Goal: Task Accomplishment & Management: Manage account settings

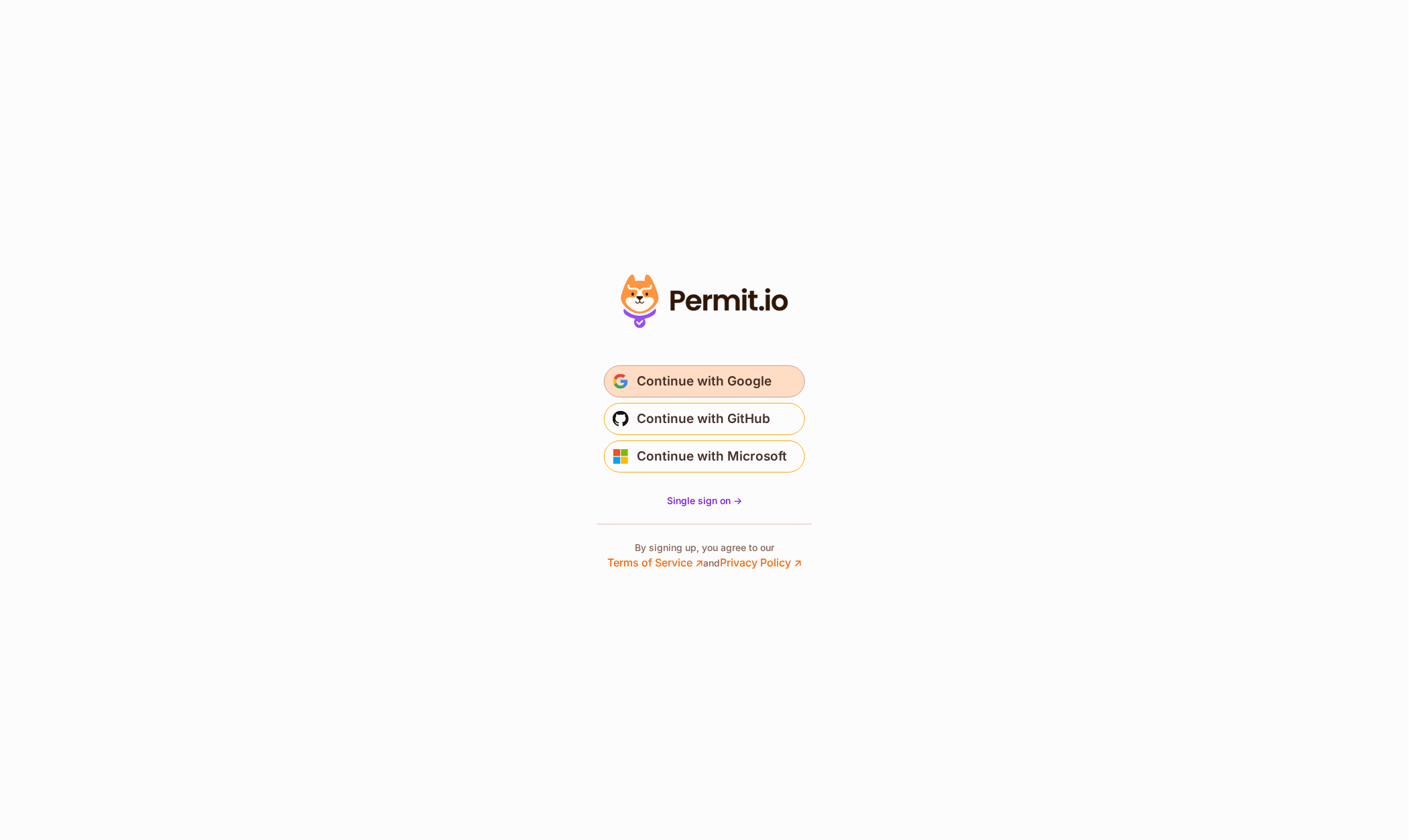
click at [657, 391] on span "Continue with Google" at bounding box center [704, 381] width 135 height 21
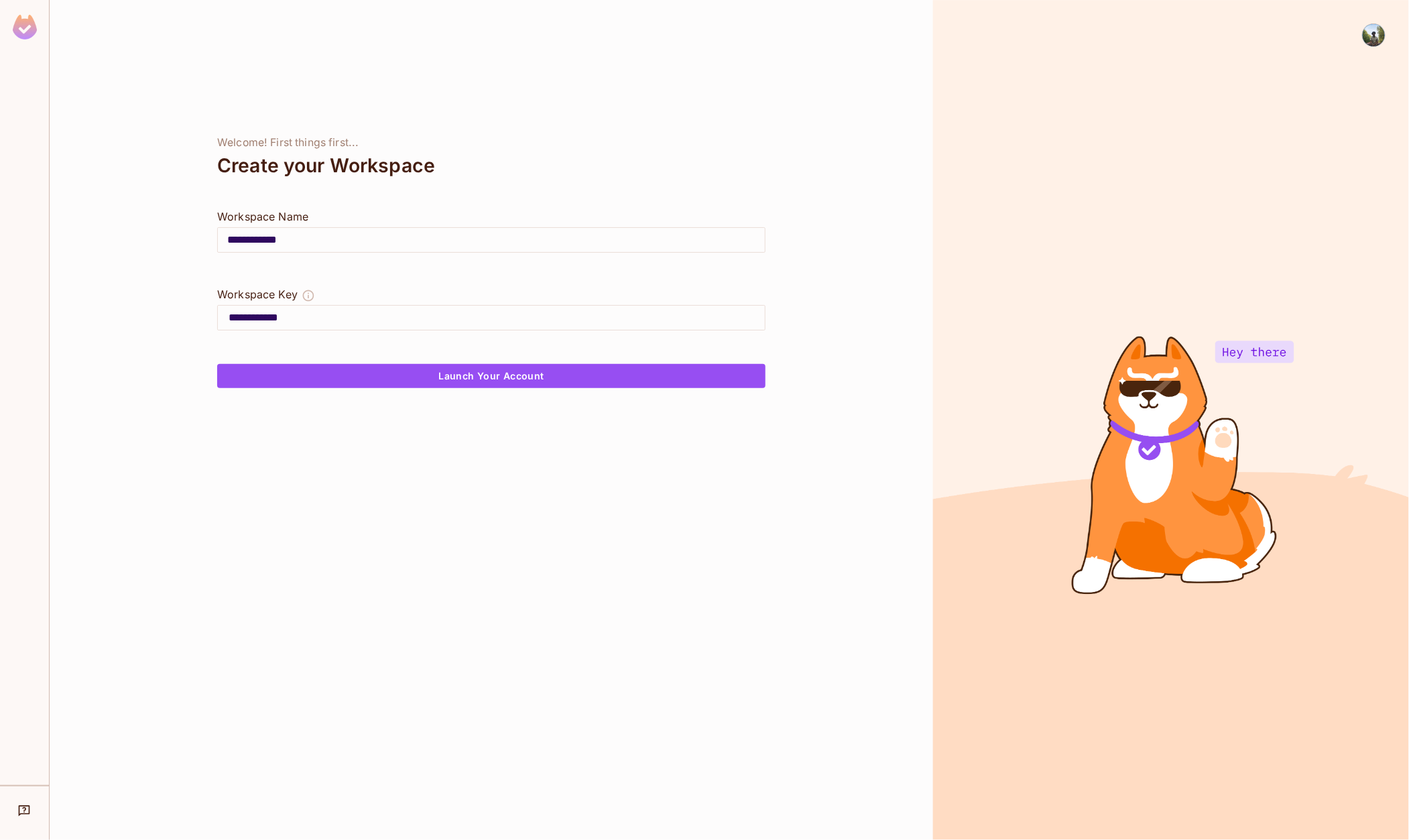
click at [1372, 44] on img at bounding box center [1374, 35] width 22 height 22
click at [1316, 123] on span "Log out" at bounding box center [1322, 119] width 33 height 13
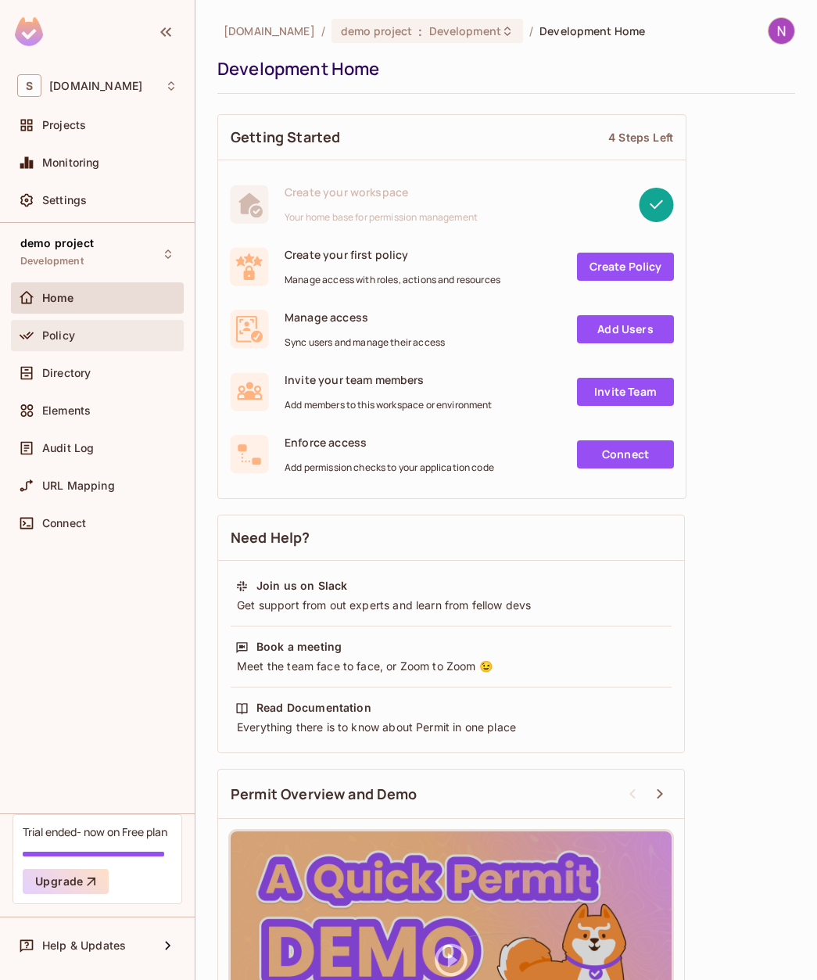
click at [102, 335] on div "Policy" at bounding box center [109, 335] width 135 height 13
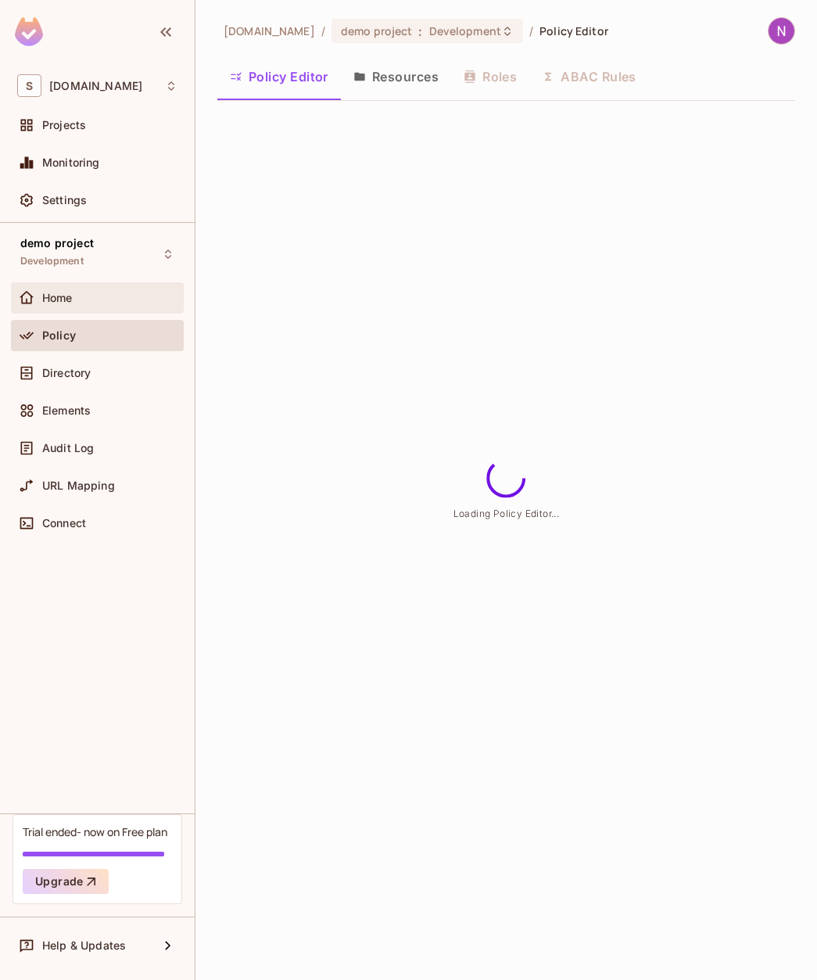
click at [70, 303] on span "Home" at bounding box center [57, 298] width 30 height 13
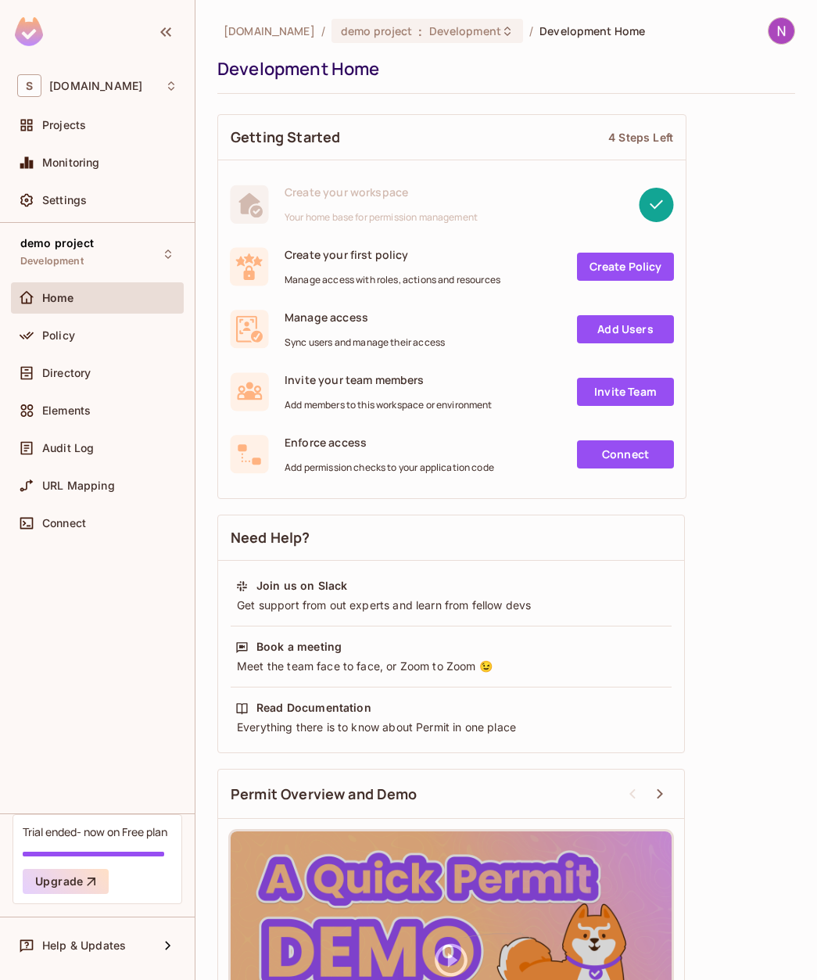
click at [617, 274] on link "Create Policy" at bounding box center [625, 267] width 97 height 28
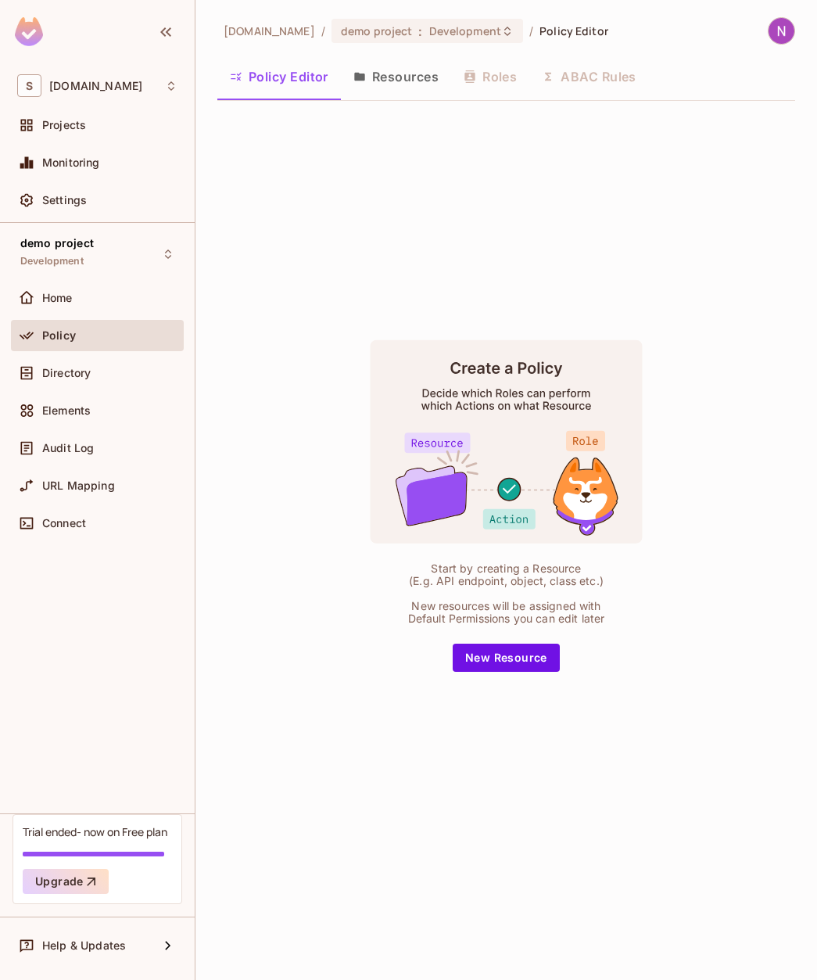
click at [481, 66] on div "Policy Editor Resources Roles ABAC Rules" at bounding box center [506, 76] width 578 height 39
click at [375, 65] on button "Resources" at bounding box center [396, 76] width 110 height 39
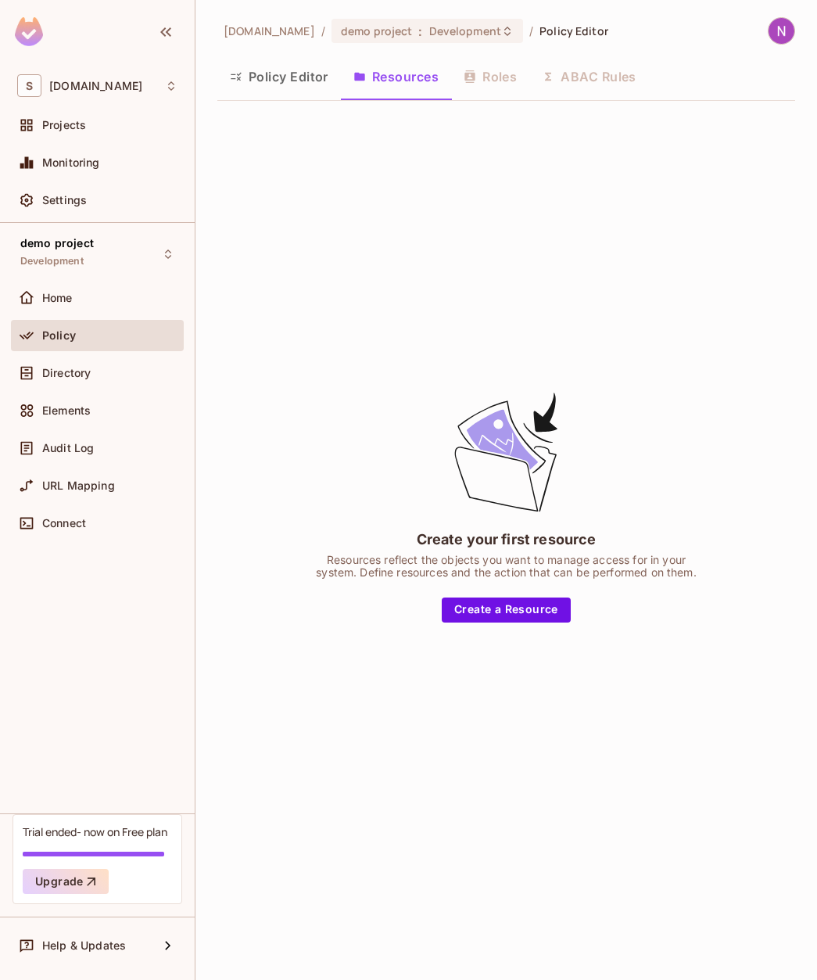
click at [391, 79] on button "Resources" at bounding box center [396, 76] width 110 height 39
click at [482, 612] on button "Create a Resource" at bounding box center [506, 609] width 129 height 25
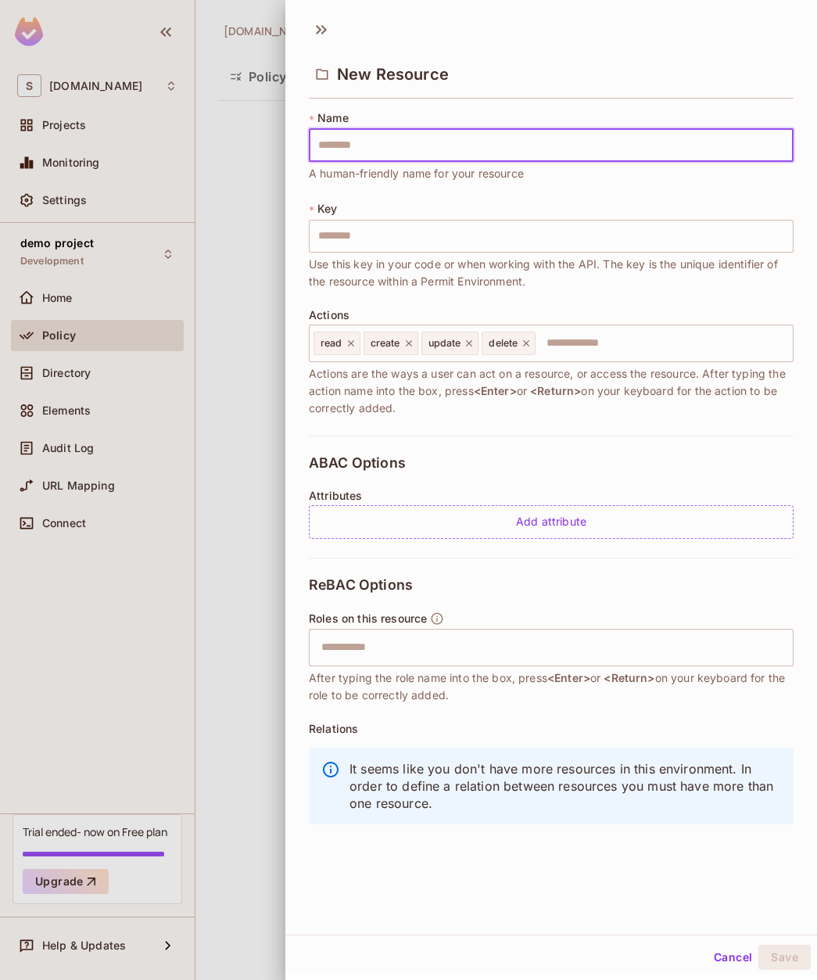
type input "*"
type input "**"
type input "***"
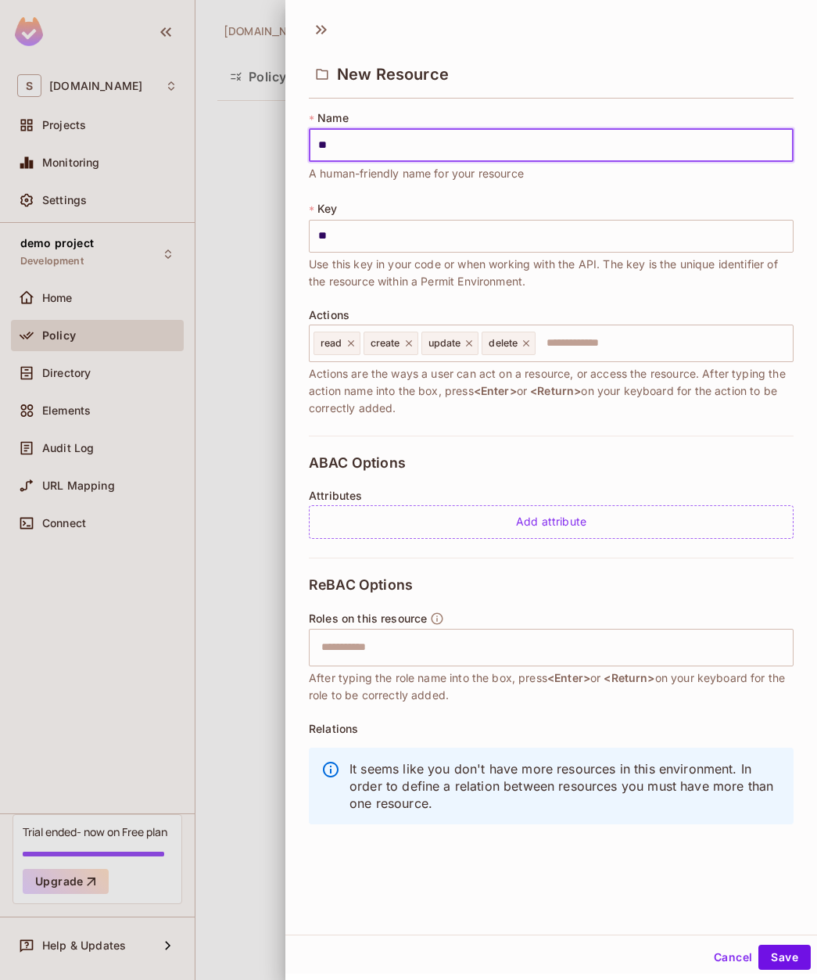
type input "***"
type input "****"
type input "*****"
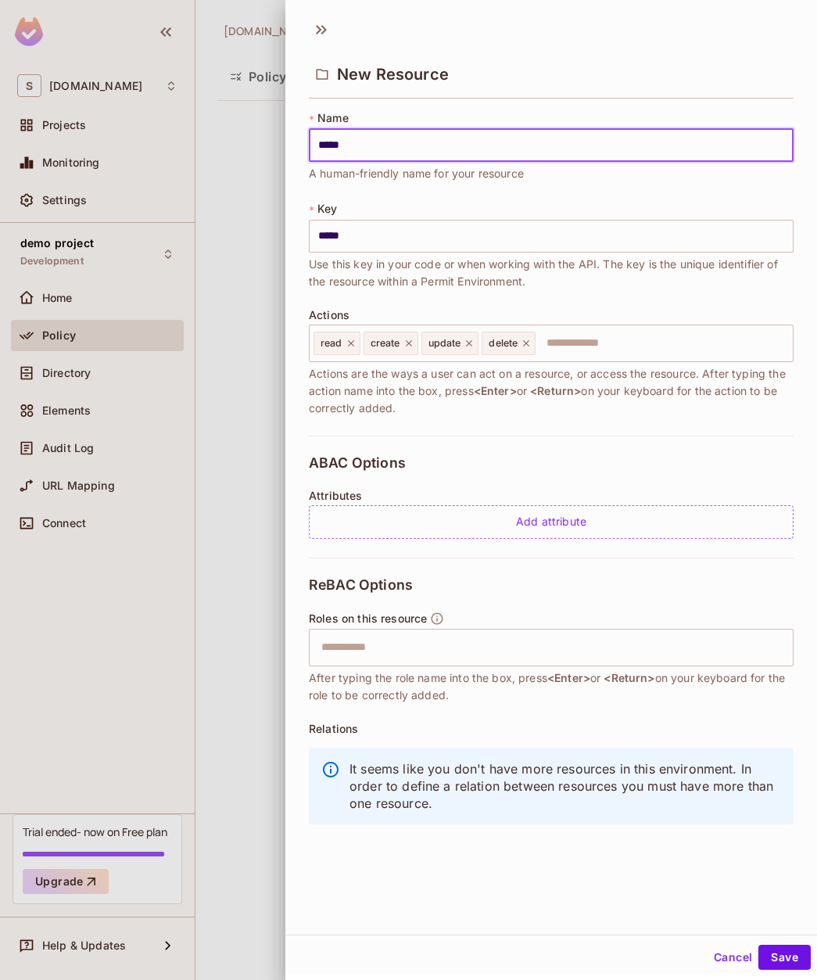
type input "******"
type input "*******"
type input "********"
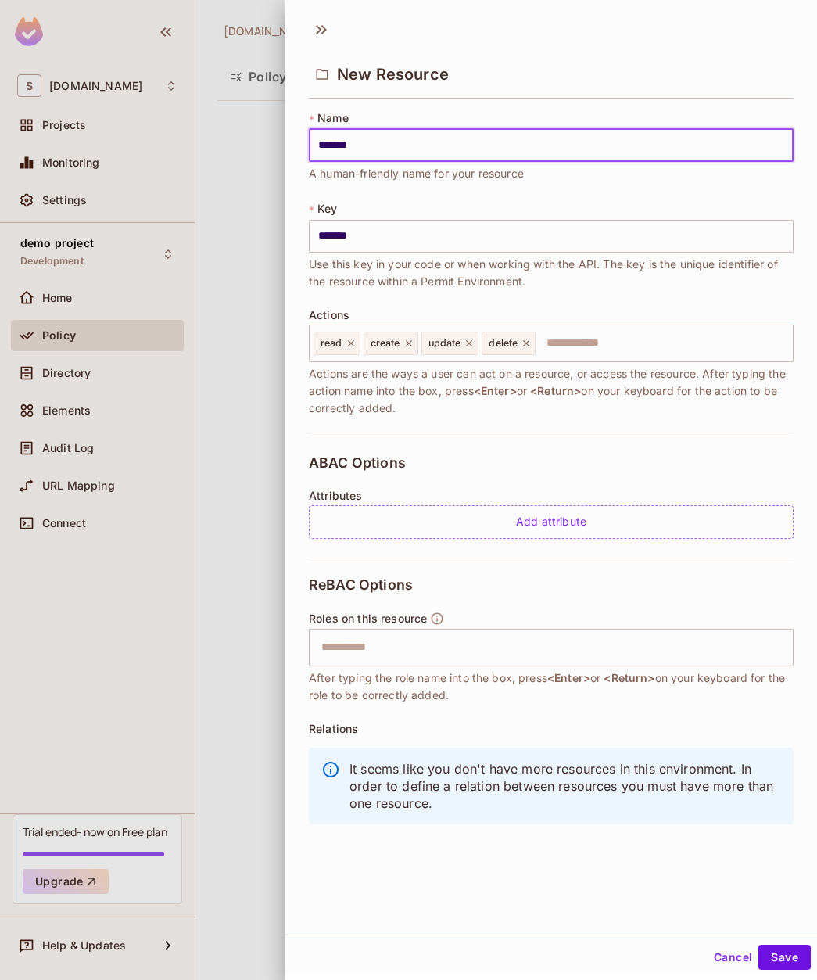
type input "********"
click at [593, 337] on input "text" at bounding box center [661, 343] width 249 height 31
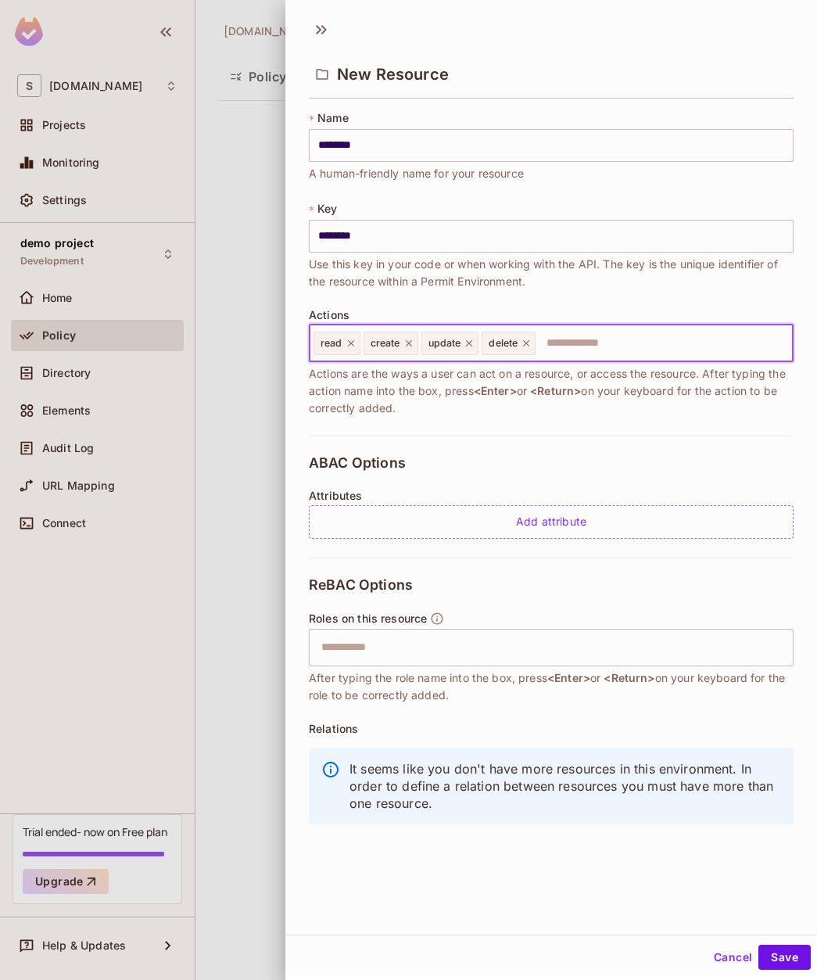
click at [592, 340] on input "text" at bounding box center [661, 343] width 249 height 31
type input "*******"
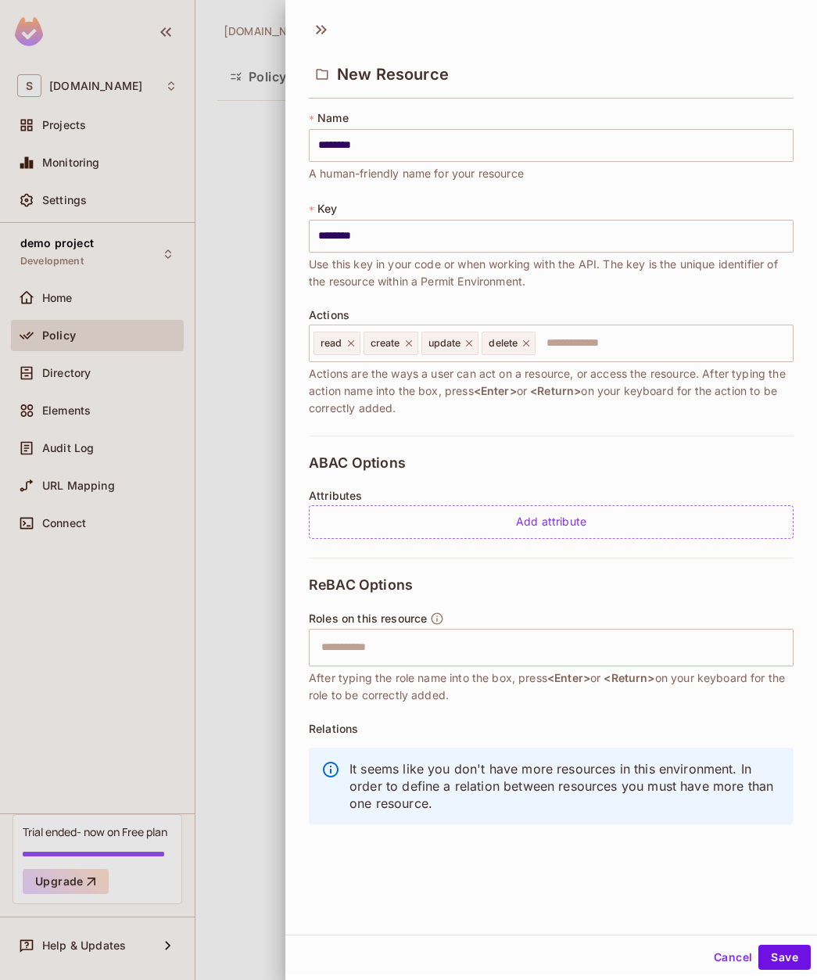
click at [608, 426] on div "* Name ******** ​ A human-friendly name for your resource * Key ******** ​ Use …" at bounding box center [551, 272] width 485 height 325
click at [589, 328] on input "text" at bounding box center [661, 343] width 249 height 31
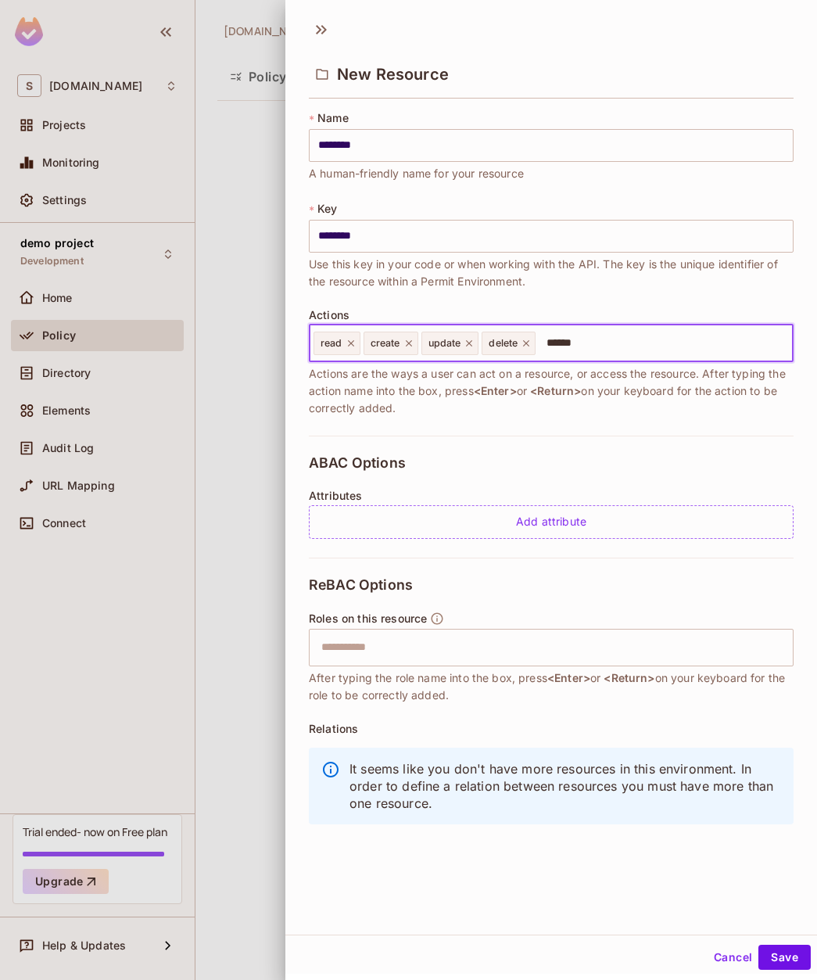
type input "*******"
click at [496, 448] on div "ABAC Options Attributes Add attribute" at bounding box center [551, 497] width 485 height 122
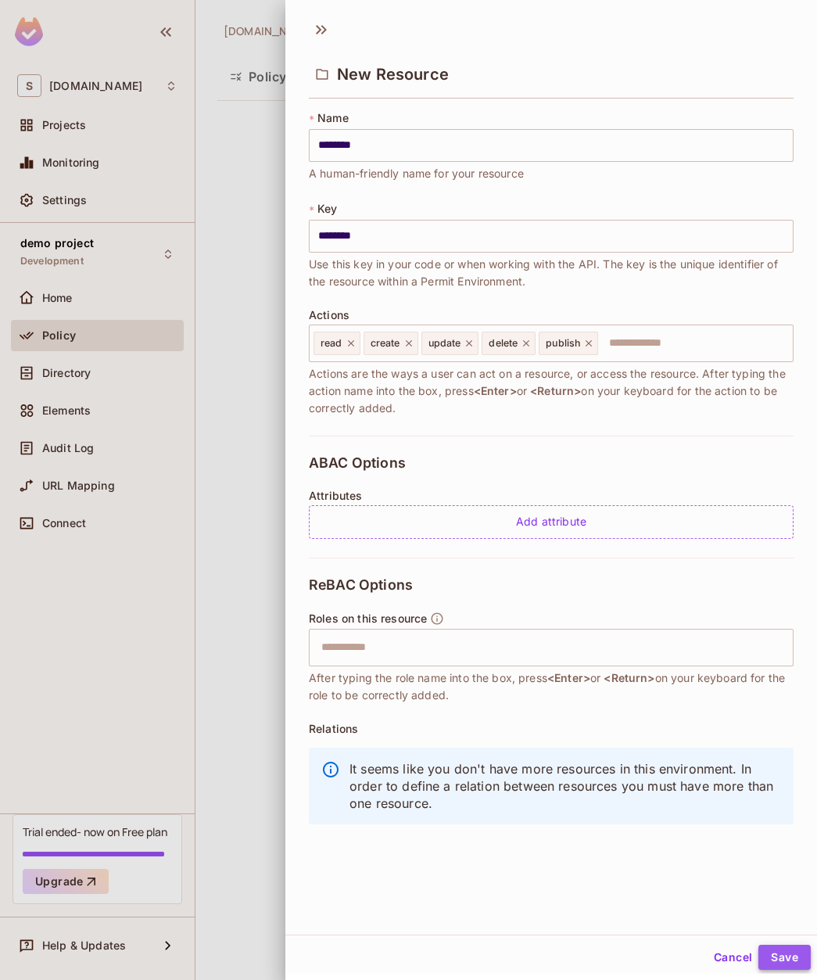
click at [791, 963] on button "Save" at bounding box center [784, 957] width 52 height 25
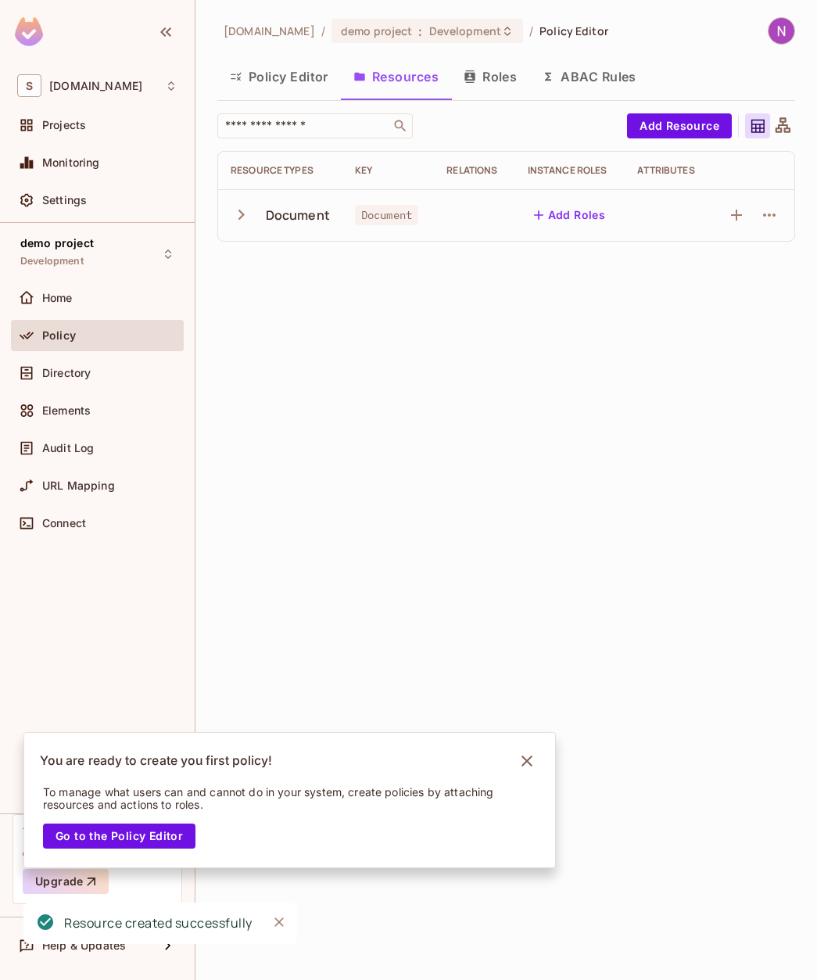
click at [487, 80] on button "Roles" at bounding box center [490, 76] width 78 height 39
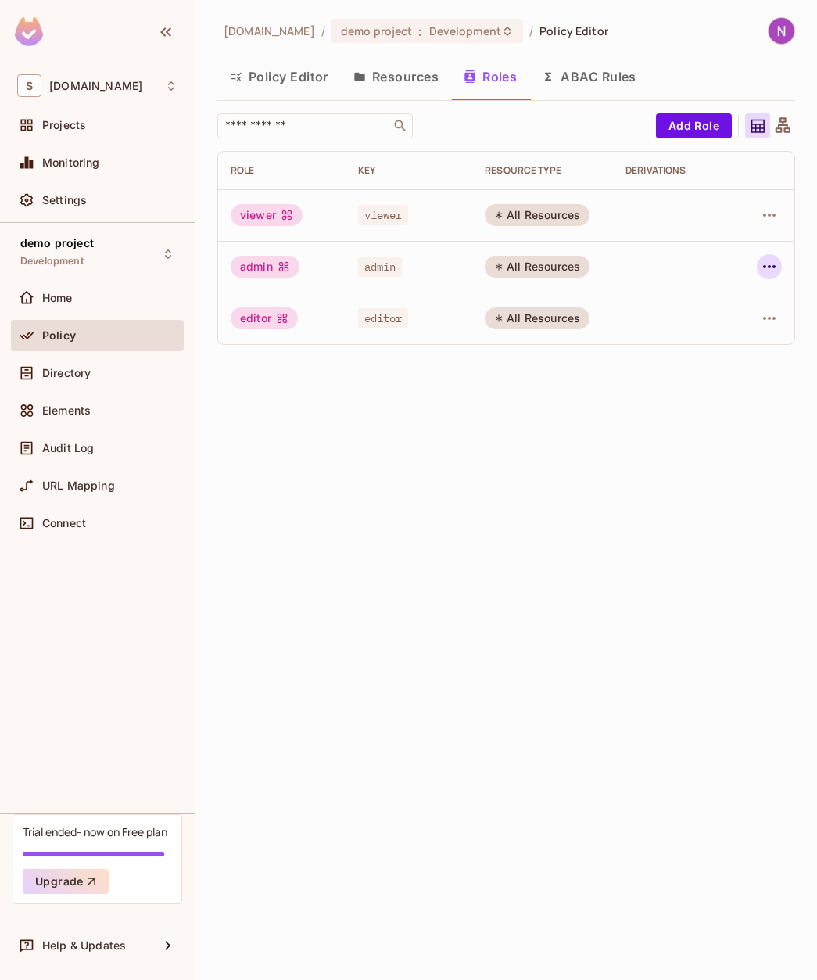
click at [767, 261] on icon "button" at bounding box center [769, 266] width 19 height 19
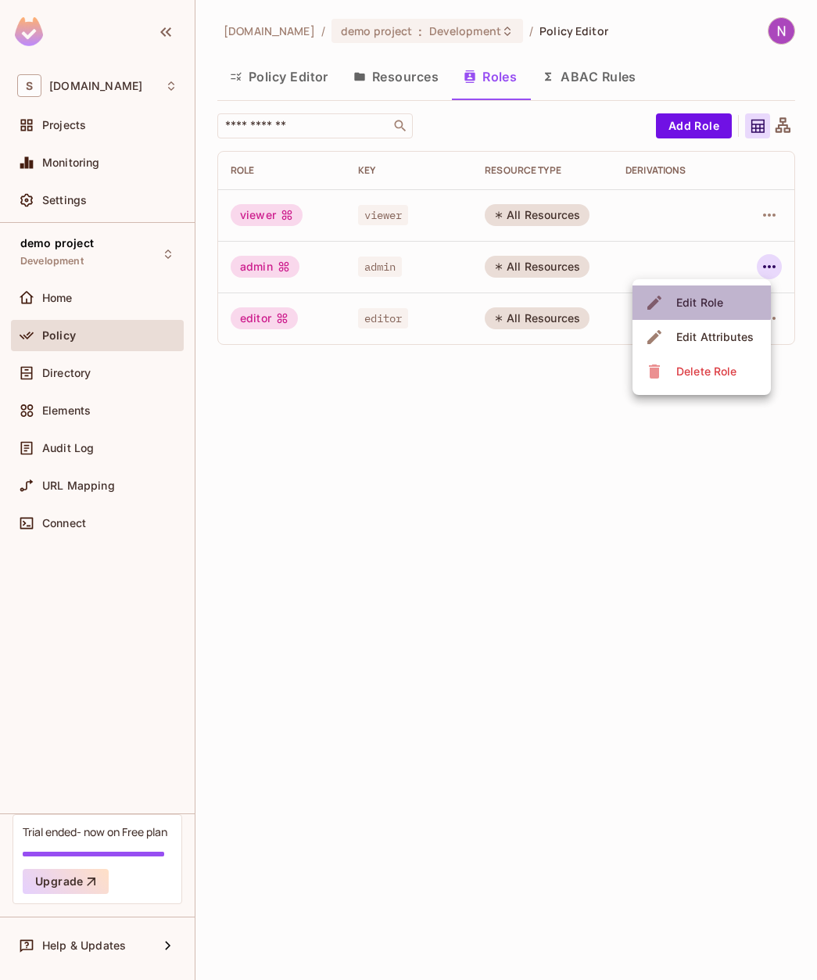
click at [695, 290] on span "Edit Role" at bounding box center [700, 302] width 56 height 25
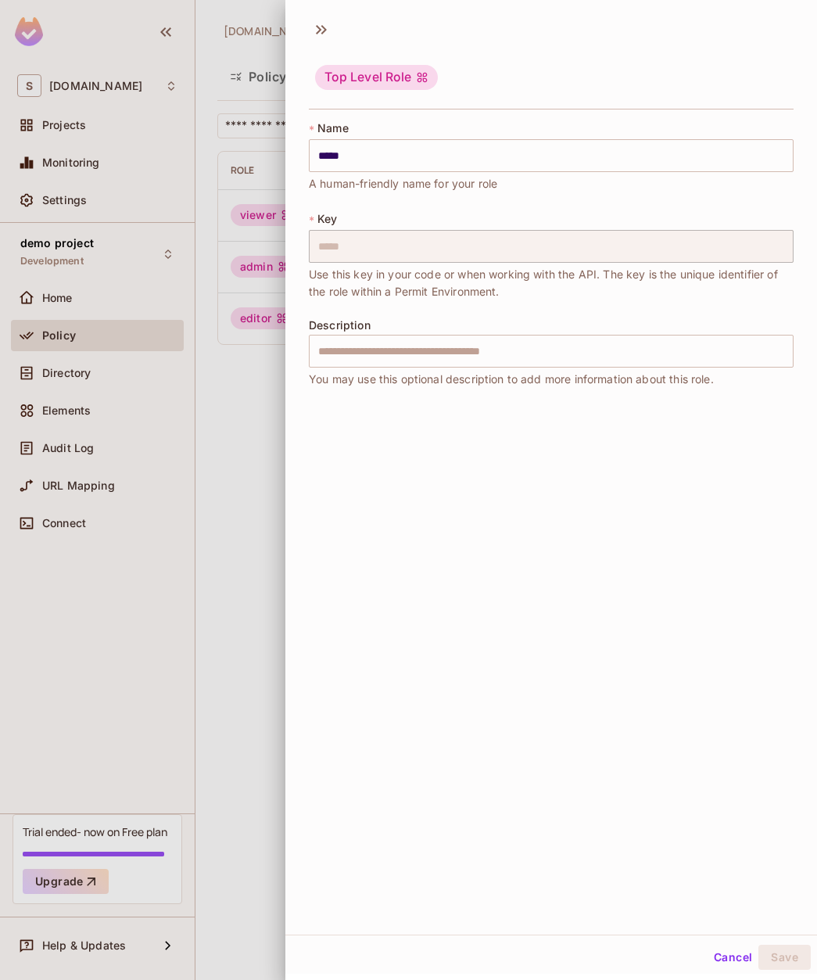
click at [251, 488] on div at bounding box center [408, 490] width 817 height 980
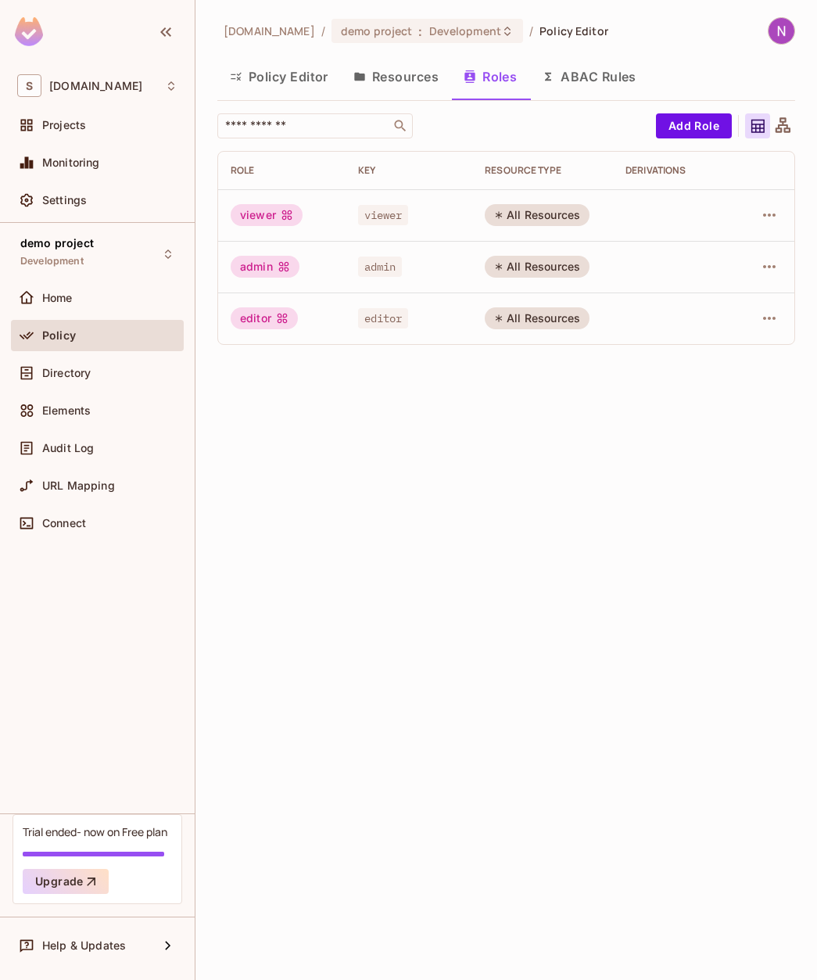
click at [405, 73] on button "Resources" at bounding box center [396, 76] width 110 height 39
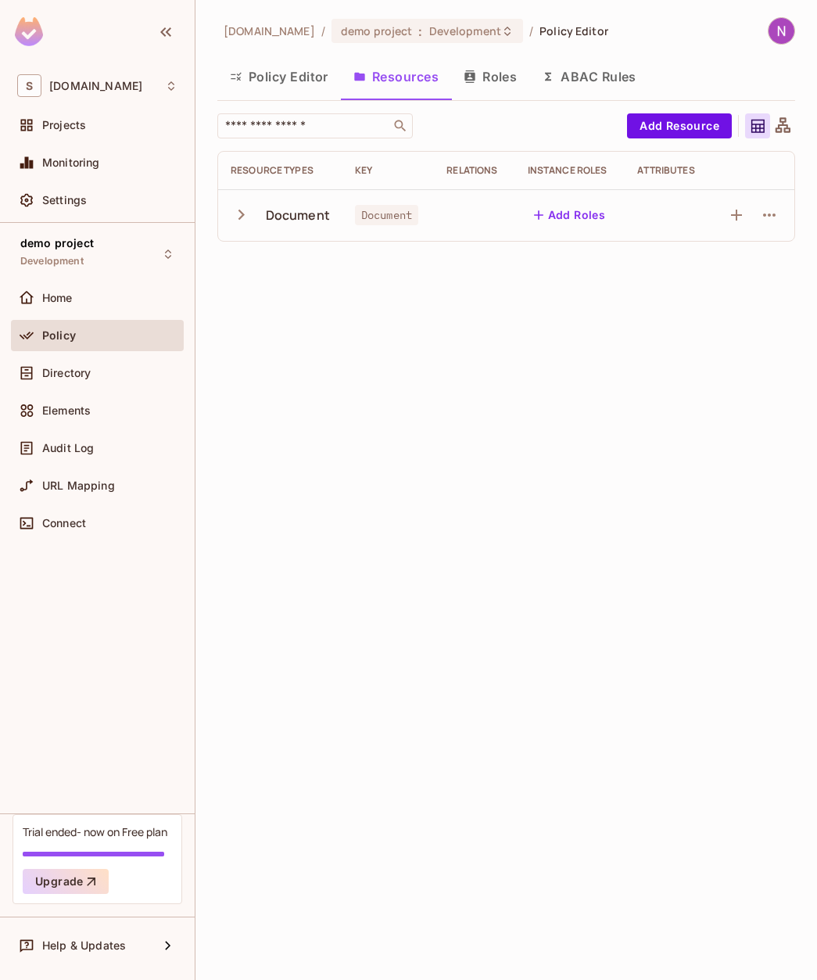
click at [296, 75] on button "Policy Editor" at bounding box center [279, 76] width 124 height 39
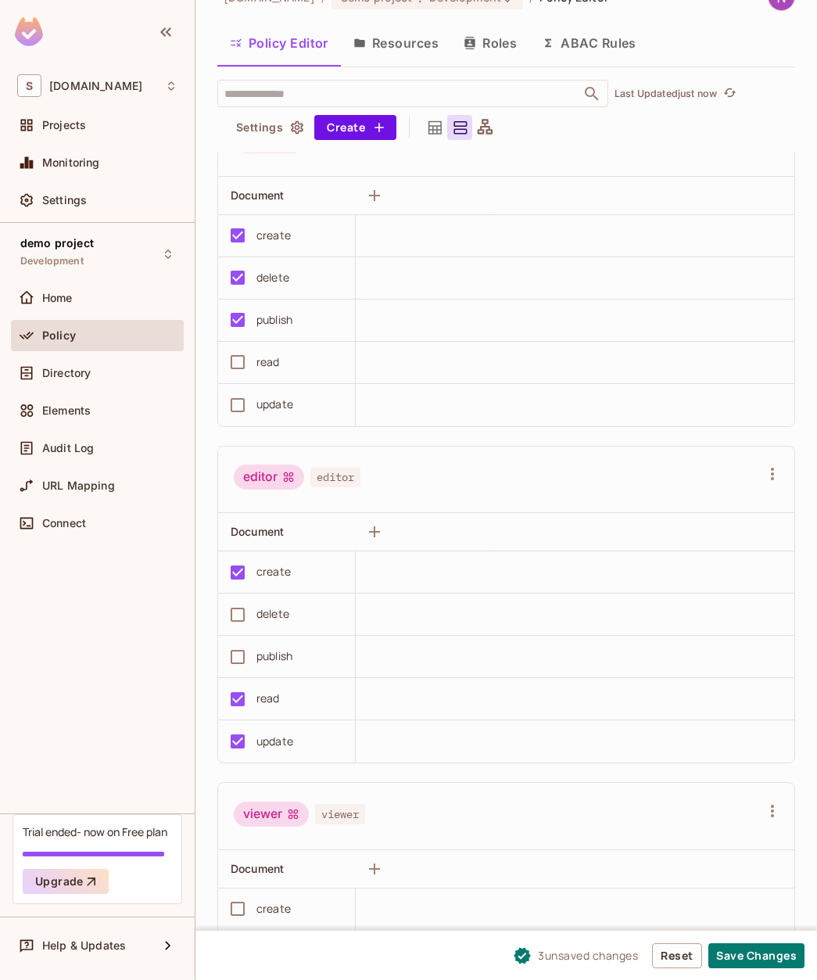
scroll to position [73, 0]
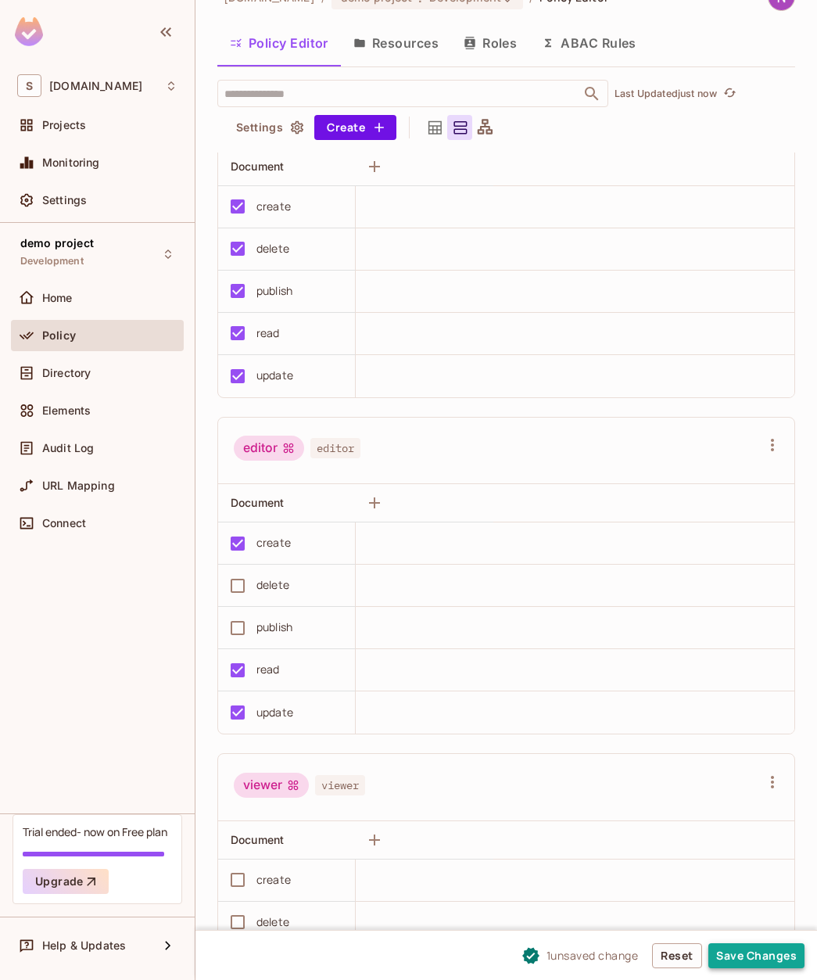
click at [763, 950] on button "Save Changes" at bounding box center [756, 955] width 96 height 25
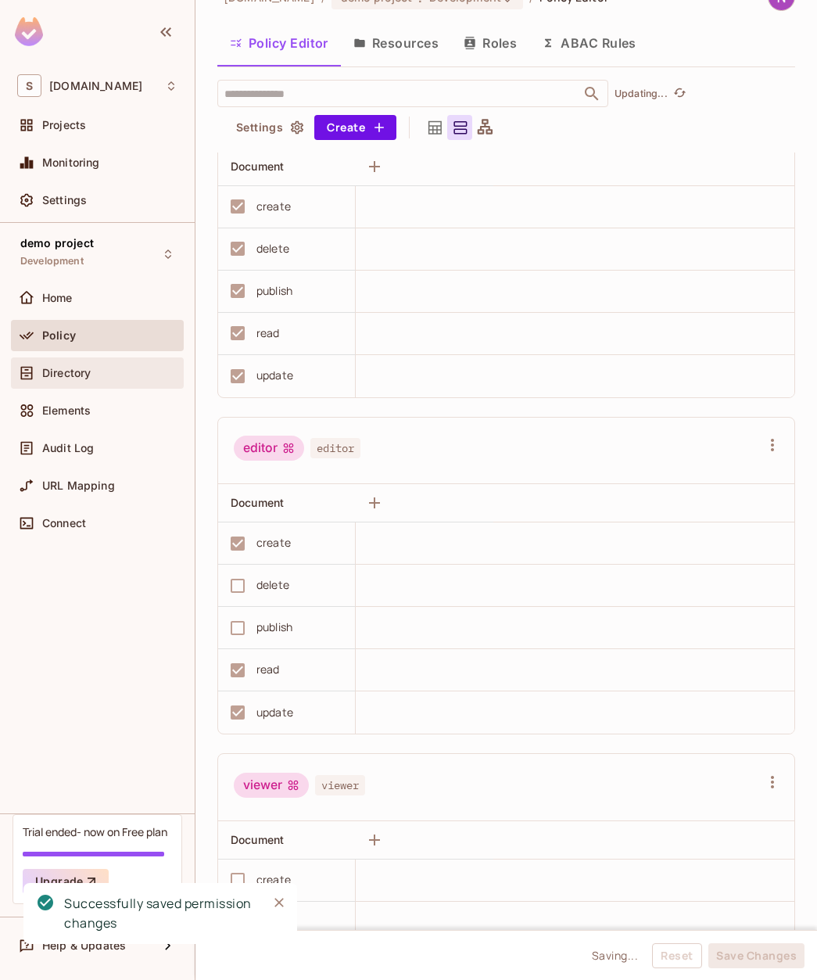
click at [74, 376] on span "Directory" at bounding box center [66, 373] width 48 height 13
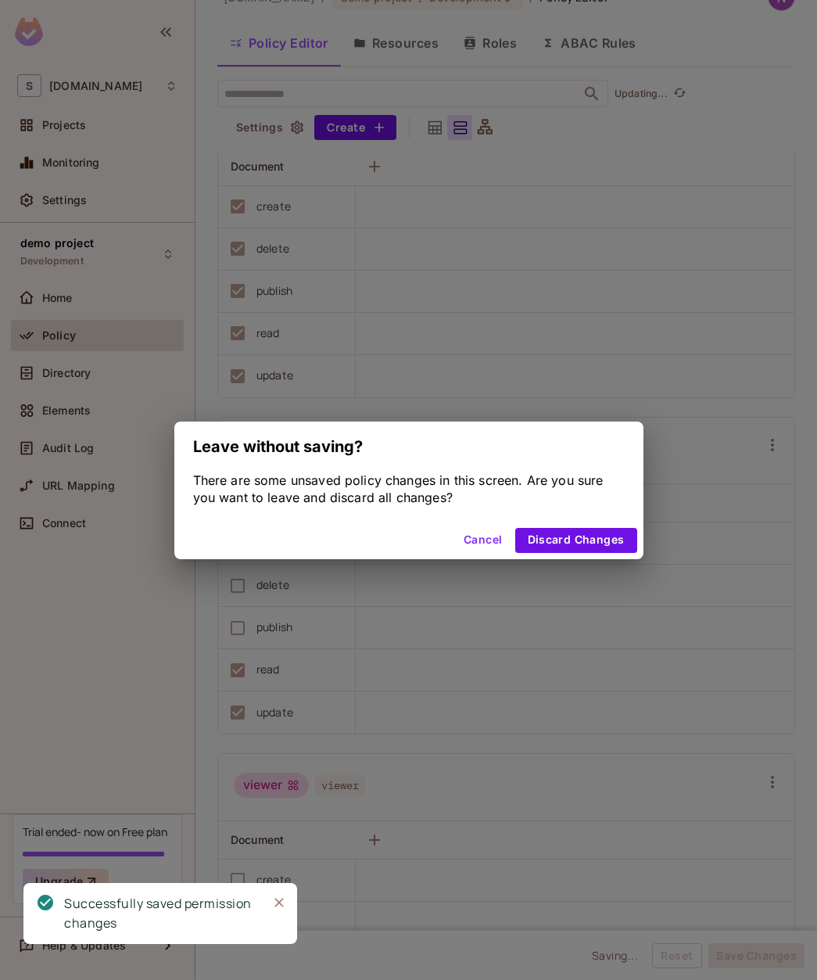
click at [479, 536] on button "Cancel" at bounding box center [482, 540] width 51 height 25
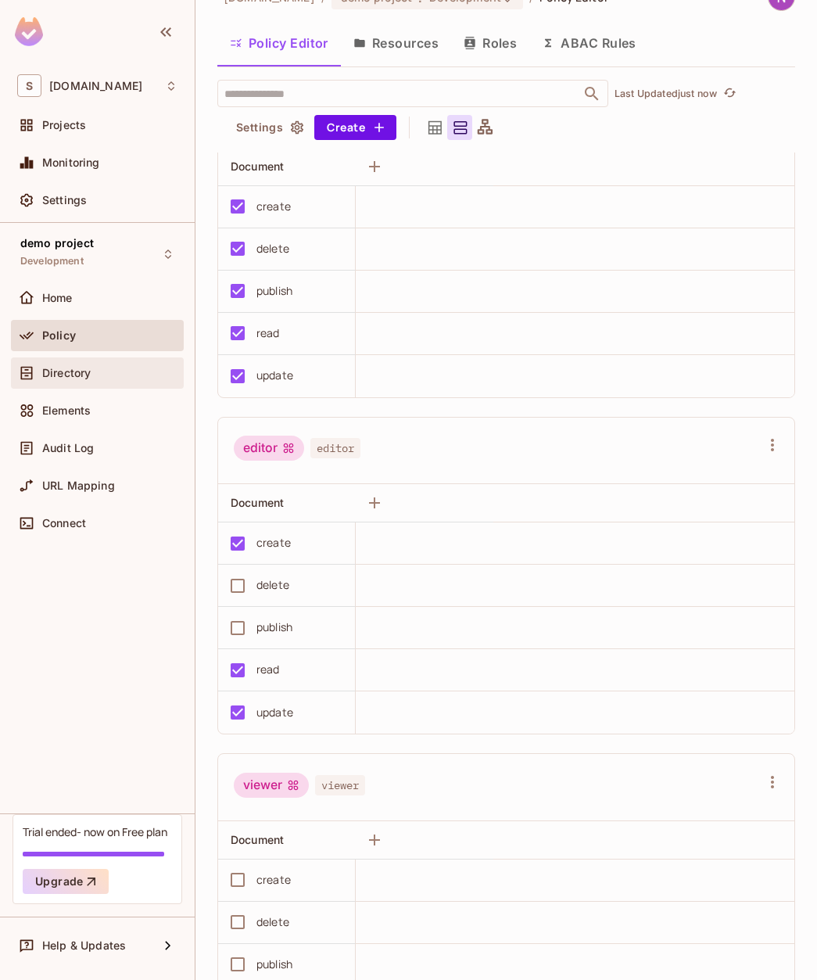
click at [72, 370] on span "Directory" at bounding box center [66, 373] width 48 height 13
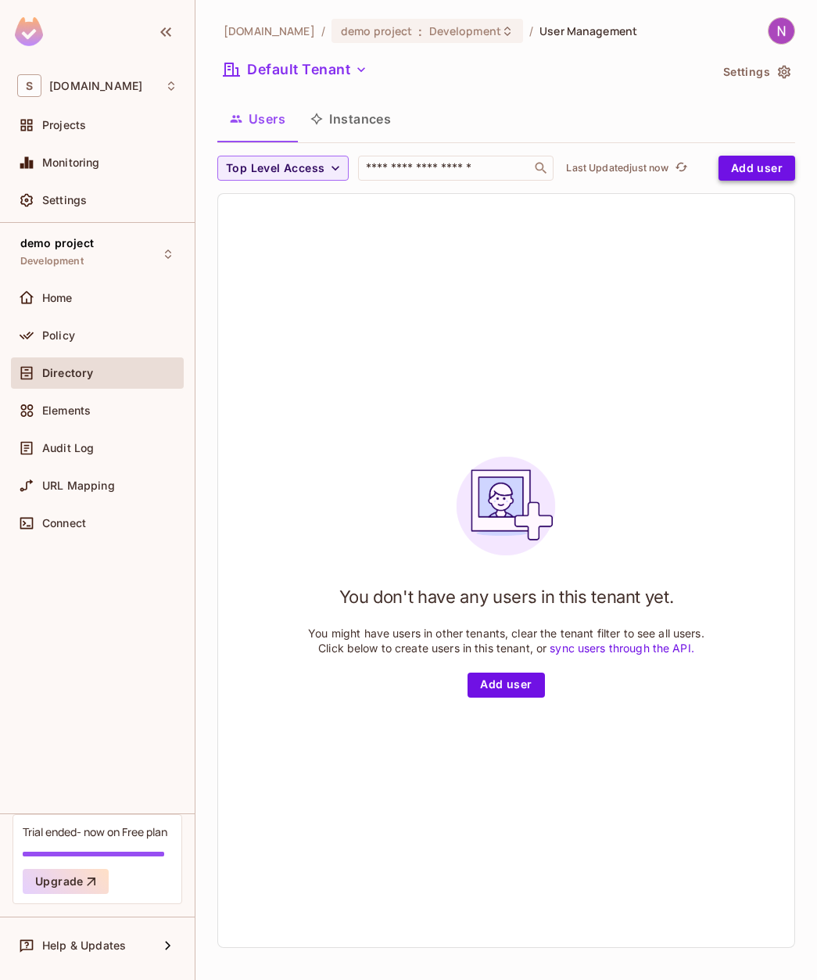
click at [750, 168] on button "Add user" at bounding box center [757, 168] width 77 height 25
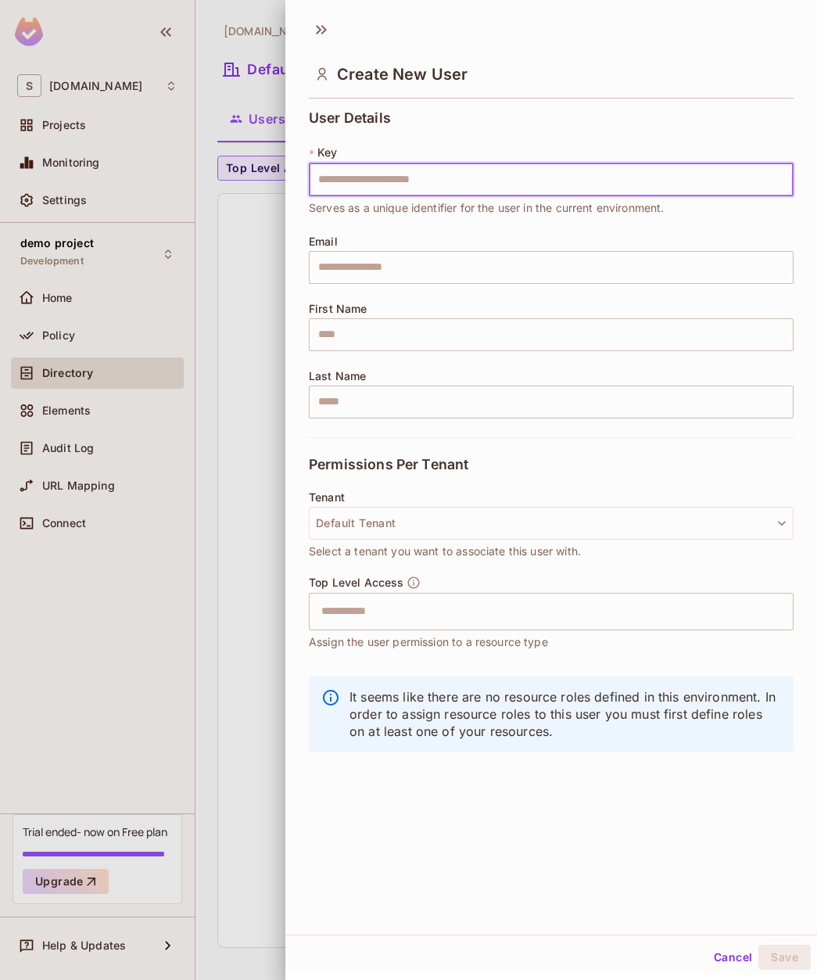
click at [383, 184] on input "text" at bounding box center [551, 179] width 485 height 33
click at [379, 182] on input "text" at bounding box center [551, 179] width 485 height 33
type input "********"
click at [389, 256] on input "text" at bounding box center [551, 267] width 485 height 33
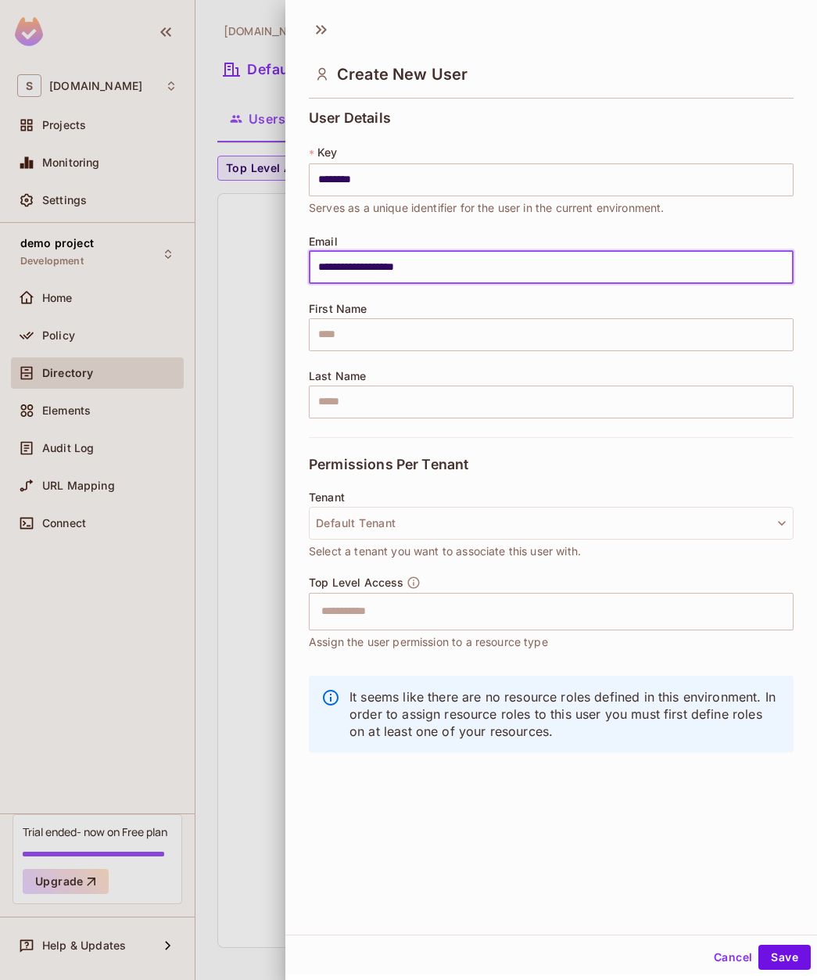
type input "**********"
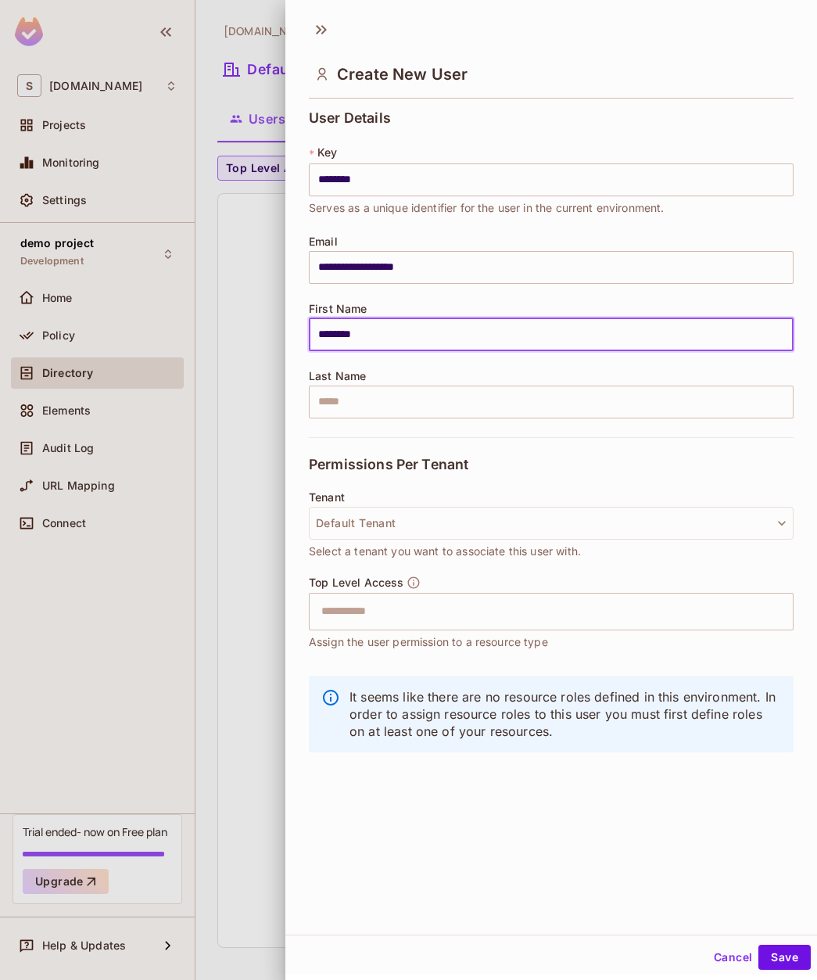
type input "********"
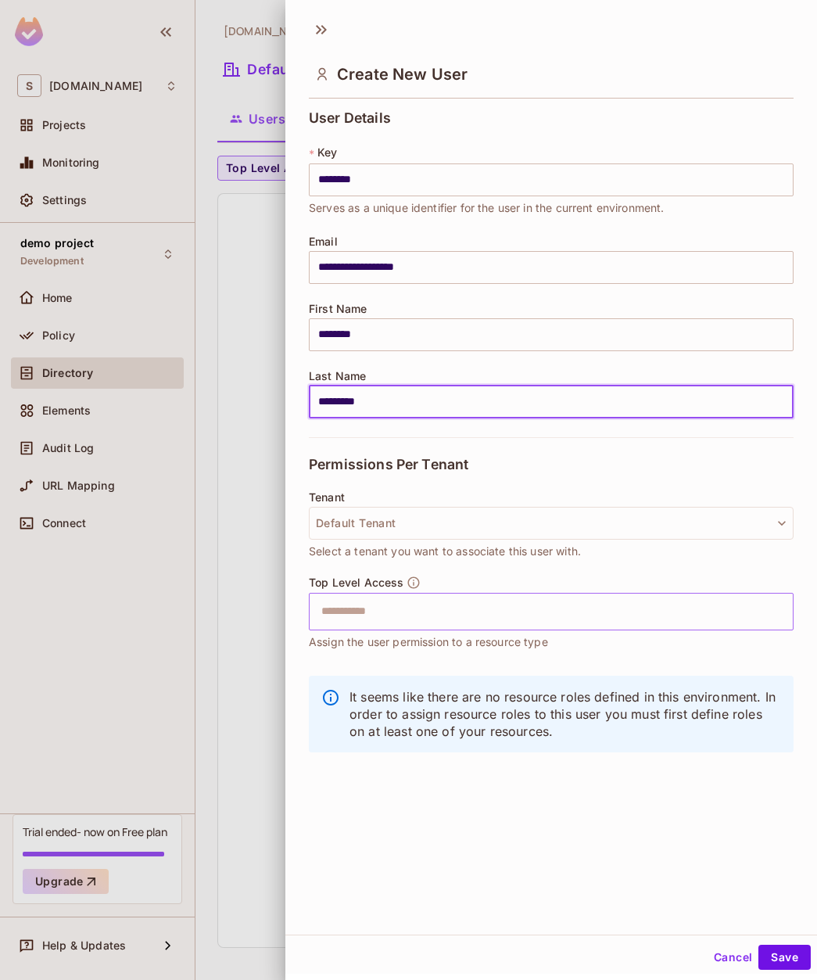
type input "*********"
click at [377, 611] on input "text" at bounding box center [537, 611] width 451 height 31
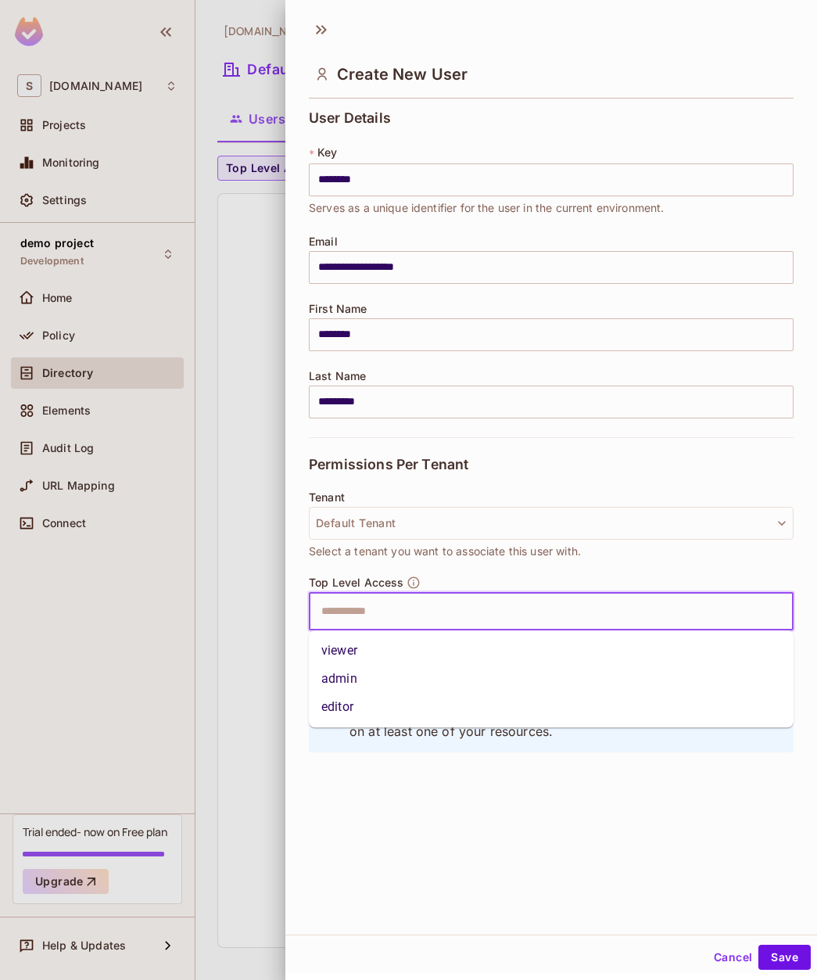
click at [345, 678] on li "admin" at bounding box center [551, 679] width 485 height 28
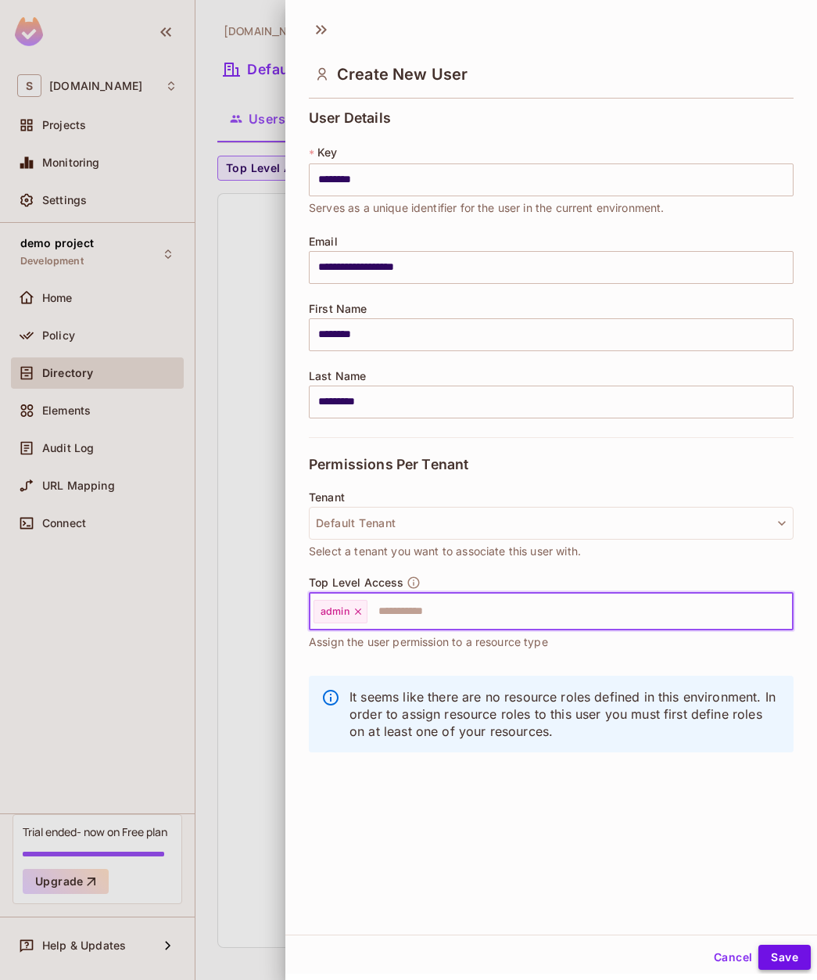
click at [799, 956] on button "Save" at bounding box center [784, 957] width 52 height 25
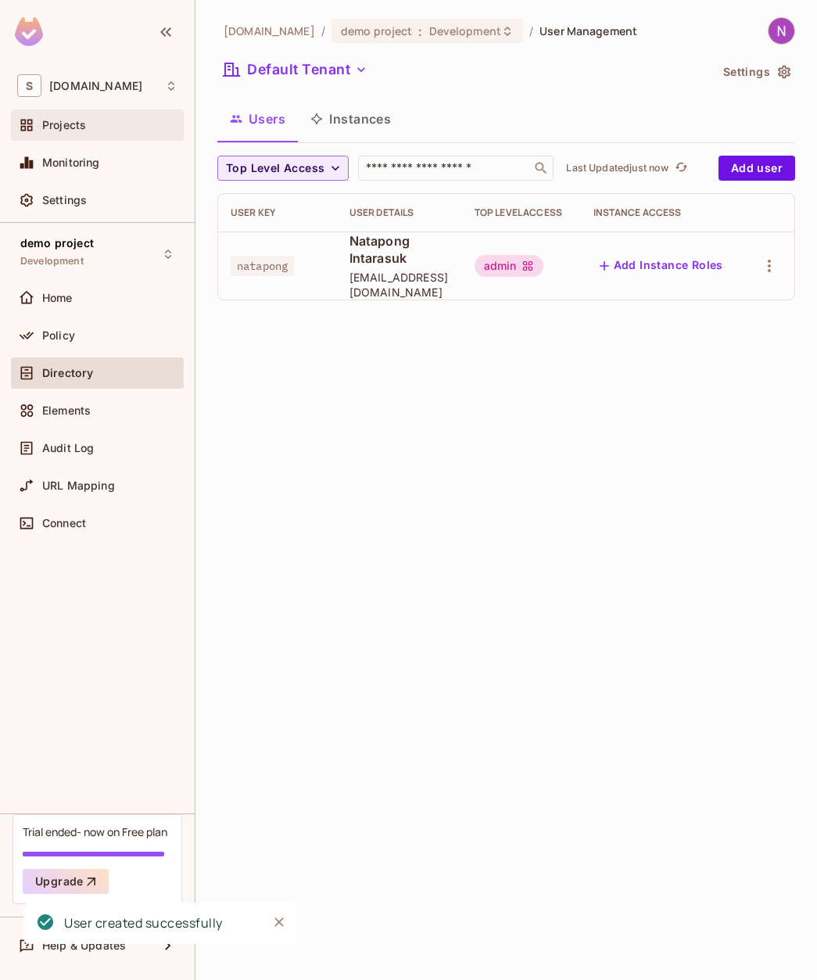
click at [79, 119] on span "Projects" at bounding box center [64, 125] width 44 height 13
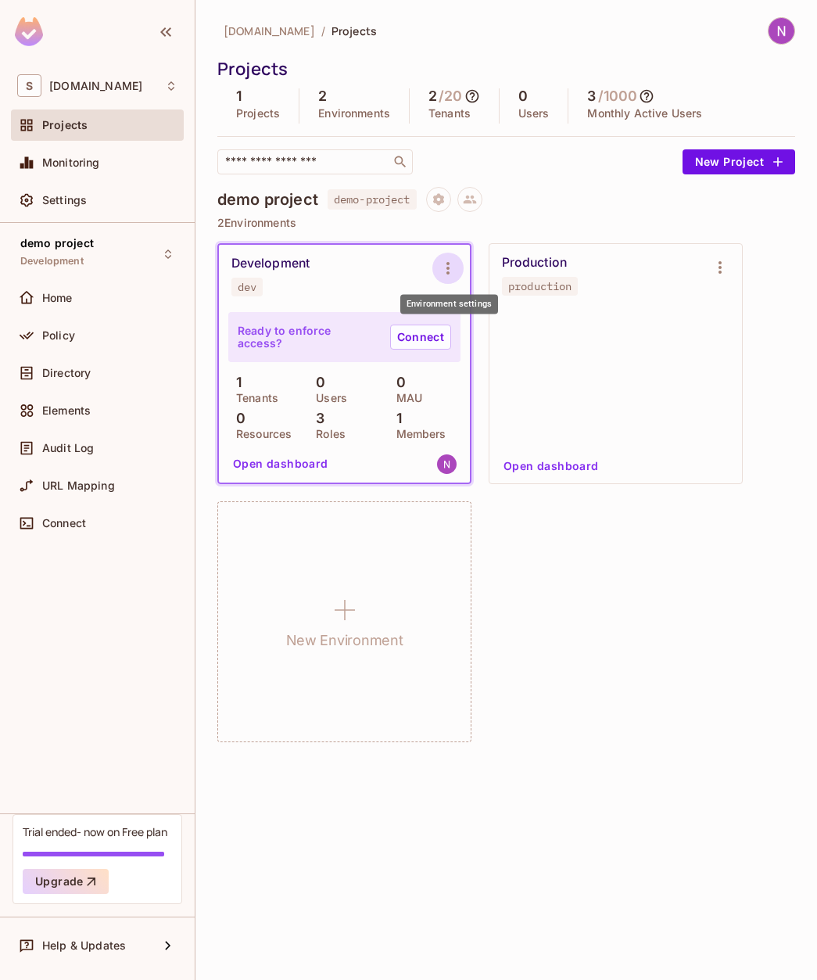
click at [450, 261] on icon "Environment settings" at bounding box center [448, 268] width 19 height 19
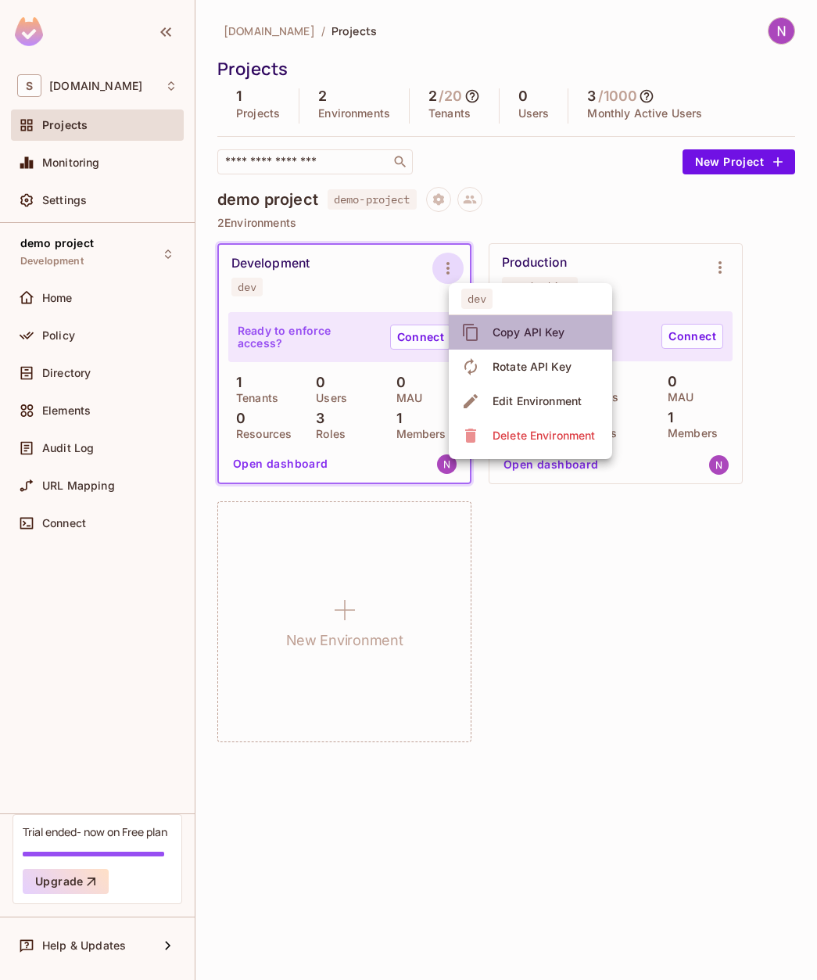
click at [543, 328] on div "Copy API Key" at bounding box center [529, 332] width 73 height 16
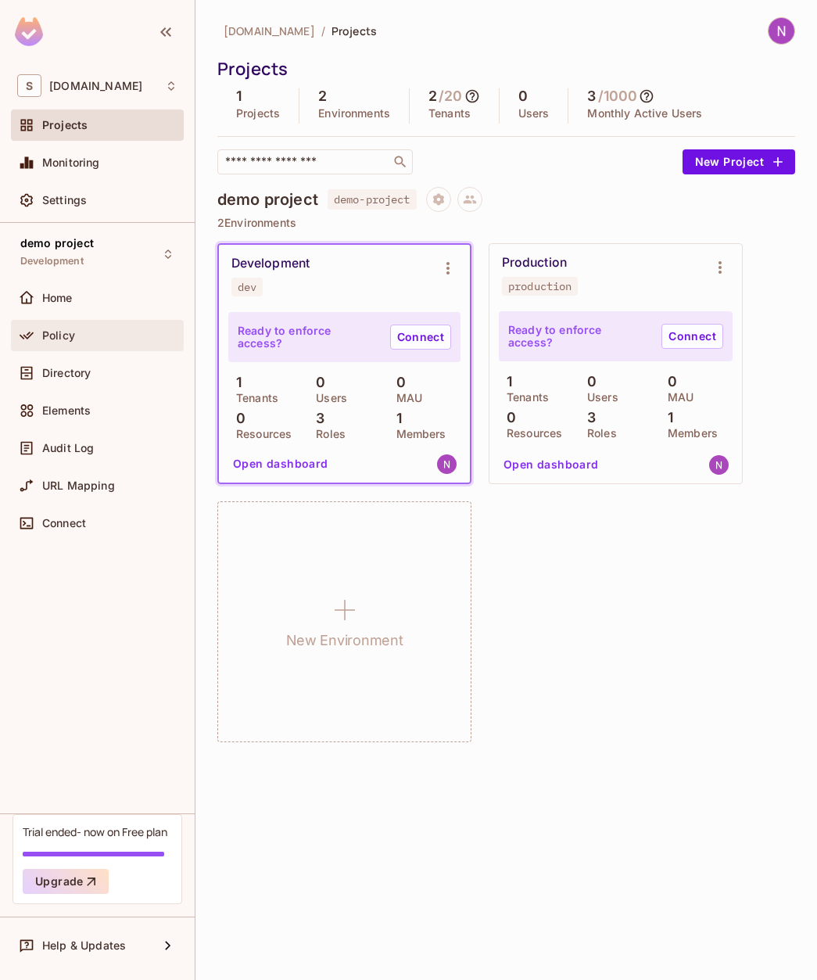
click at [102, 326] on div "Policy" at bounding box center [97, 335] width 160 height 19
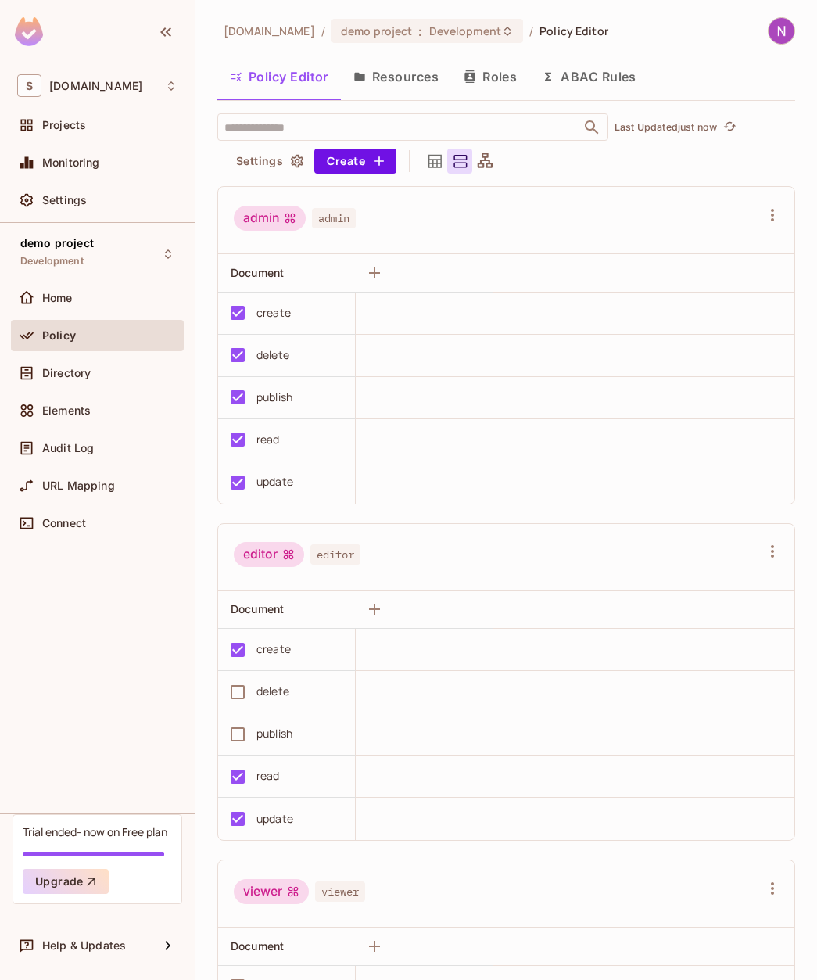
click at [517, 69] on button "Roles" at bounding box center [490, 76] width 78 height 39
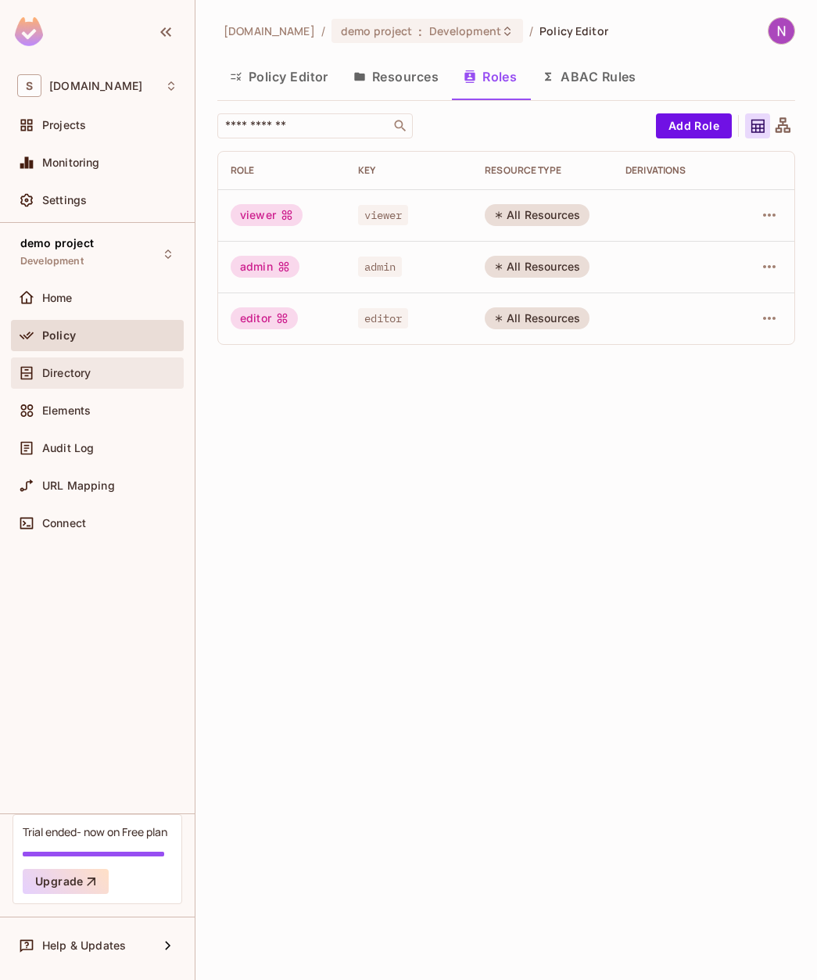
click at [59, 364] on div "Directory" at bounding box center [97, 373] width 160 height 19
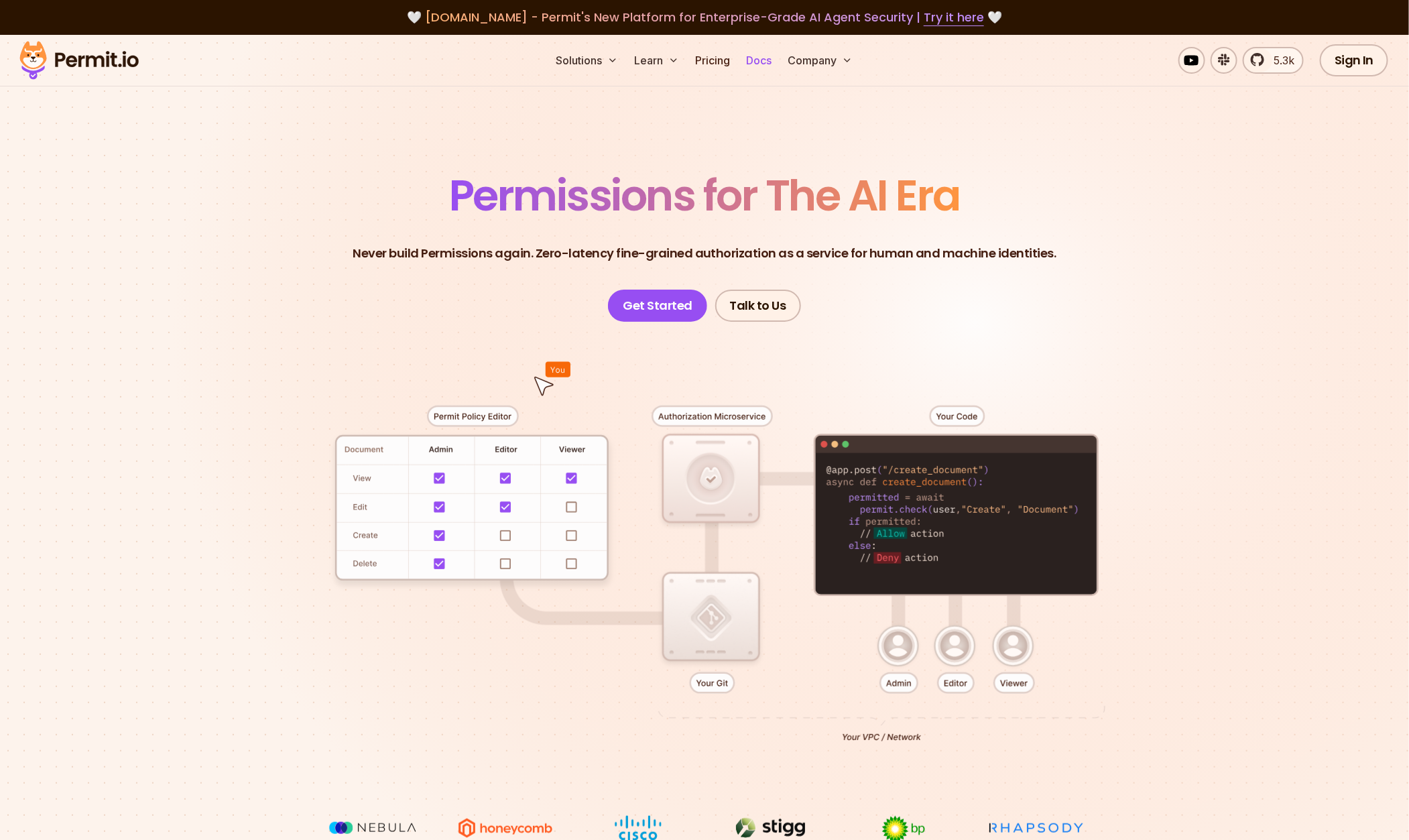
click at [753, 63] on link "Docs" at bounding box center [758, 60] width 36 height 27
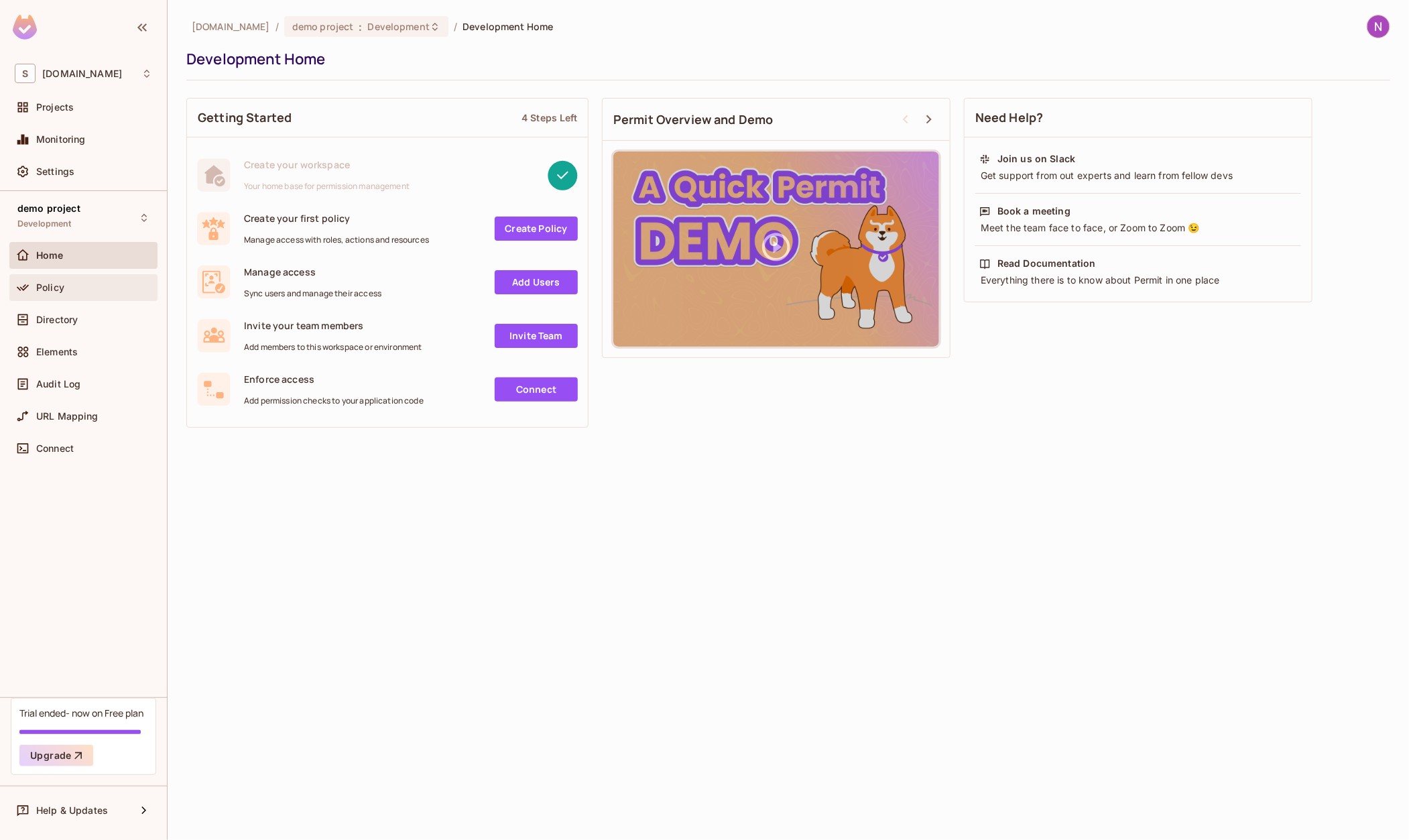
click at [67, 282] on div "Policy" at bounding box center [93, 287] width 116 height 11
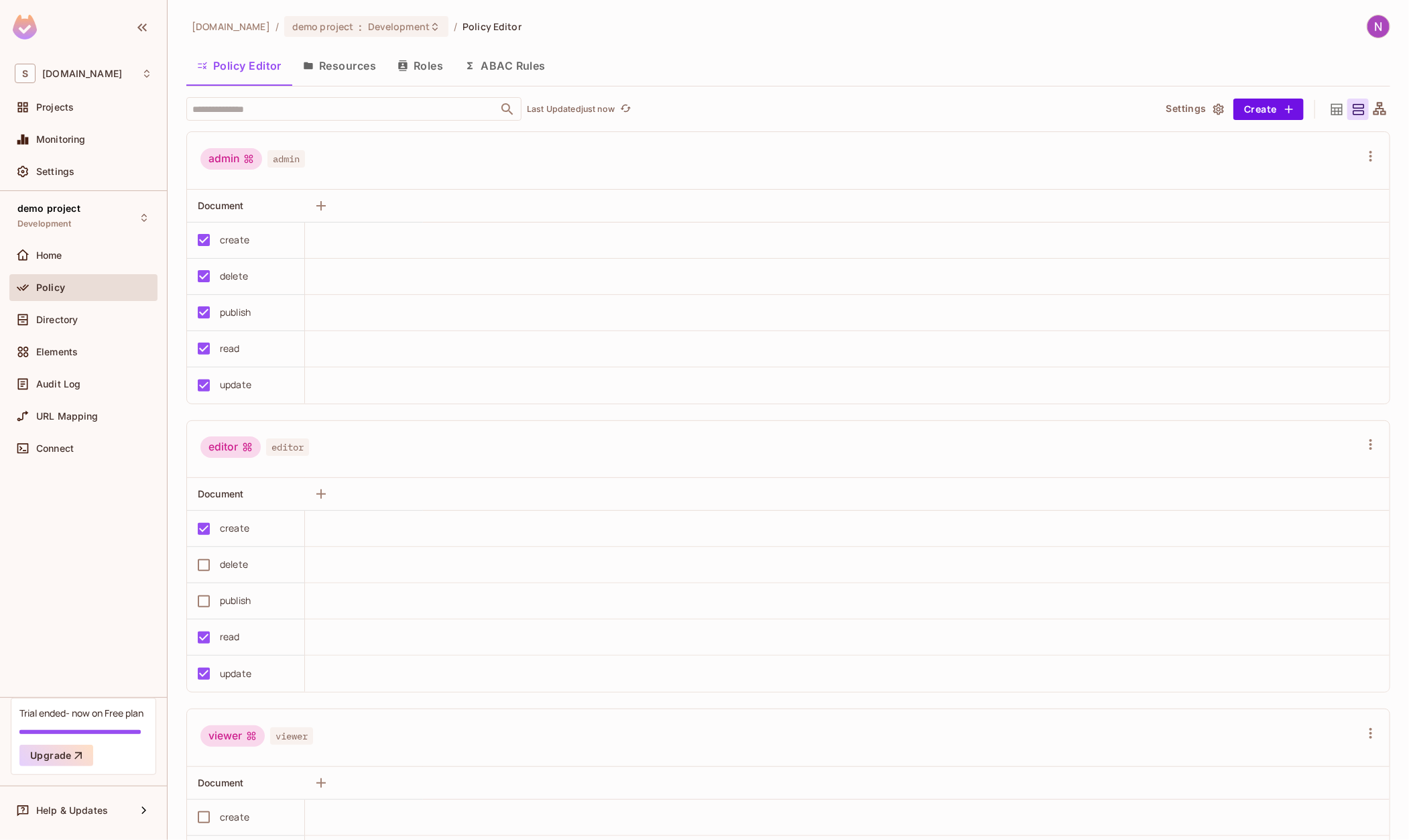
click at [1341, 107] on icon at bounding box center [1337, 110] width 17 height 17
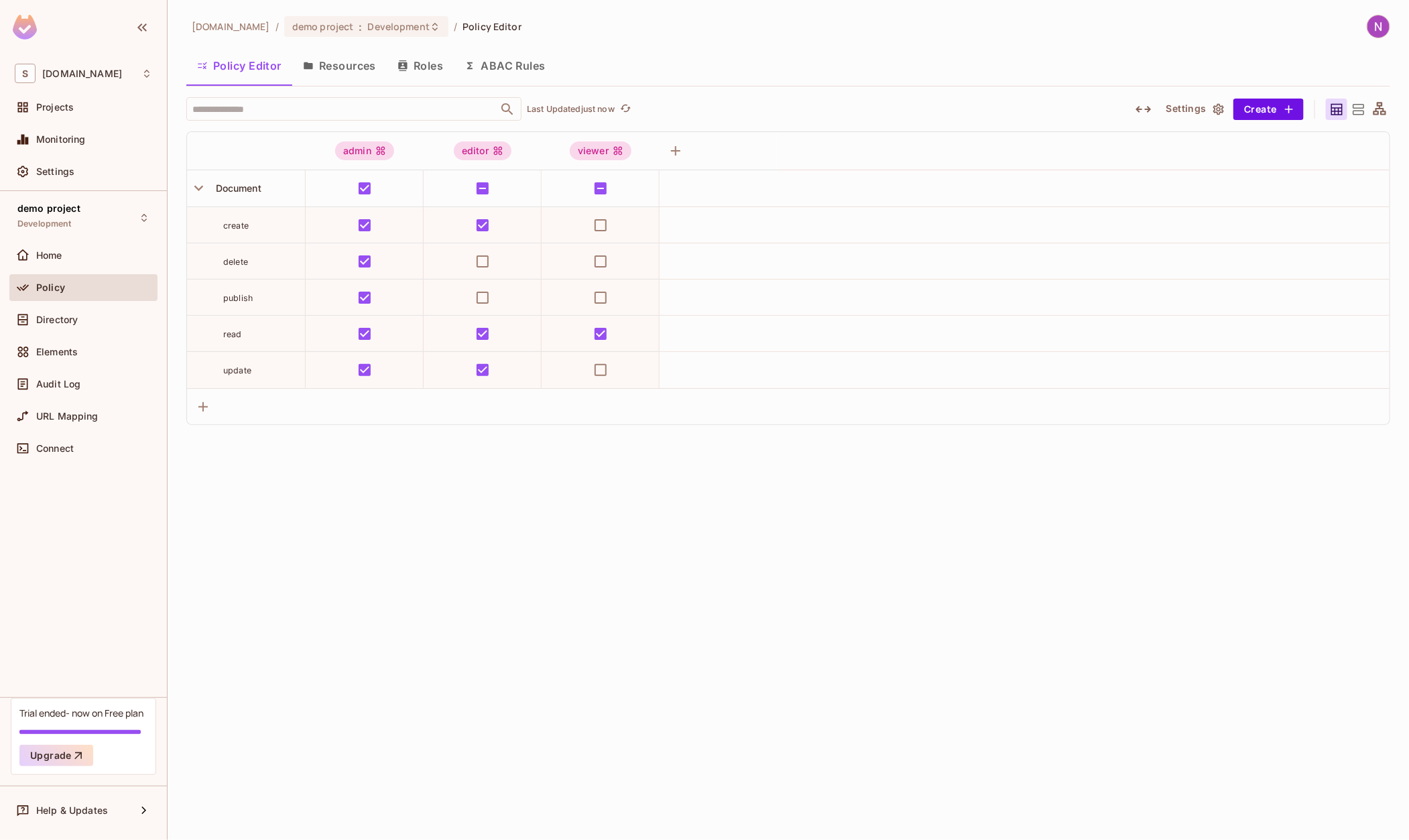
click at [427, 71] on button "Roles" at bounding box center [420, 65] width 67 height 33
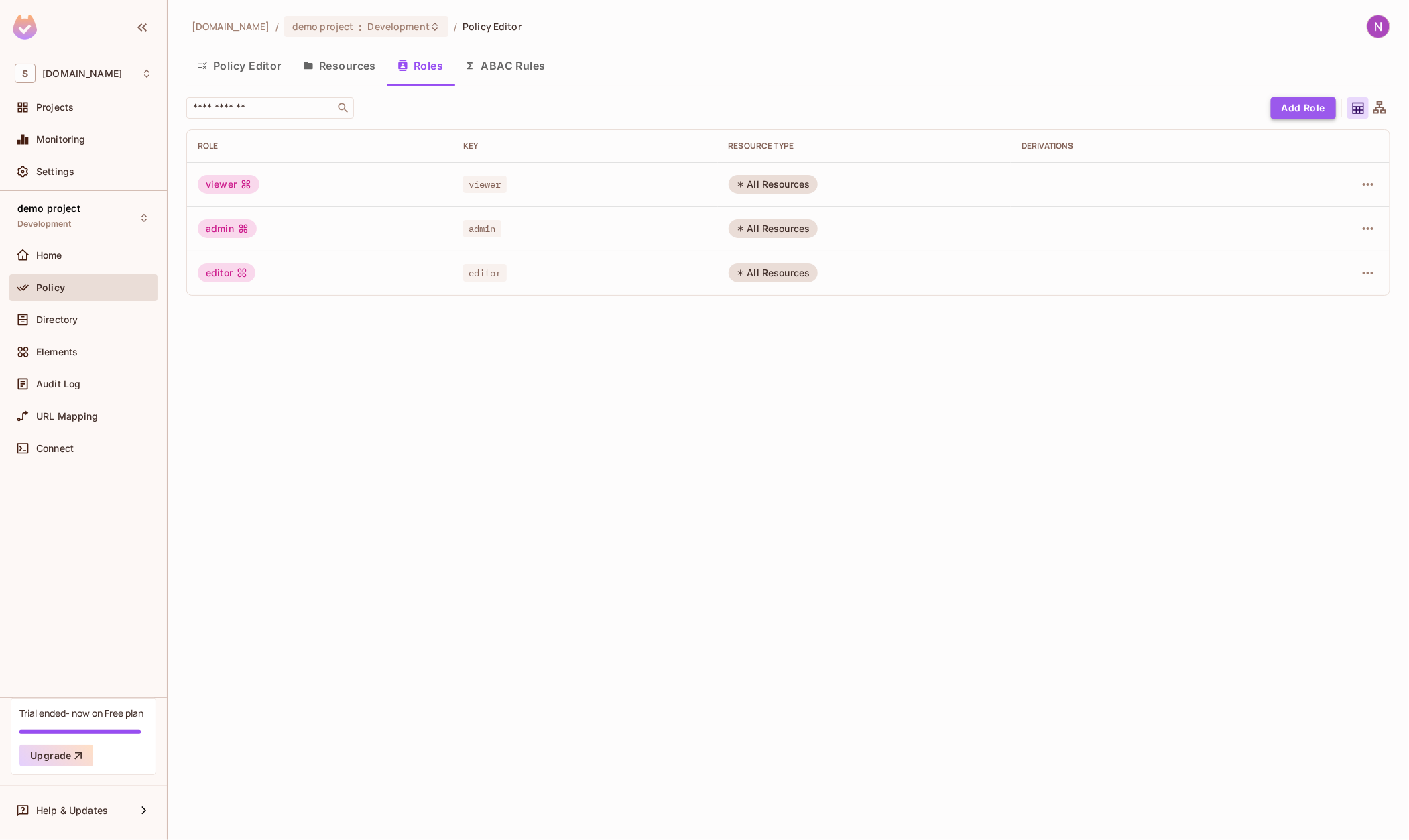
click at [1301, 101] on button "Add Role" at bounding box center [1304, 107] width 65 height 21
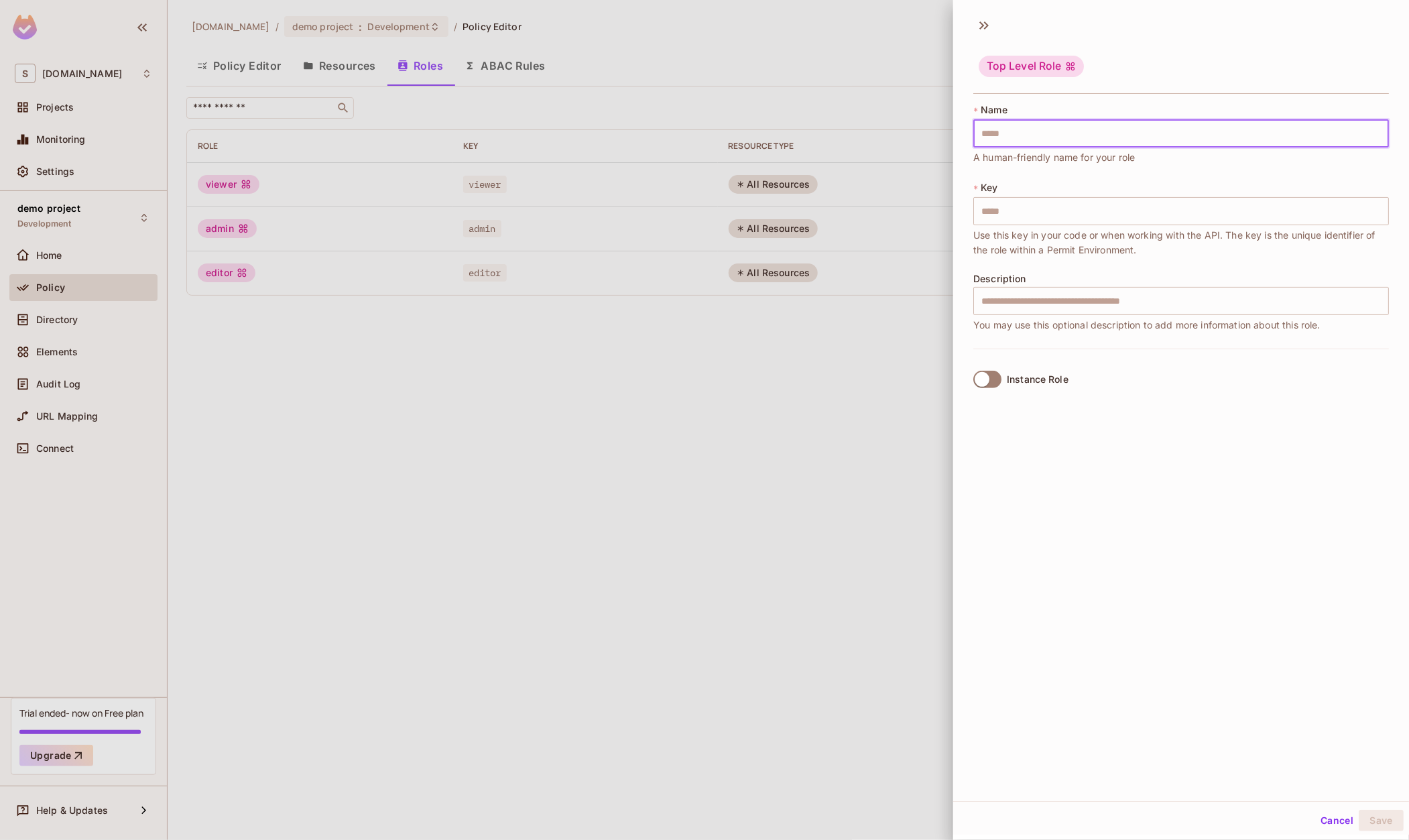
click at [1047, 131] on input "text" at bounding box center [1180, 133] width 416 height 28
click at [1022, 215] on input "text" at bounding box center [1180, 211] width 416 height 28
click at [1010, 124] on input "text" at bounding box center [1180, 133] width 416 height 28
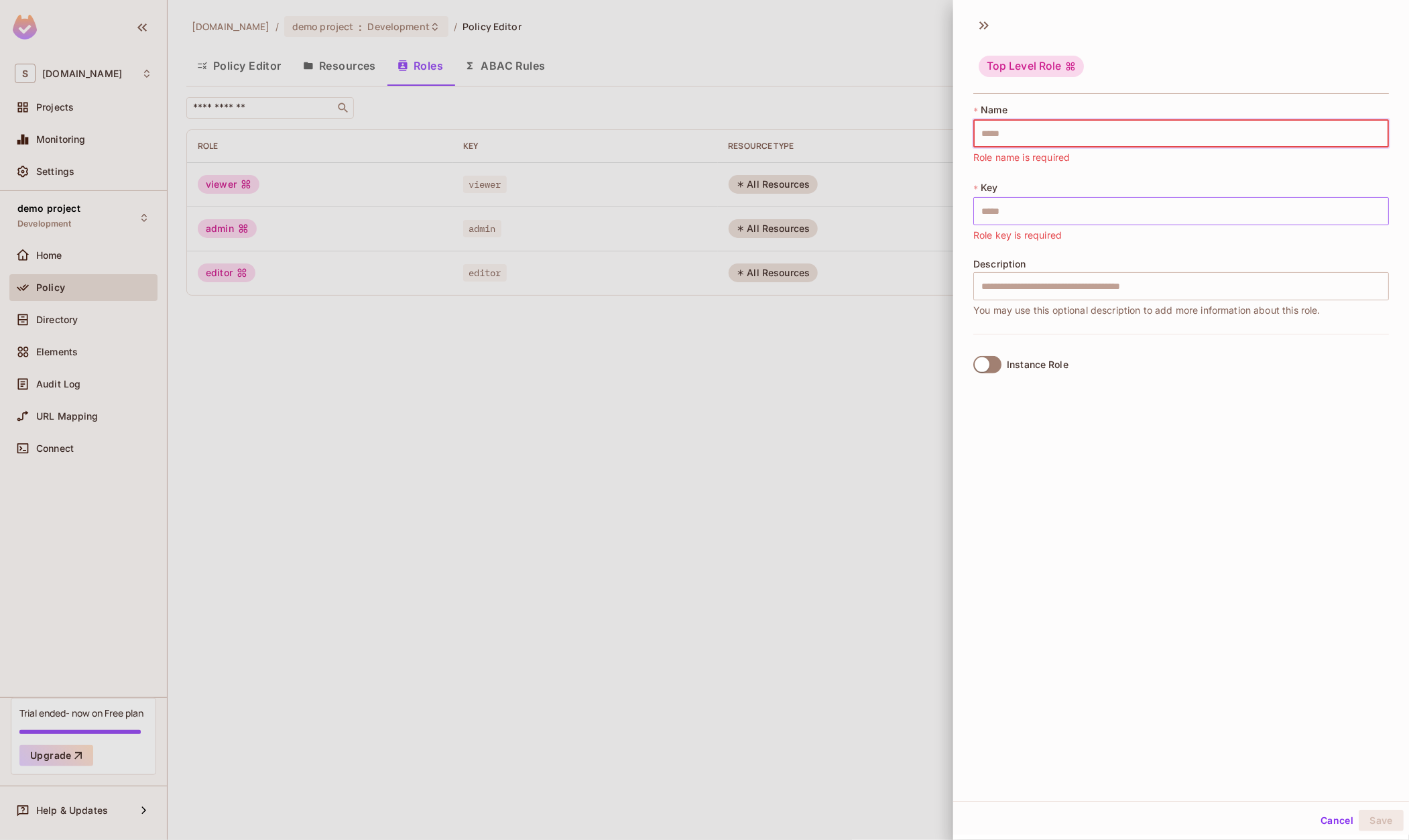
click at [1010, 220] on input "text" at bounding box center [1180, 211] width 416 height 28
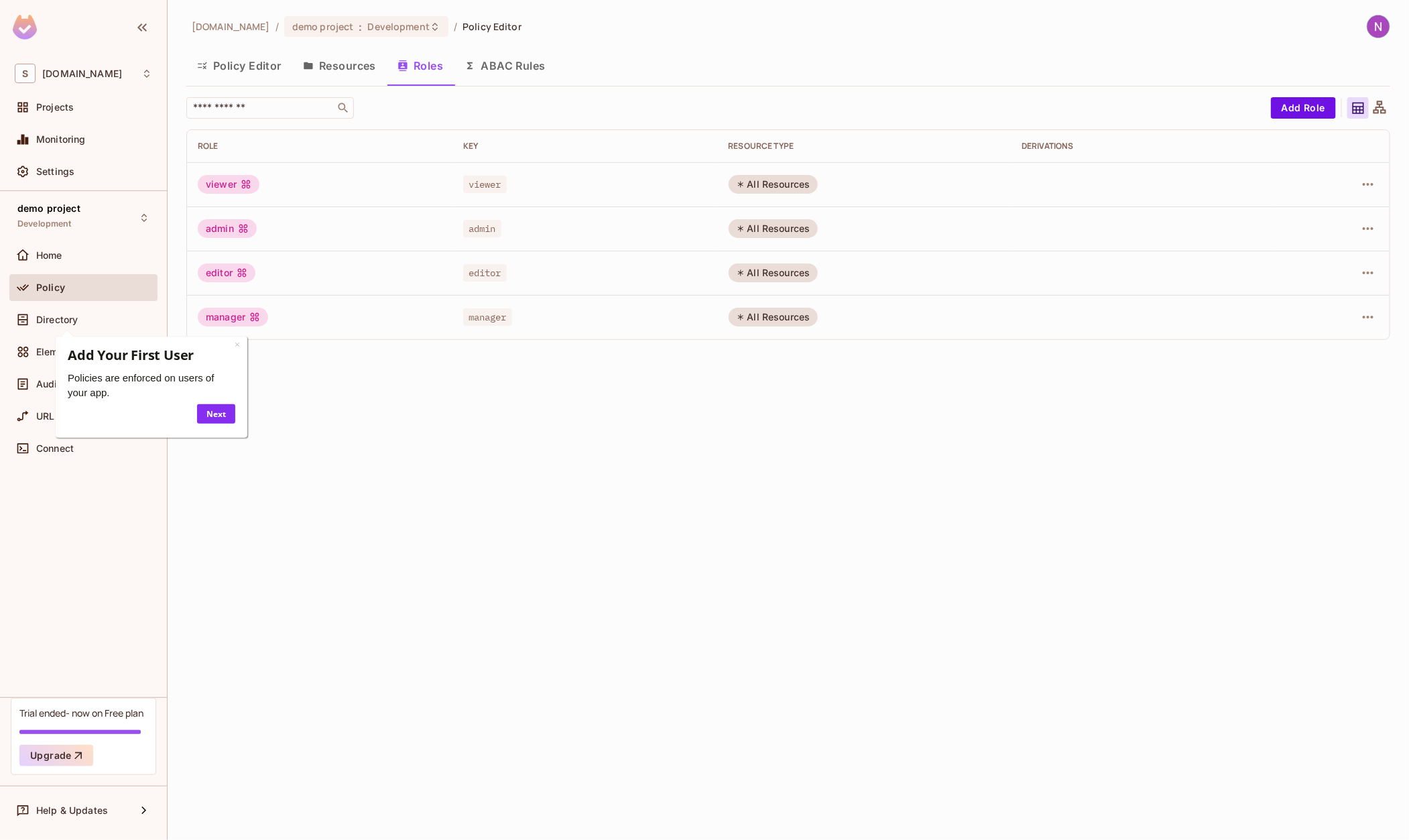
click at [242, 317] on div "manager" at bounding box center [233, 317] width 70 height 19
click at [239, 66] on button "Policy Editor" at bounding box center [239, 65] width 106 height 33
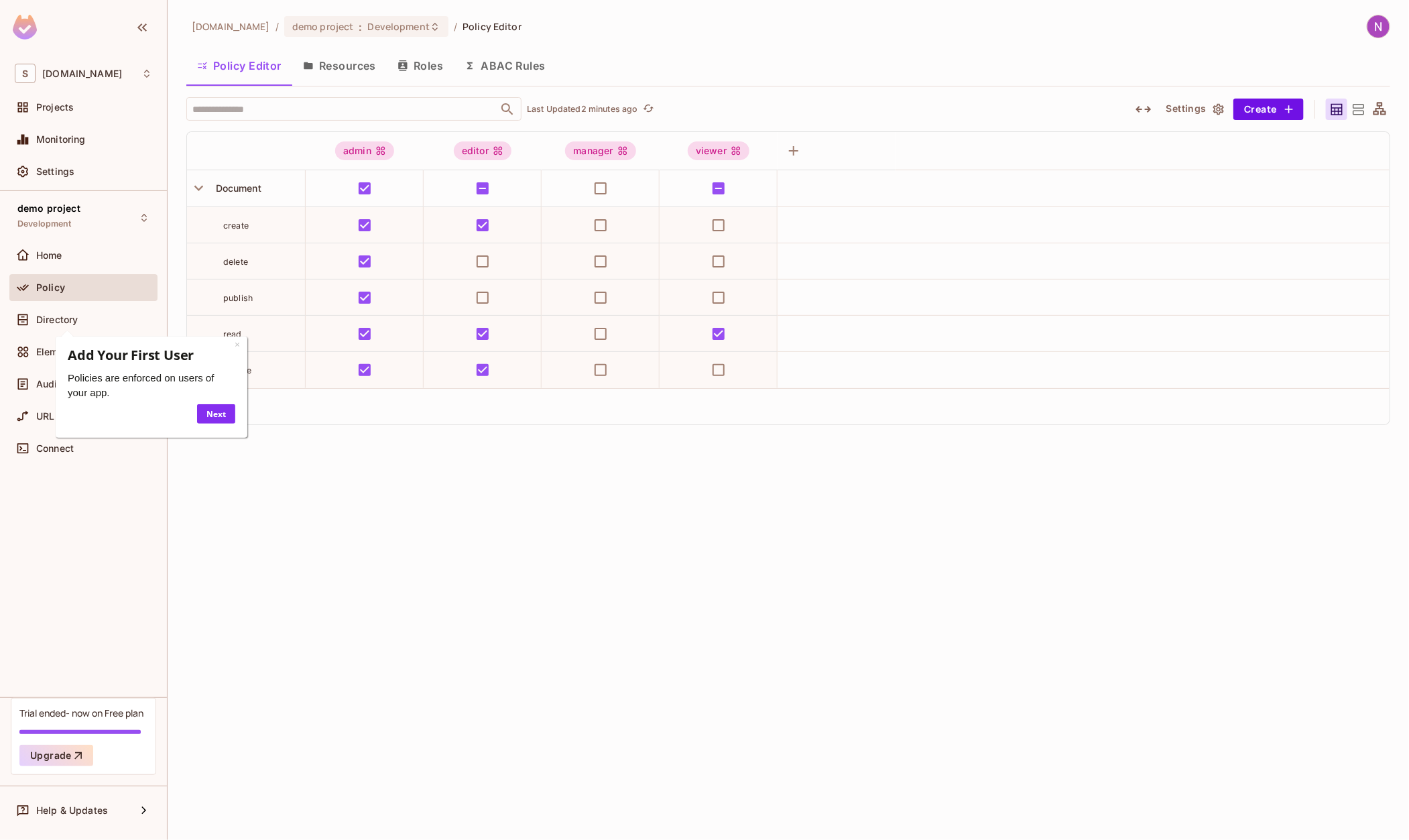
click at [345, 72] on button "Resources" at bounding box center [339, 65] width 94 height 33
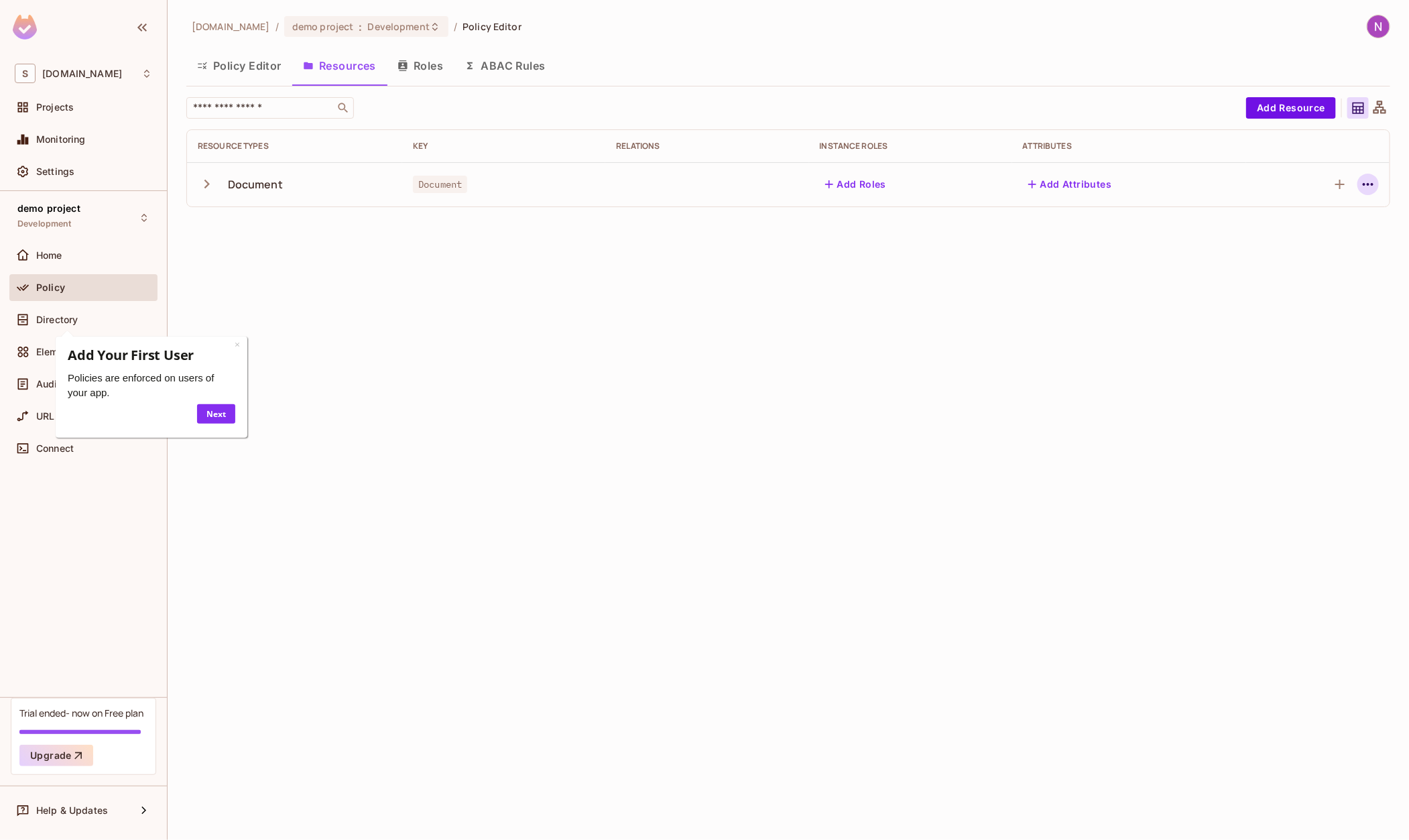
click at [1377, 186] on button "button" at bounding box center [1367, 184] width 21 height 21
click at [1292, 237] on div "Edit Resource" at bounding box center [1310, 238] width 63 height 14
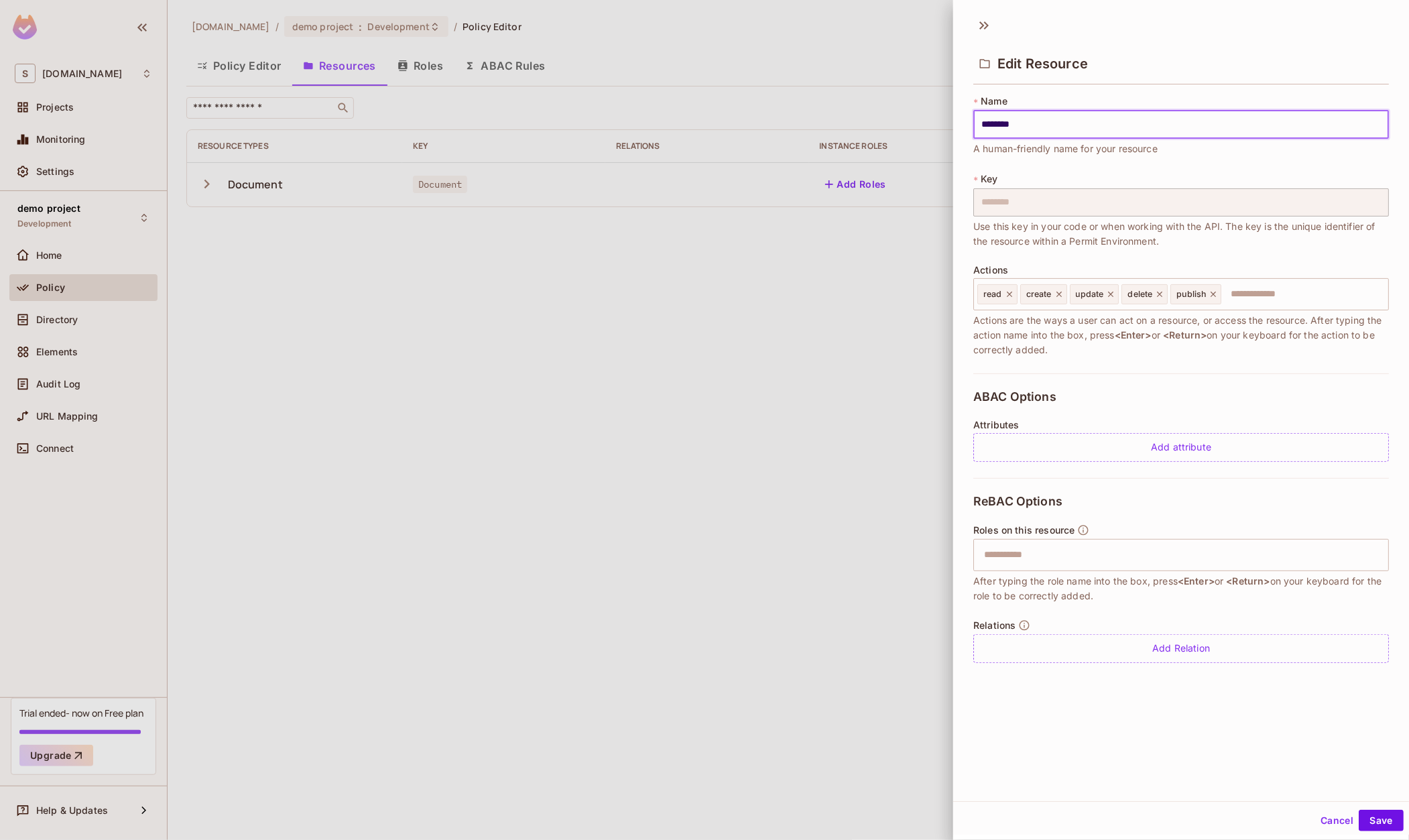
click at [986, 122] on input "********" at bounding box center [1180, 124] width 416 height 28
click at [1101, 172] on div "* Key ******** ​ Use this key in your code or when working with the API. The ke…" at bounding box center [1180, 210] width 416 height 76
click at [985, 129] on input "********" at bounding box center [1180, 124] width 416 height 28
type input "********"
click at [1052, 219] on span "Use this key in your code or when working with the API. The key is the unique i…" at bounding box center [1180, 234] width 416 height 29
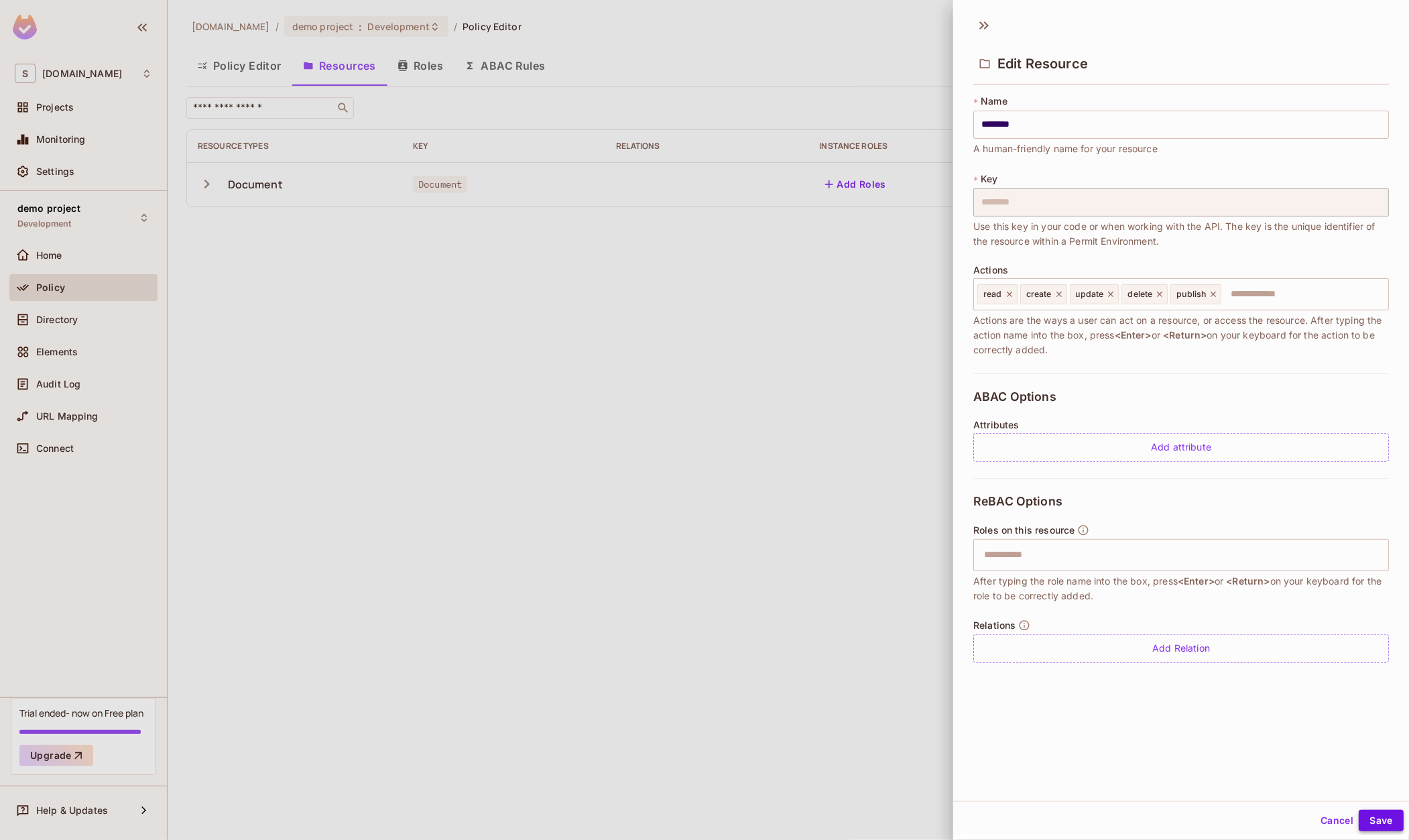
click at [1382, 825] on button "Save" at bounding box center [1381, 820] width 45 height 21
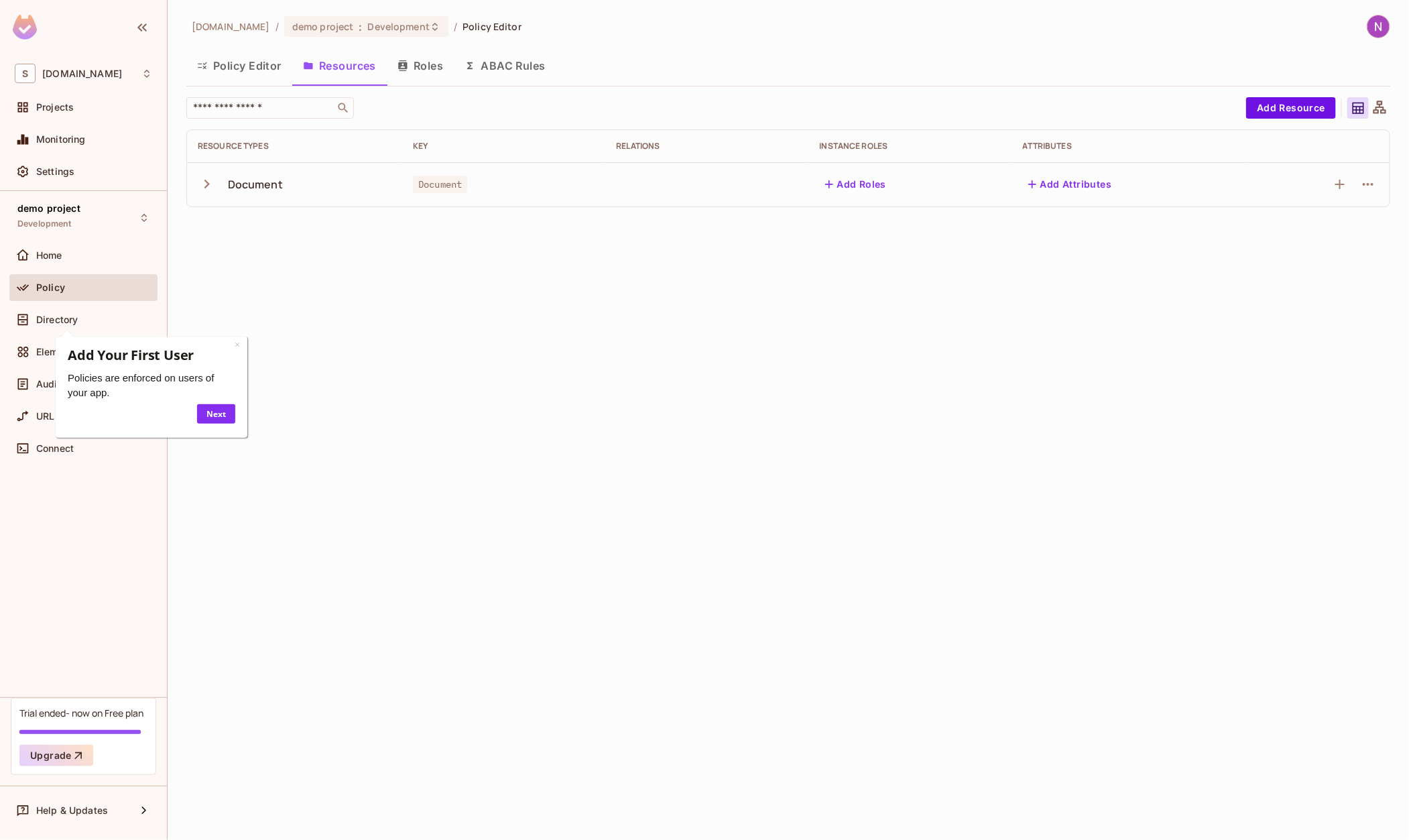
click at [423, 55] on button "Roles" at bounding box center [420, 65] width 67 height 33
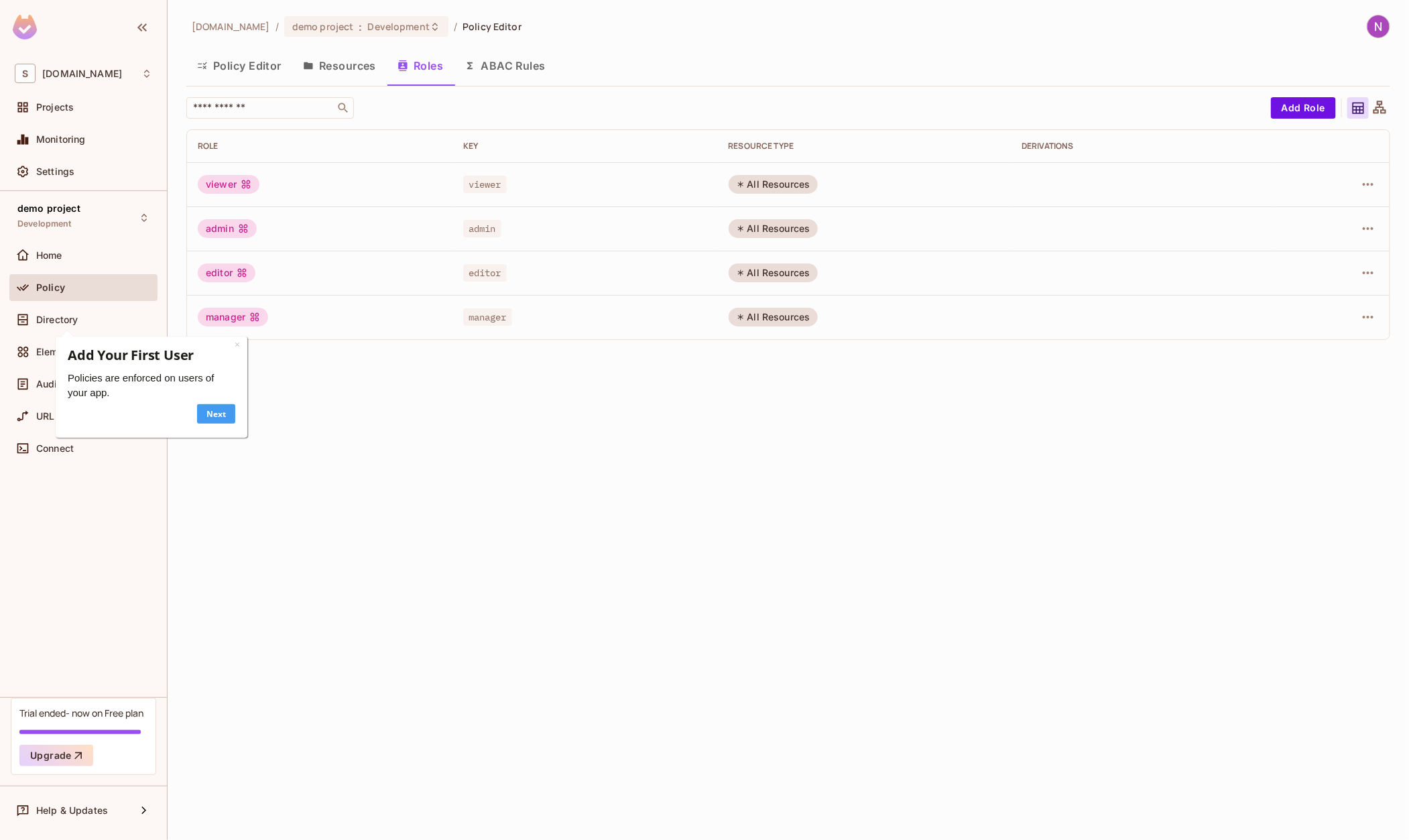
click at [222, 415] on link "Next" at bounding box center [215, 413] width 39 height 20
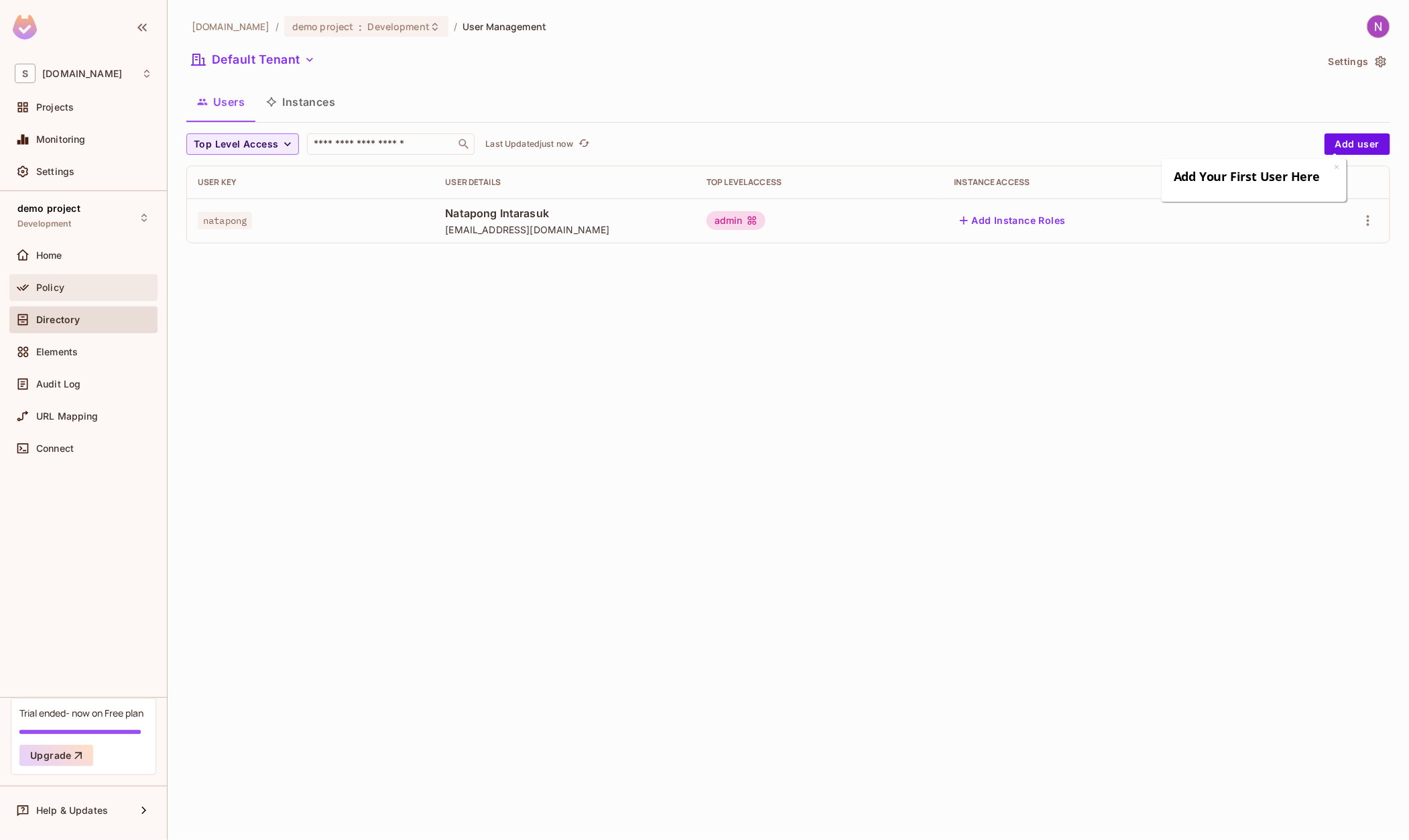
click at [64, 291] on div "Policy" at bounding box center [93, 287] width 116 height 11
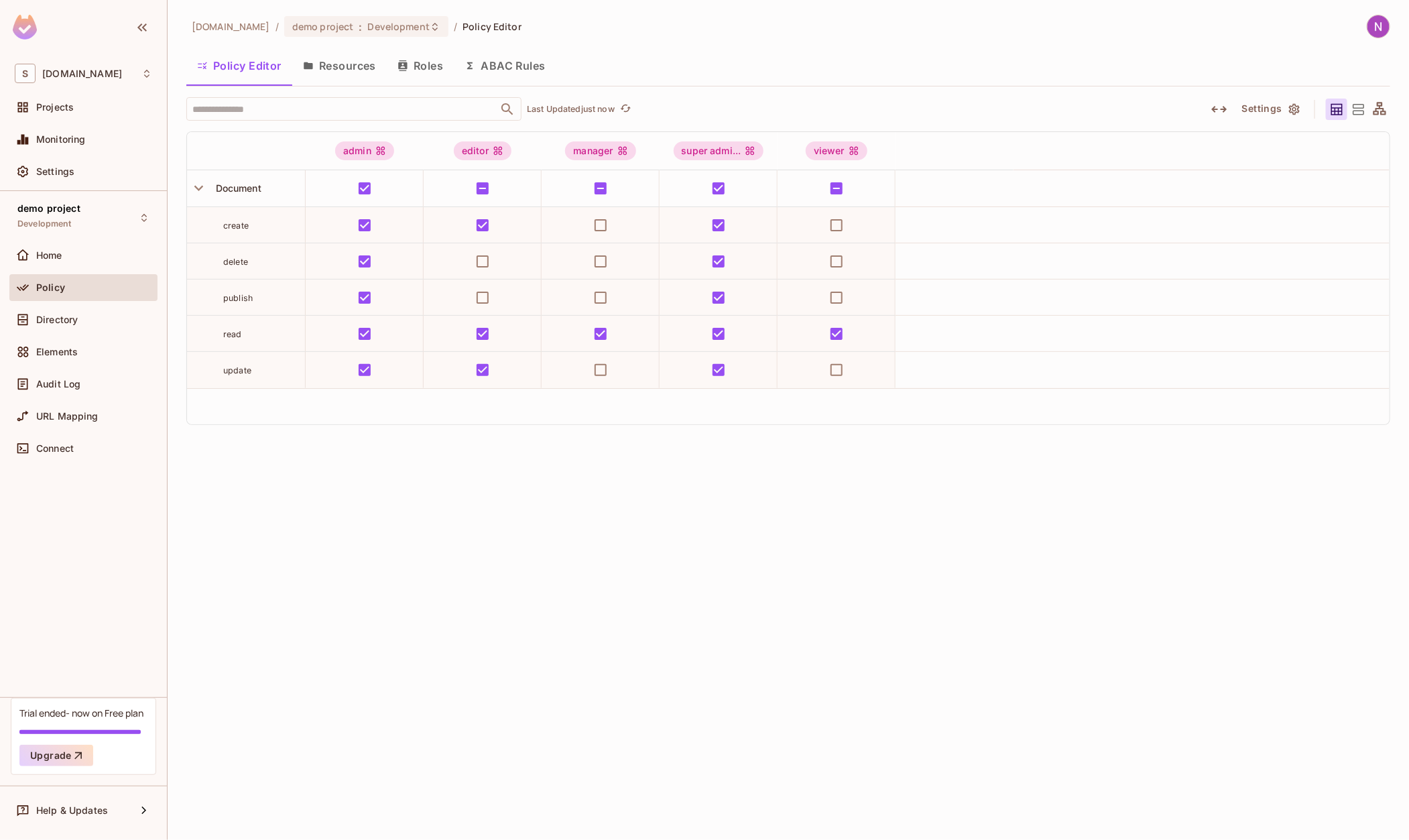
click at [423, 63] on button "Roles" at bounding box center [420, 65] width 67 height 33
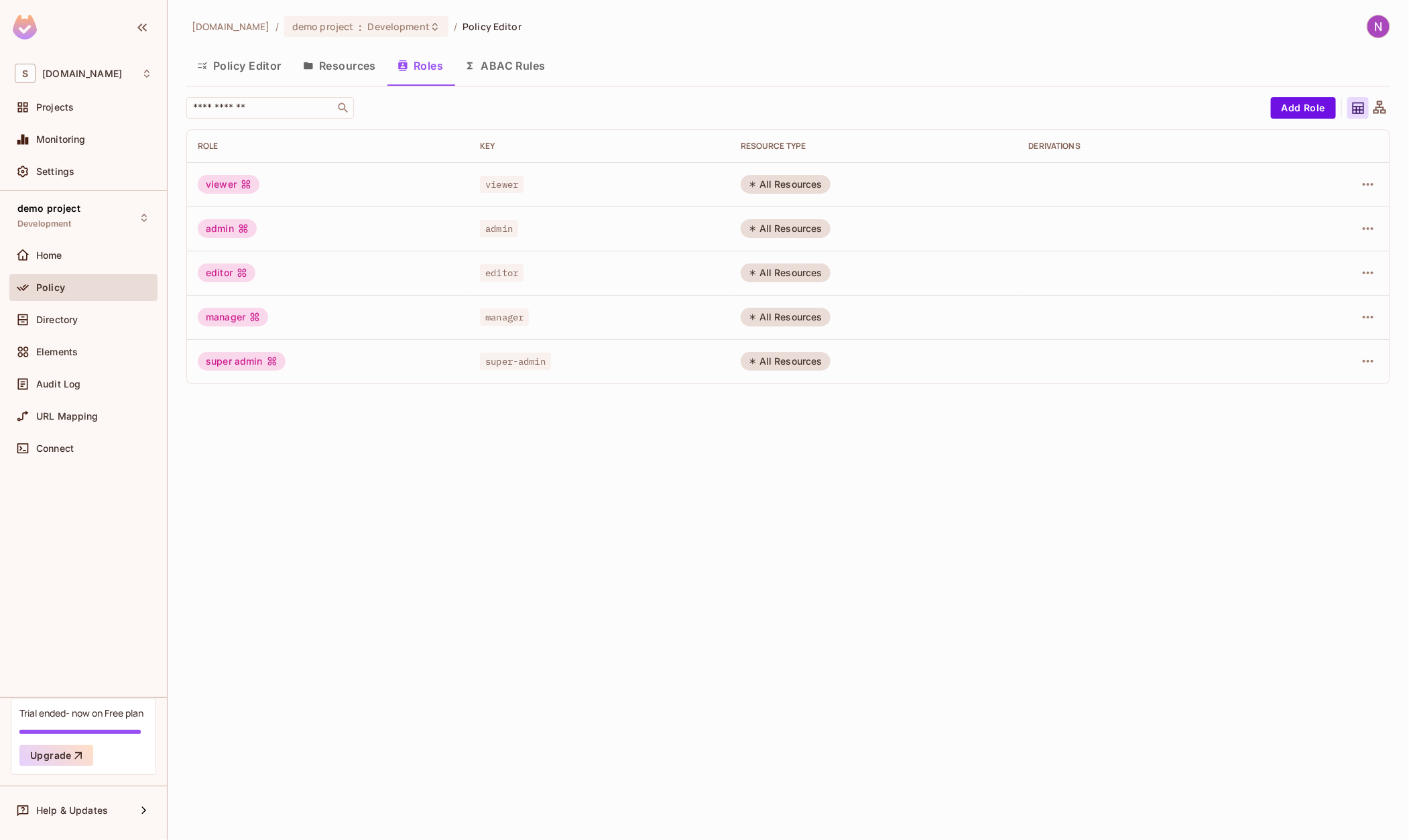
click at [229, 70] on button "Policy Editor" at bounding box center [239, 65] width 106 height 33
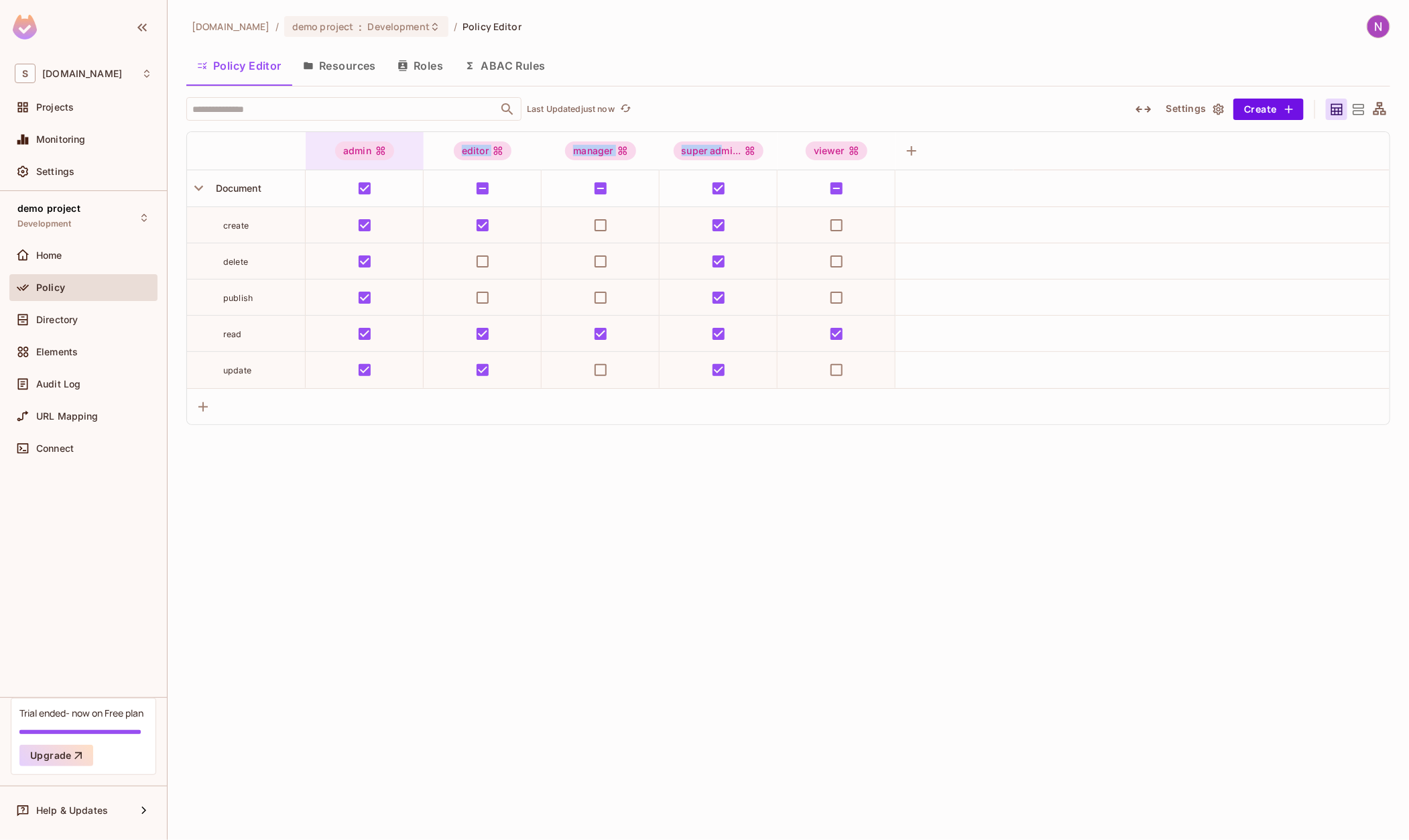
drag, startPoint x: 726, startPoint y: 151, endPoint x: 349, endPoint y: 159, distance: 377.1
click at [349, 159] on tr "admin editor manager super admi... viewer" at bounding box center [788, 151] width 1202 height 39
click at [675, 499] on div "[DOMAIN_NAME] / demo project : Development / Policy Editor Policy Editor Resour…" at bounding box center [788, 420] width 1241 height 840
click at [736, 147] on div "super admi..." at bounding box center [719, 151] width 91 height 19
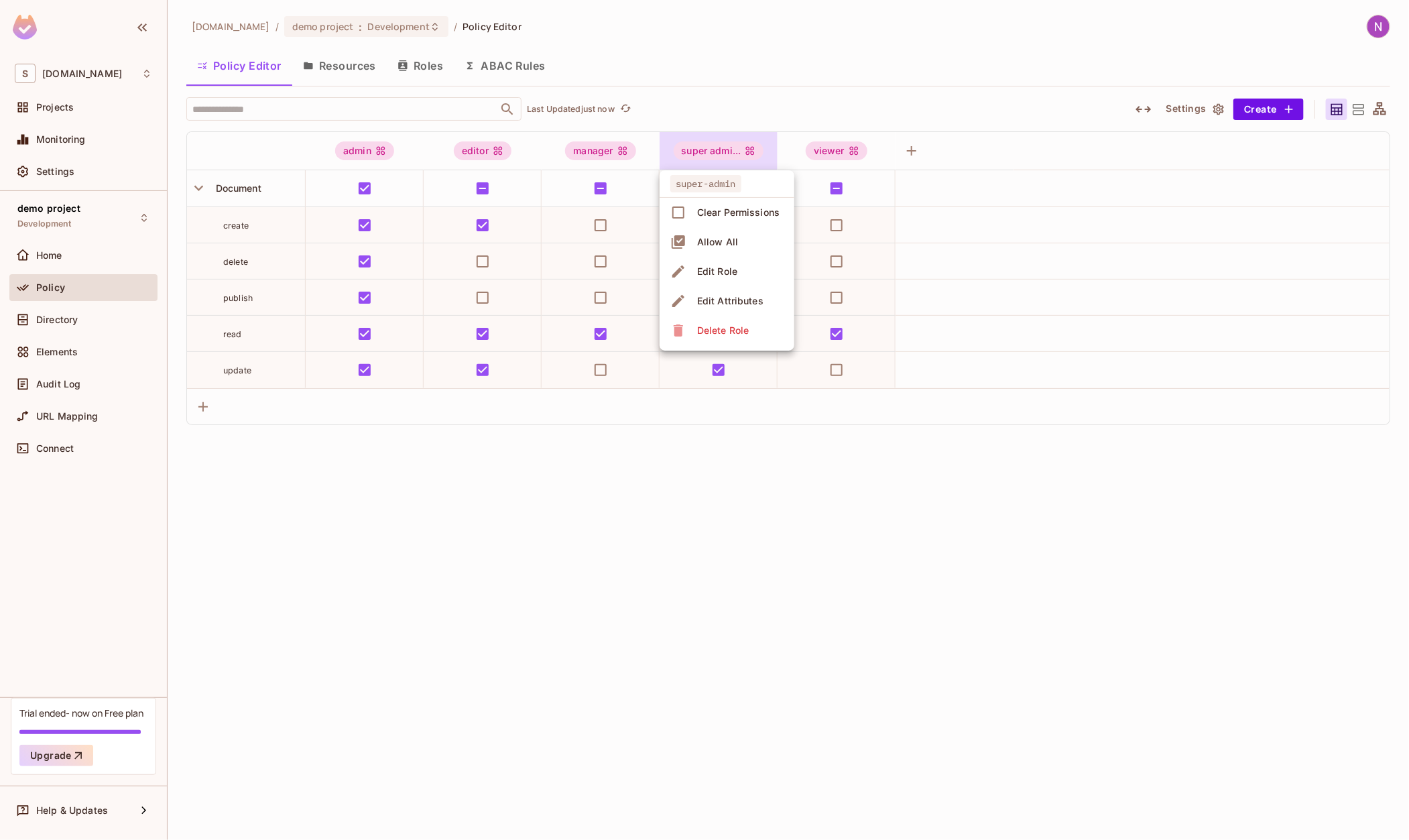
click at [670, 480] on div at bounding box center [704, 420] width 1409 height 840
click at [1145, 108] on icon "button" at bounding box center [1143, 109] width 16 height 16
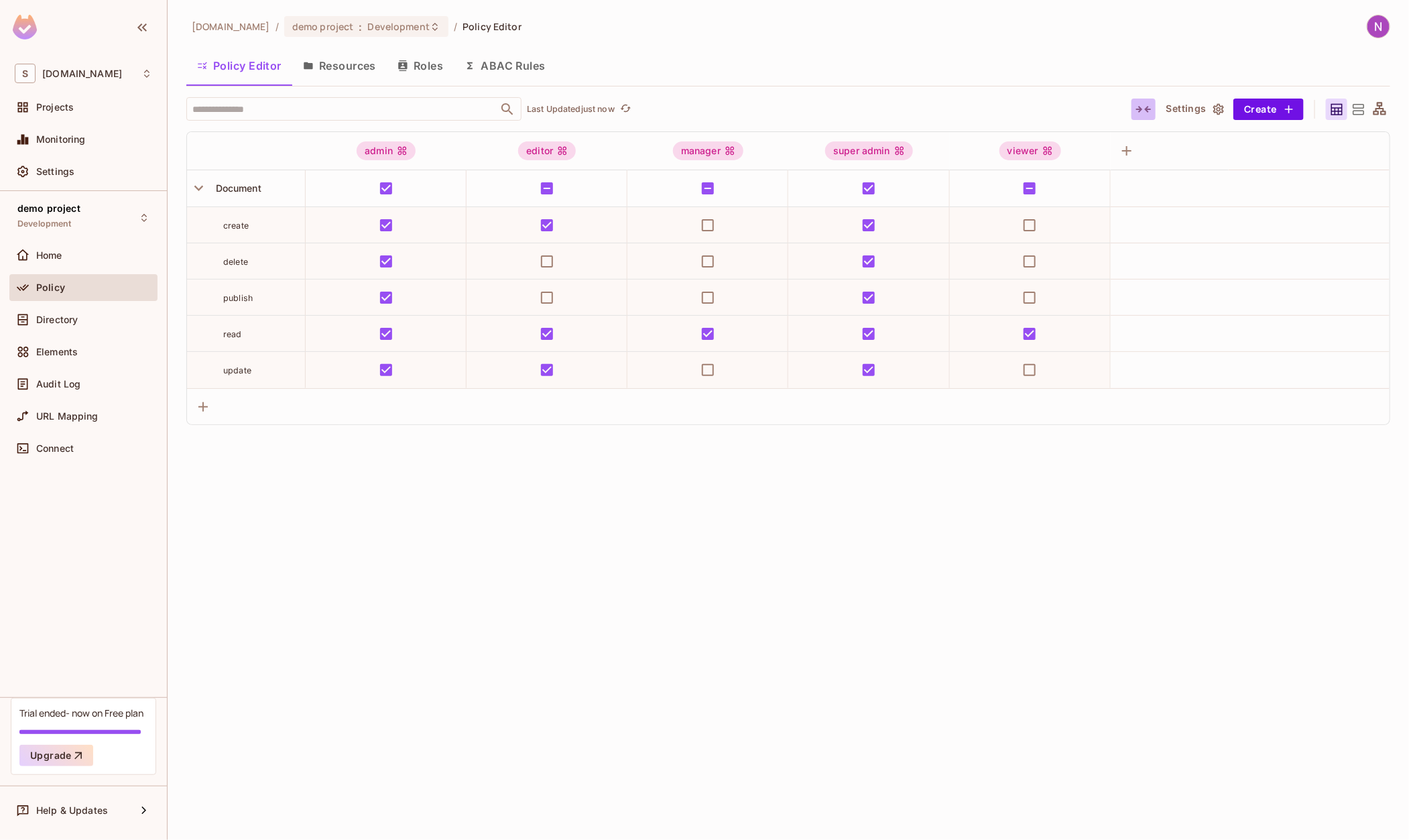
click at [1143, 109] on icon "button" at bounding box center [1143, 109] width 16 height 16
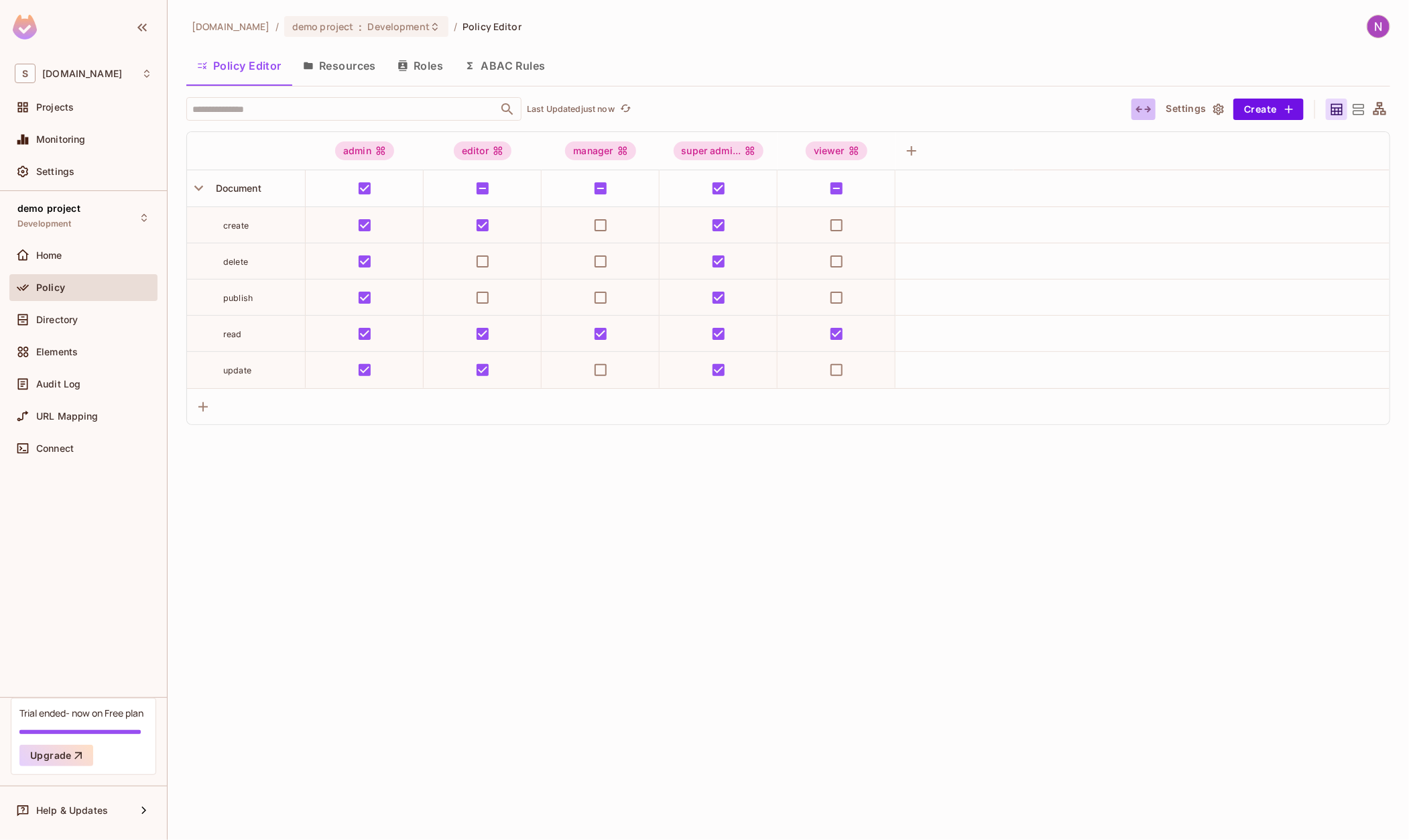
click at [1143, 109] on icon "button" at bounding box center [1143, 109] width 16 height 16
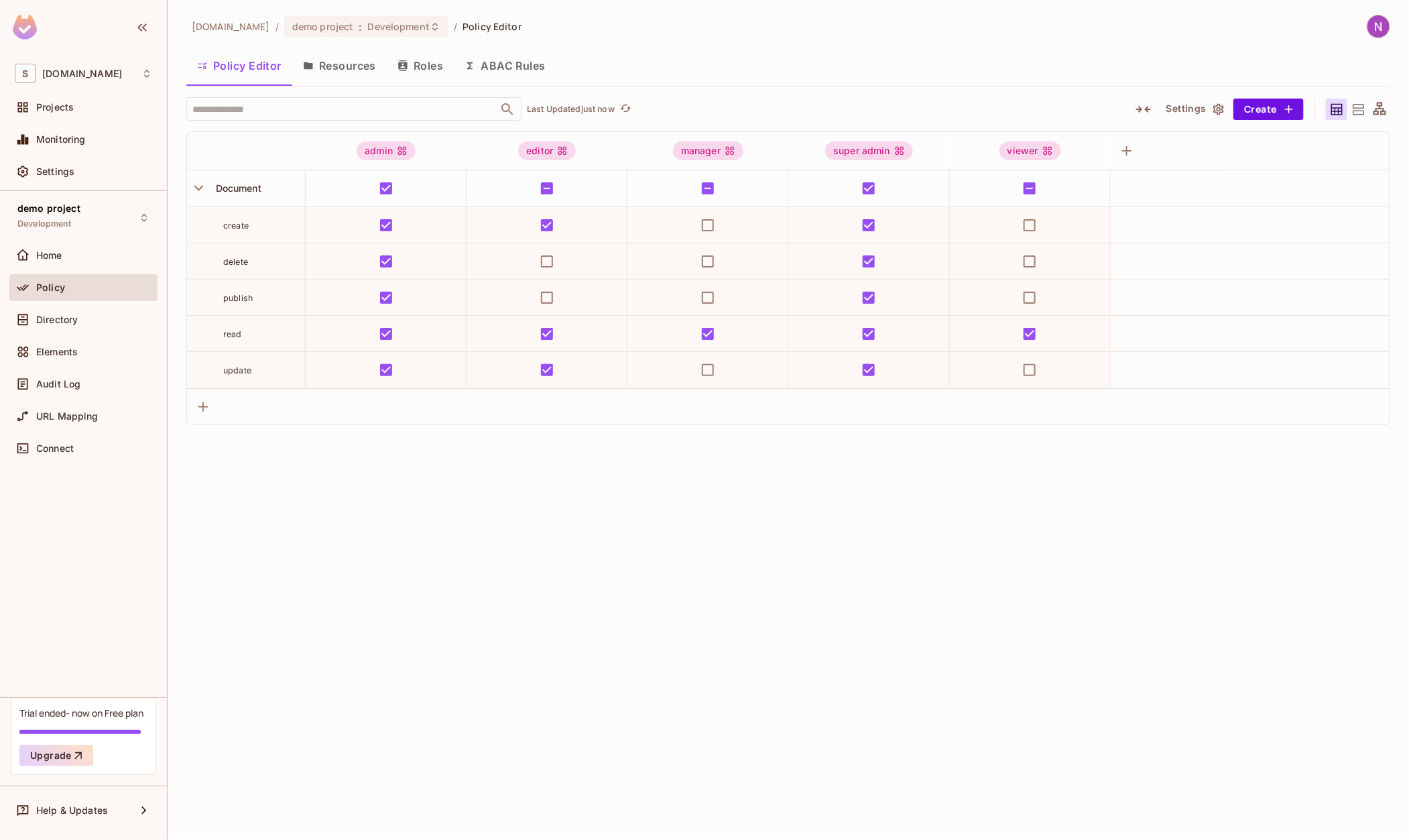
click at [1143, 109] on icon "button" at bounding box center [1143, 109] width 16 height 16
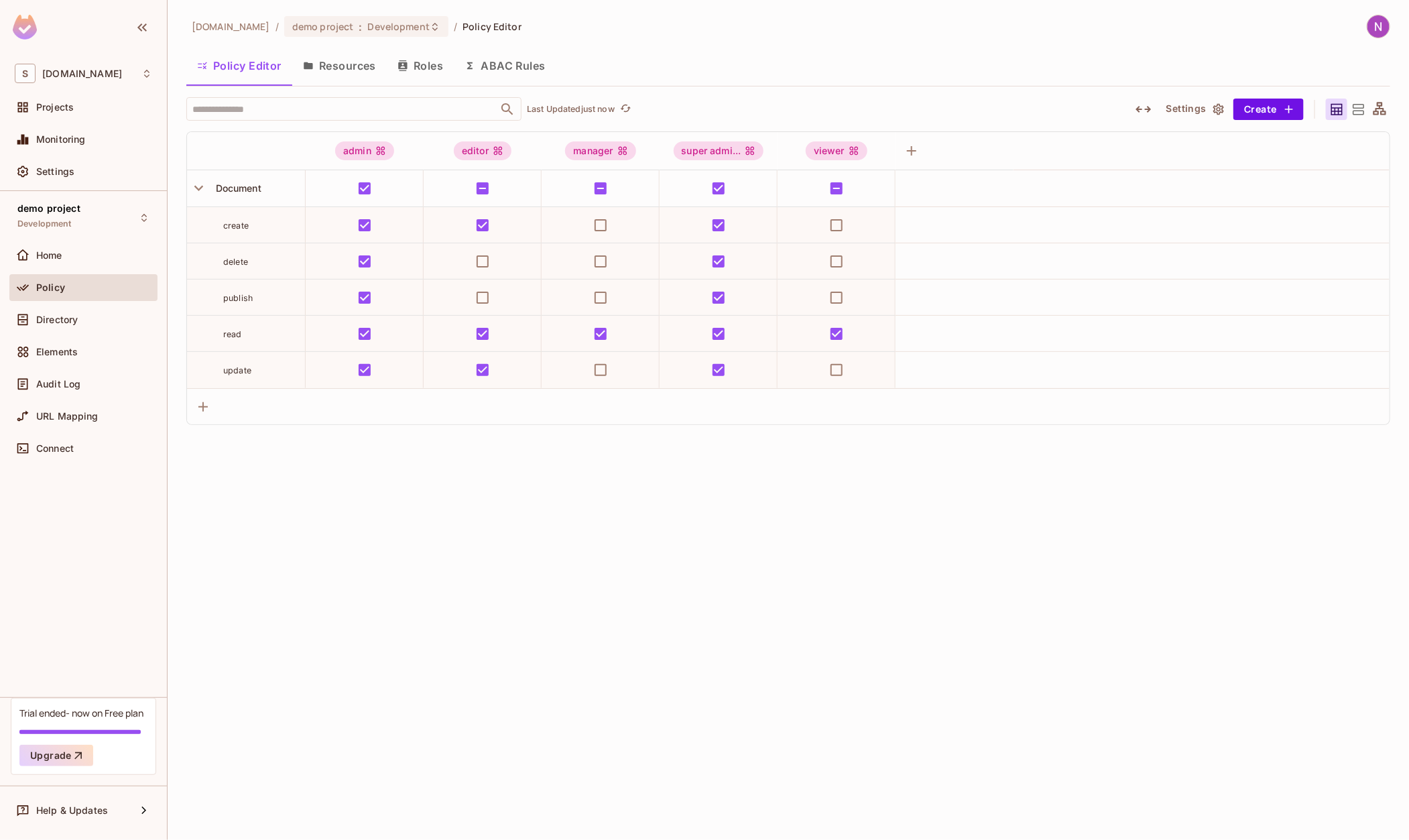
click at [1195, 111] on button "Settings" at bounding box center [1194, 109] width 67 height 21
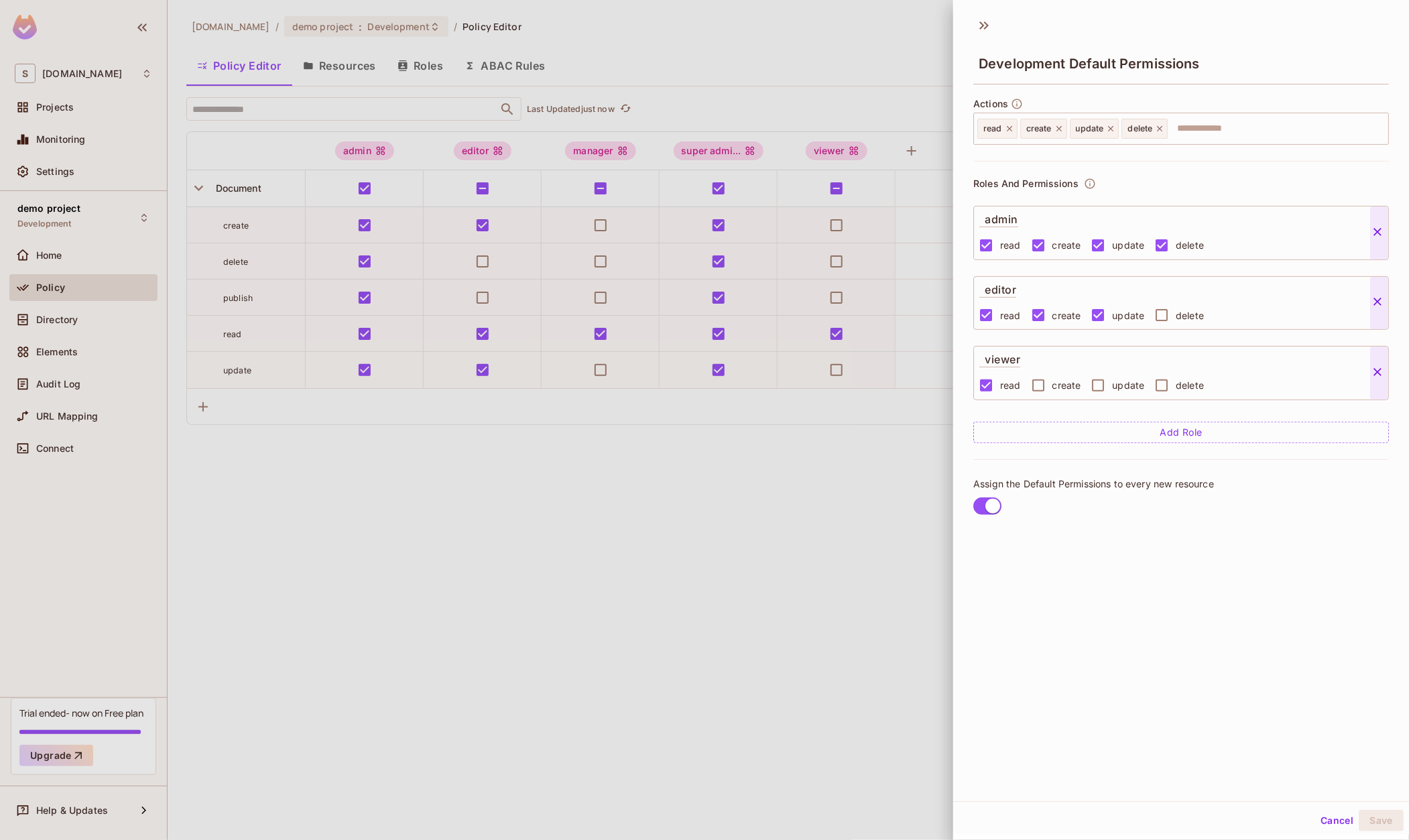
click at [856, 522] on div at bounding box center [704, 420] width 1409 height 840
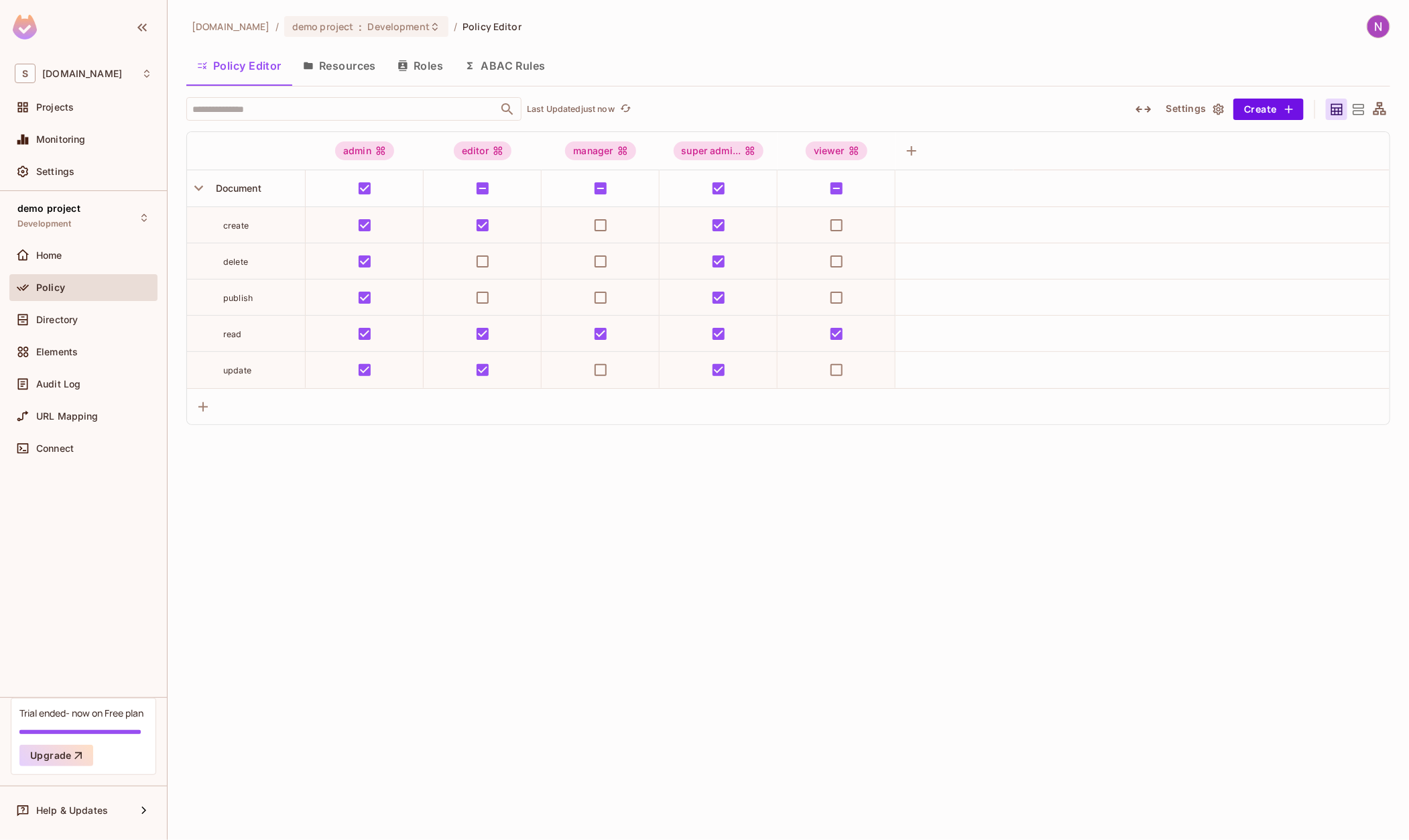
click at [666, 527] on div "skyviv.com / demo project : Development / Policy Editor Policy Editor Resources…" at bounding box center [788, 420] width 1241 height 840
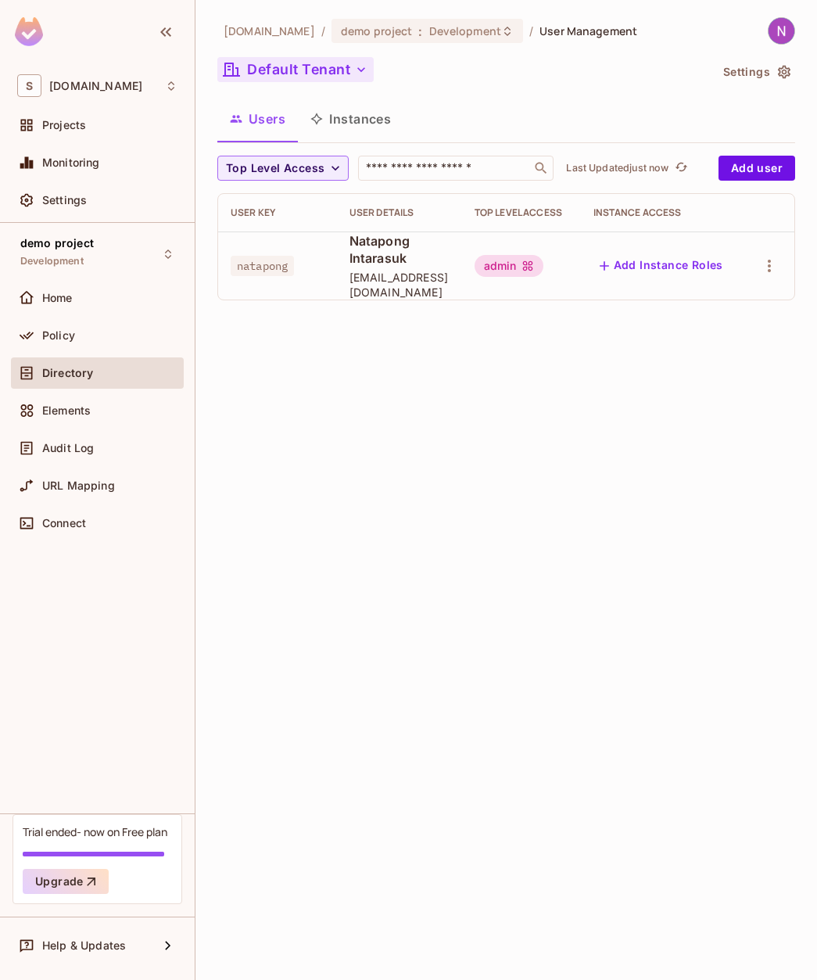
click at [280, 70] on button "Default Tenant" at bounding box center [295, 69] width 156 height 25
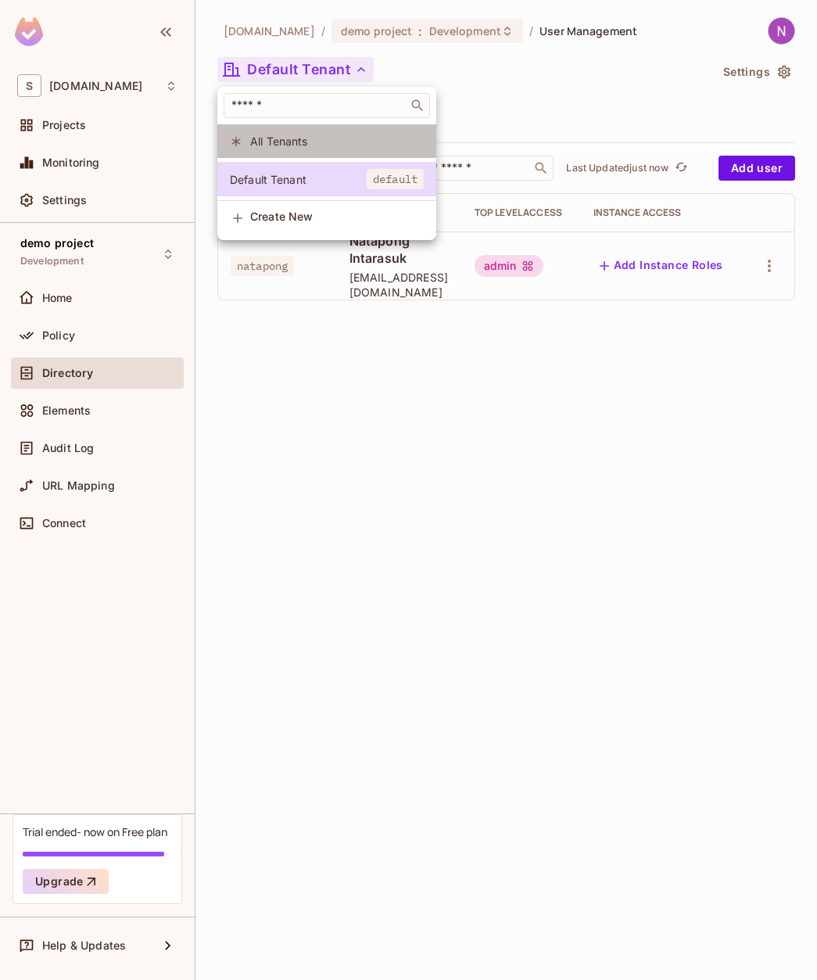
click at [273, 142] on span "All Tenants" at bounding box center [337, 141] width 174 height 15
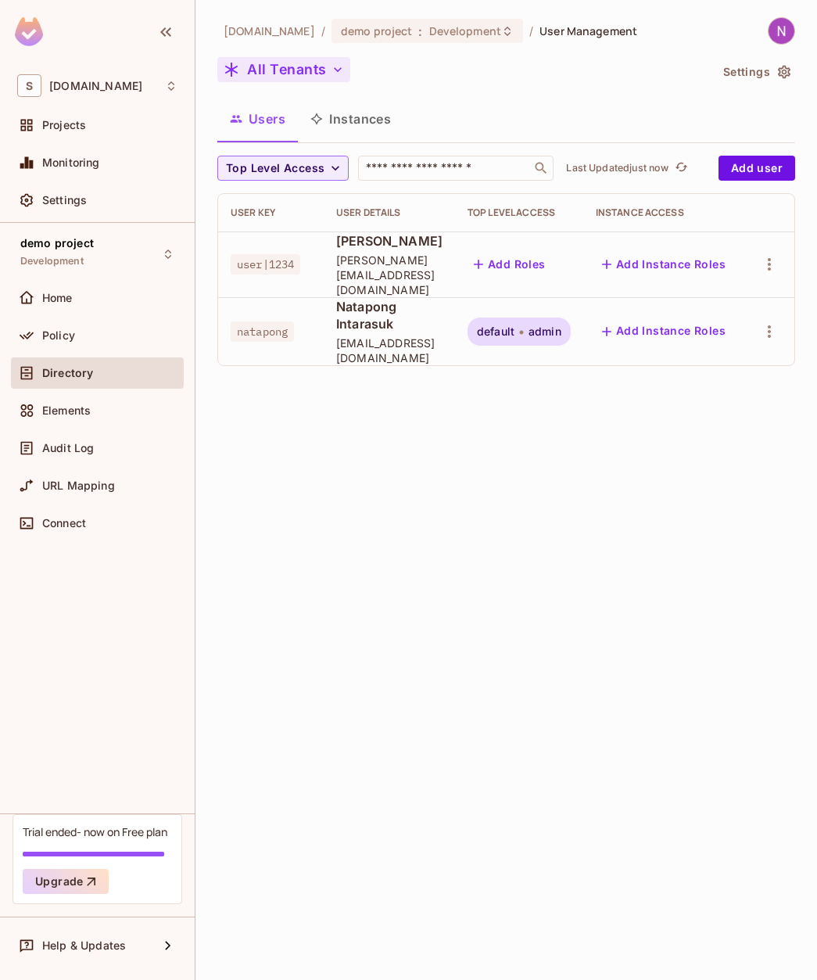
click at [300, 62] on button "All Tenants" at bounding box center [283, 69] width 133 height 25
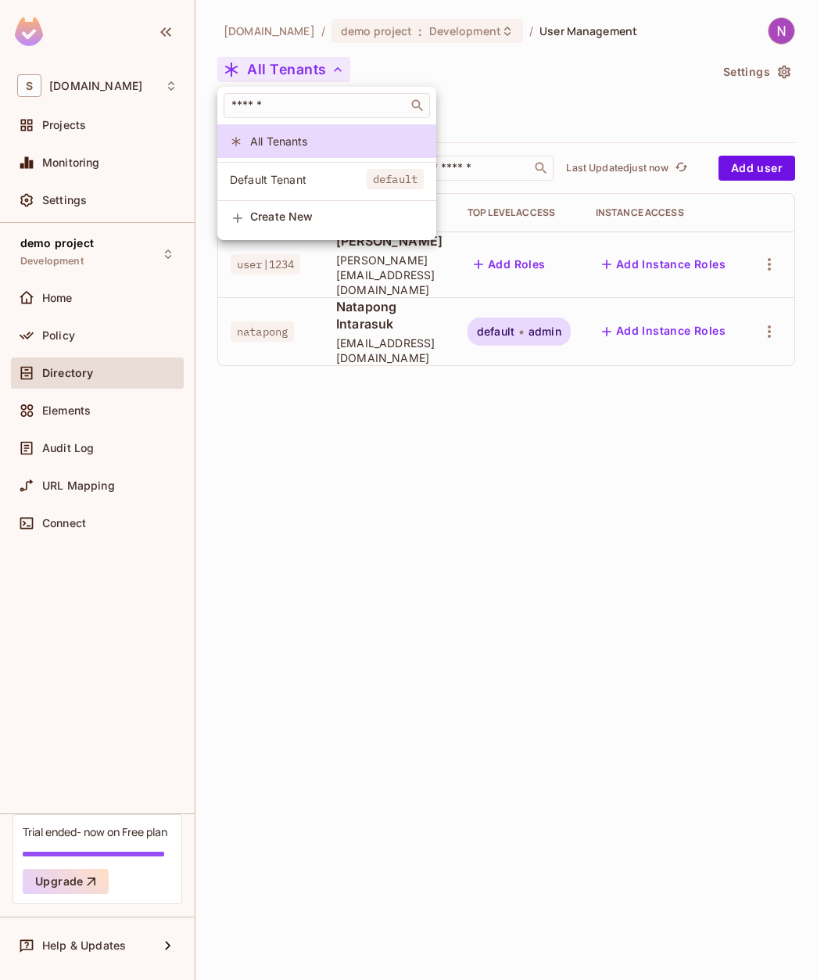
click at [300, 62] on div at bounding box center [408, 490] width 817 height 980
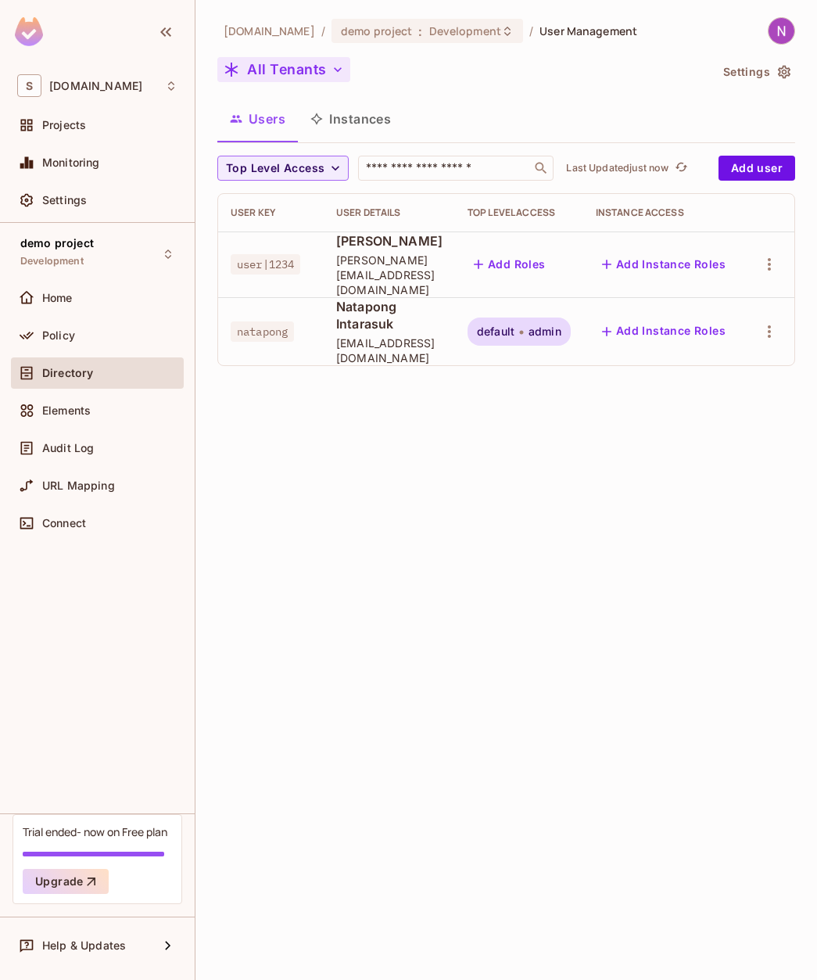
click at [303, 65] on button "All Tenants" at bounding box center [283, 69] width 133 height 25
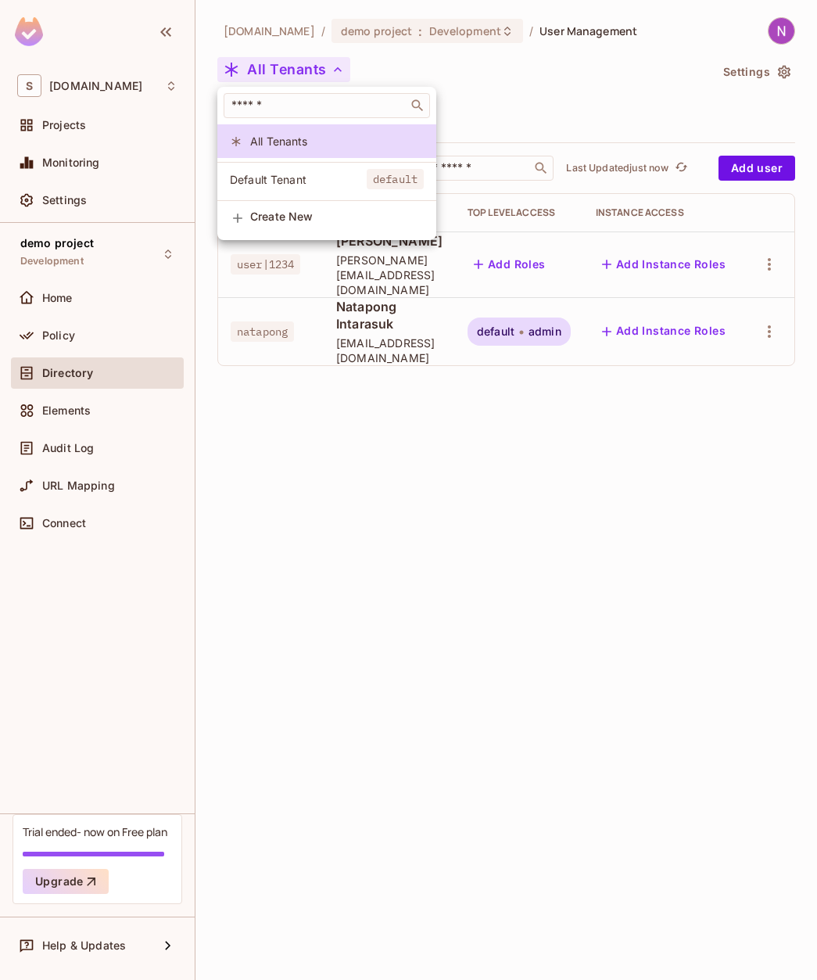
click at [303, 65] on div at bounding box center [408, 490] width 817 height 980
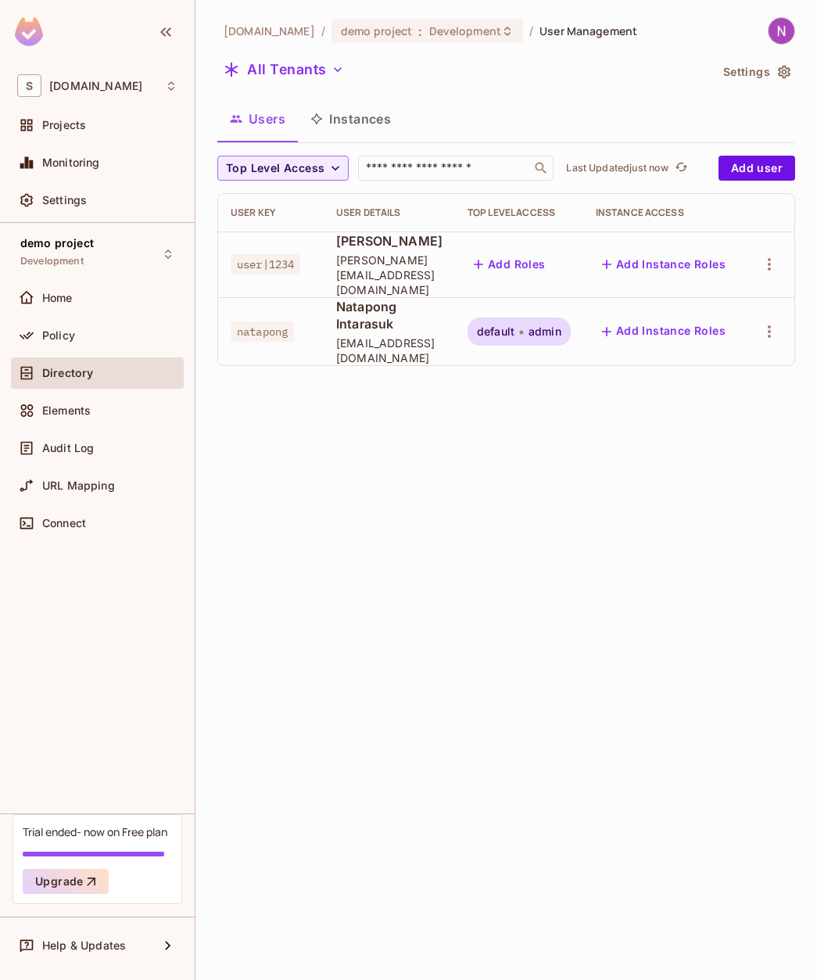
click at [435, 317] on span "Natapong Intarasuk" at bounding box center [389, 315] width 106 height 34
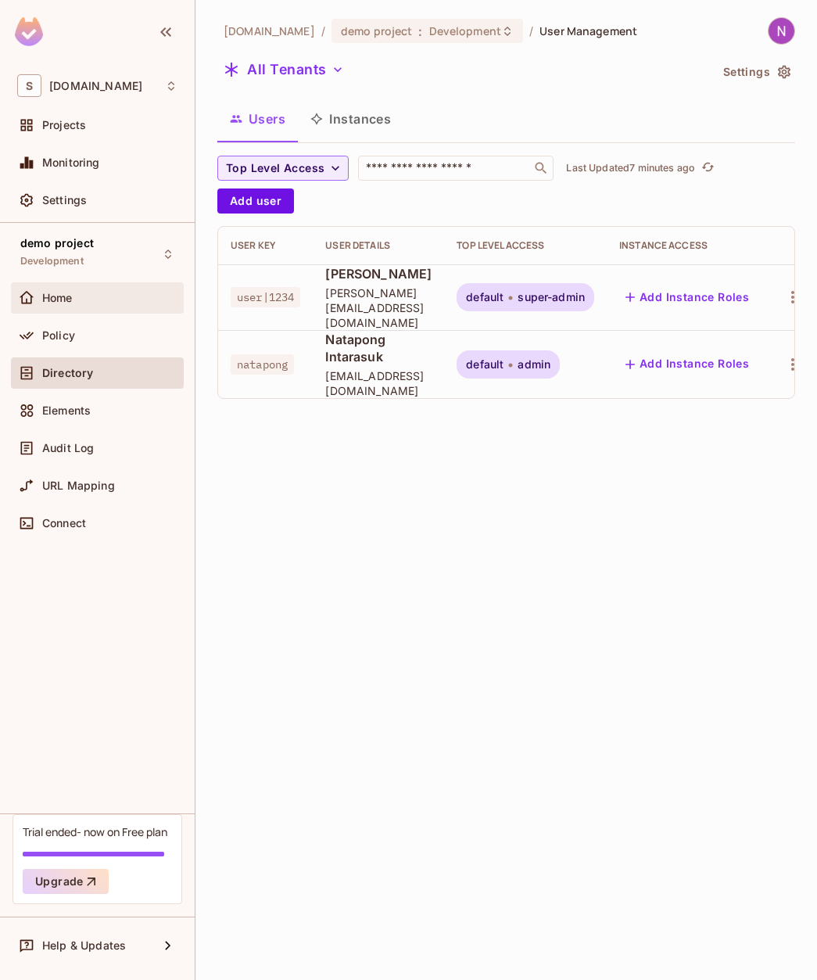
click at [52, 295] on span "Home" at bounding box center [57, 298] width 30 height 13
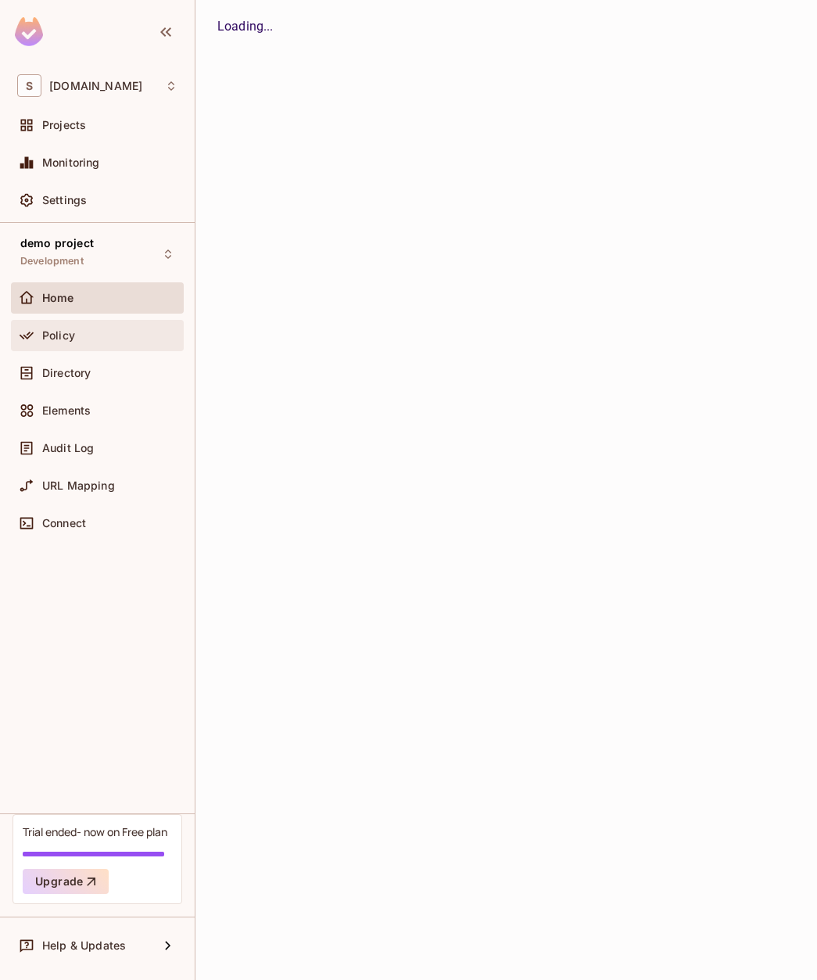
click at [60, 336] on span "Policy" at bounding box center [58, 335] width 33 height 13
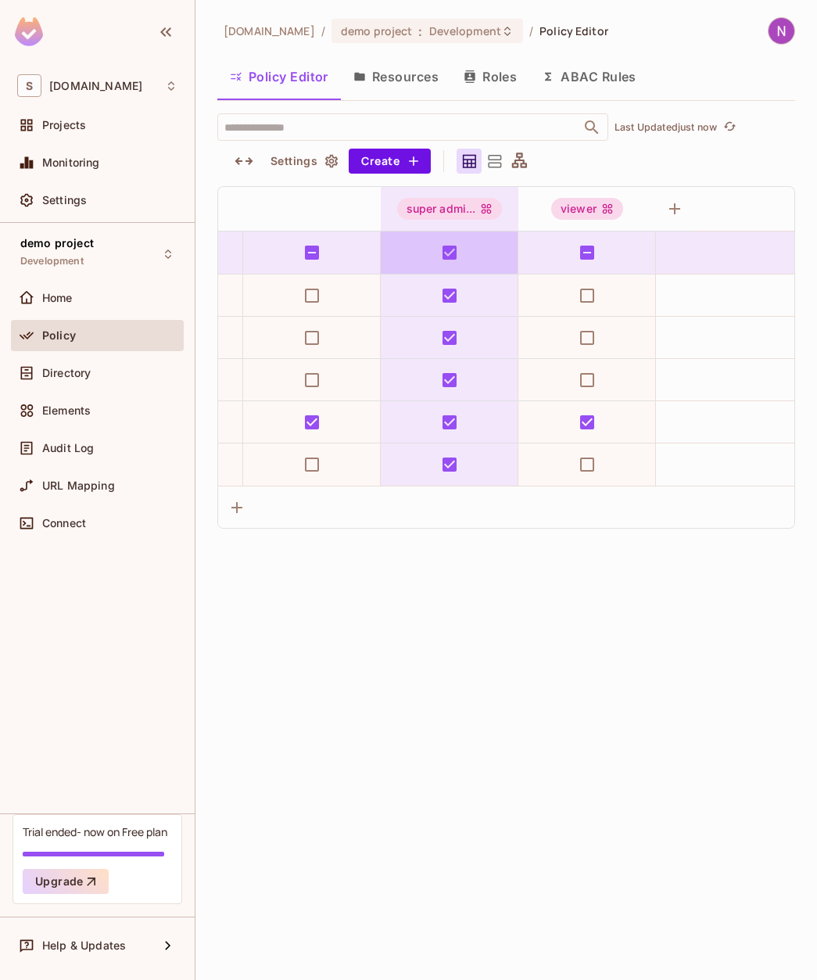
scroll to position [0, 425]
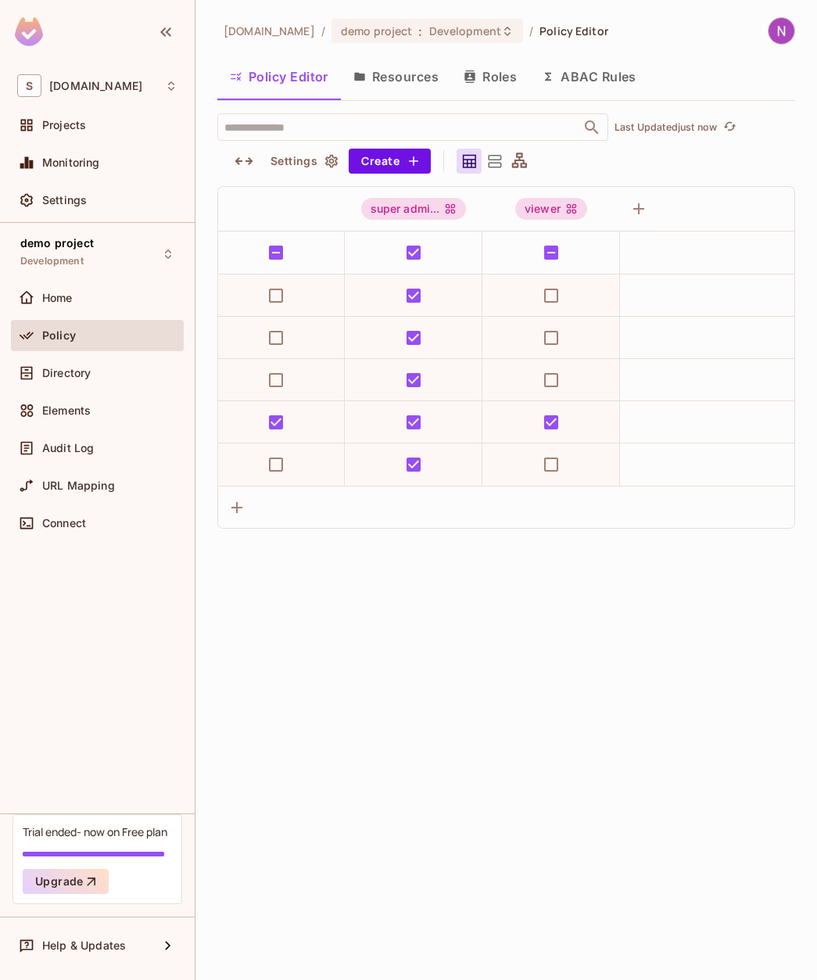
click at [47, 337] on span "Policy" at bounding box center [59, 335] width 34 height 13
click at [72, 367] on span "Directory" at bounding box center [66, 373] width 48 height 13
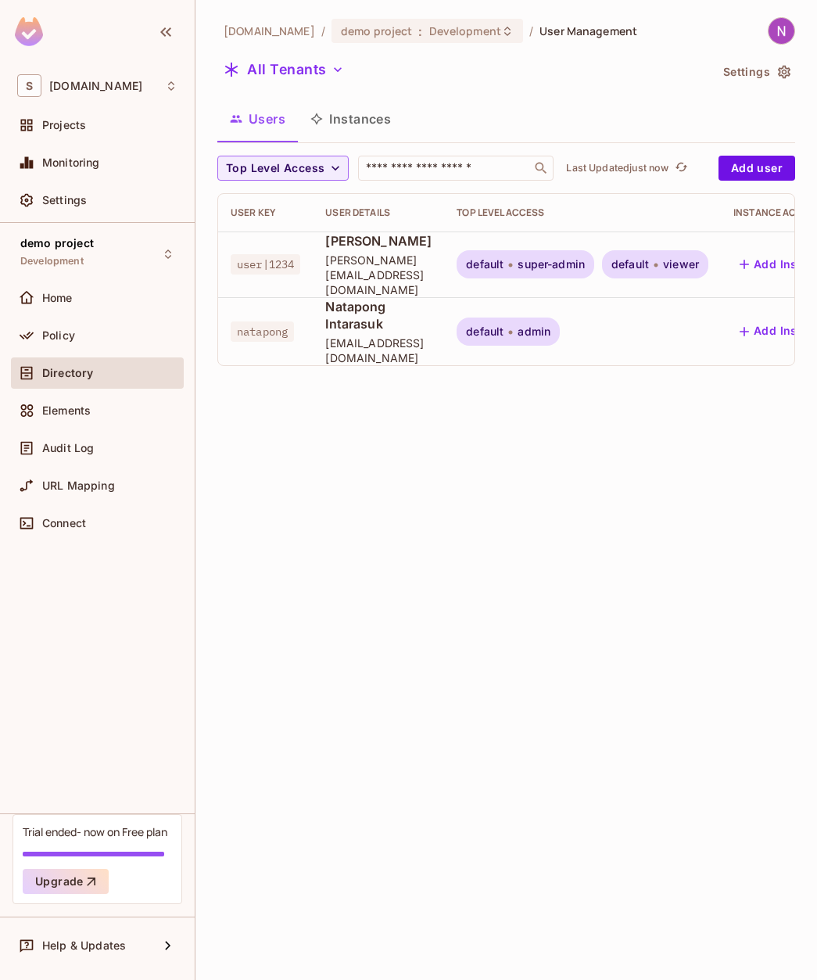
click at [561, 260] on span "super-admin" at bounding box center [551, 264] width 67 height 13
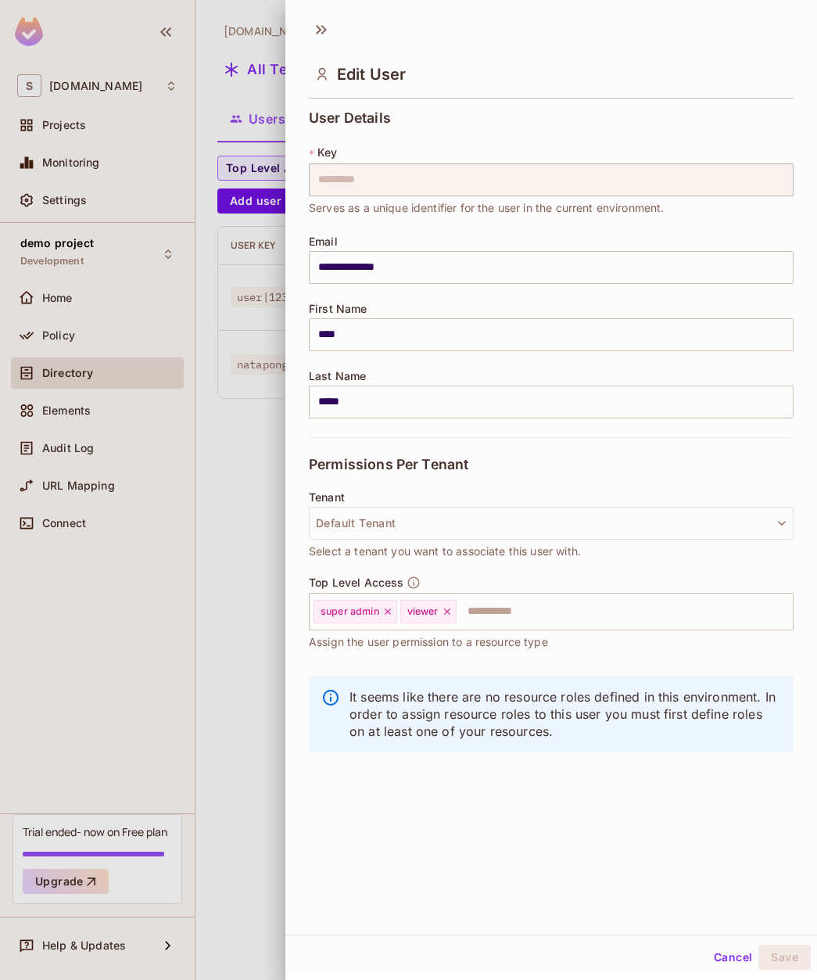
click at [244, 420] on div at bounding box center [408, 490] width 817 height 980
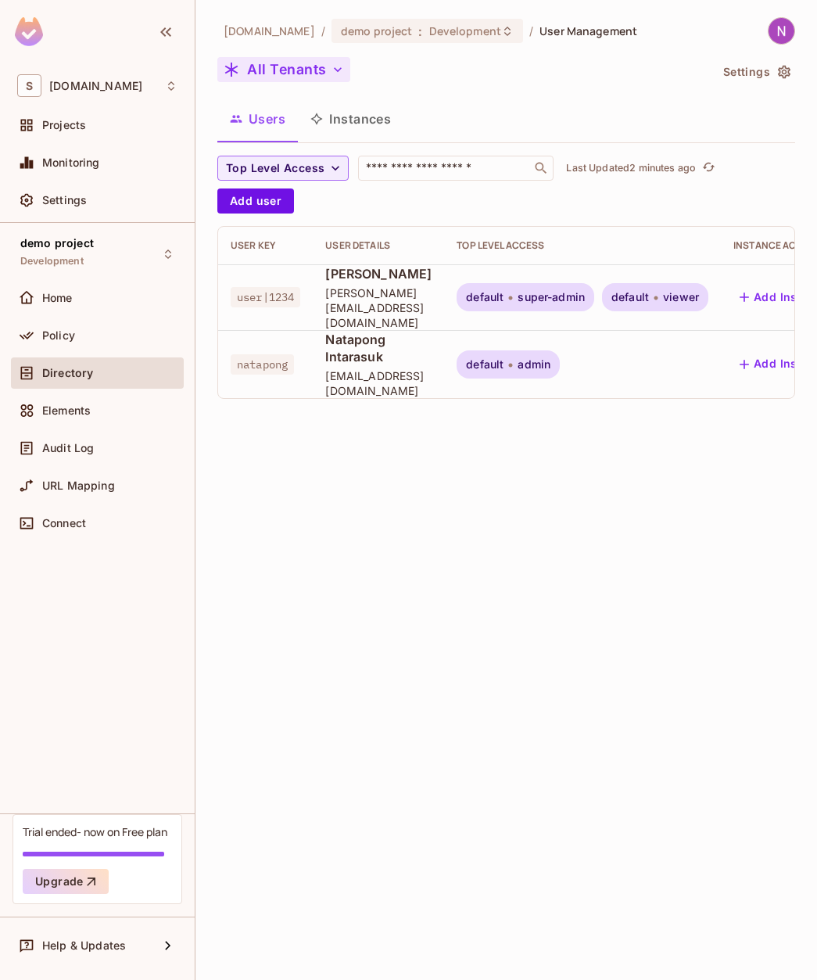
click at [312, 66] on button "All Tenants" at bounding box center [283, 69] width 133 height 25
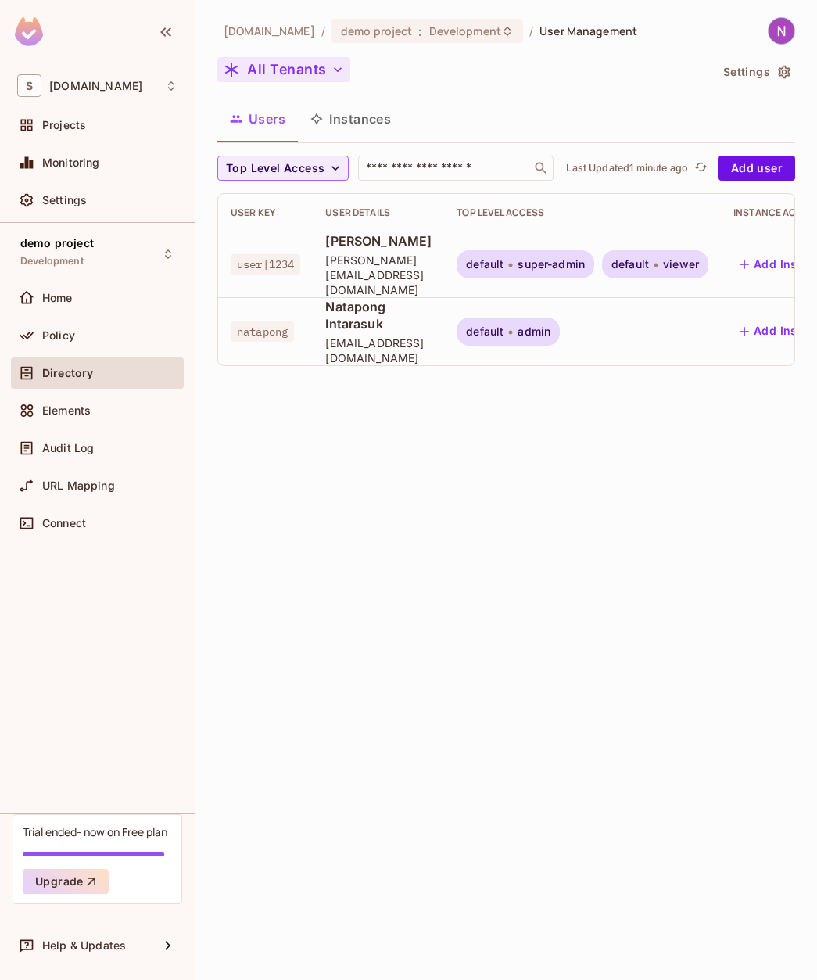
click at [316, 80] on button "All Tenants" at bounding box center [283, 69] width 133 height 25
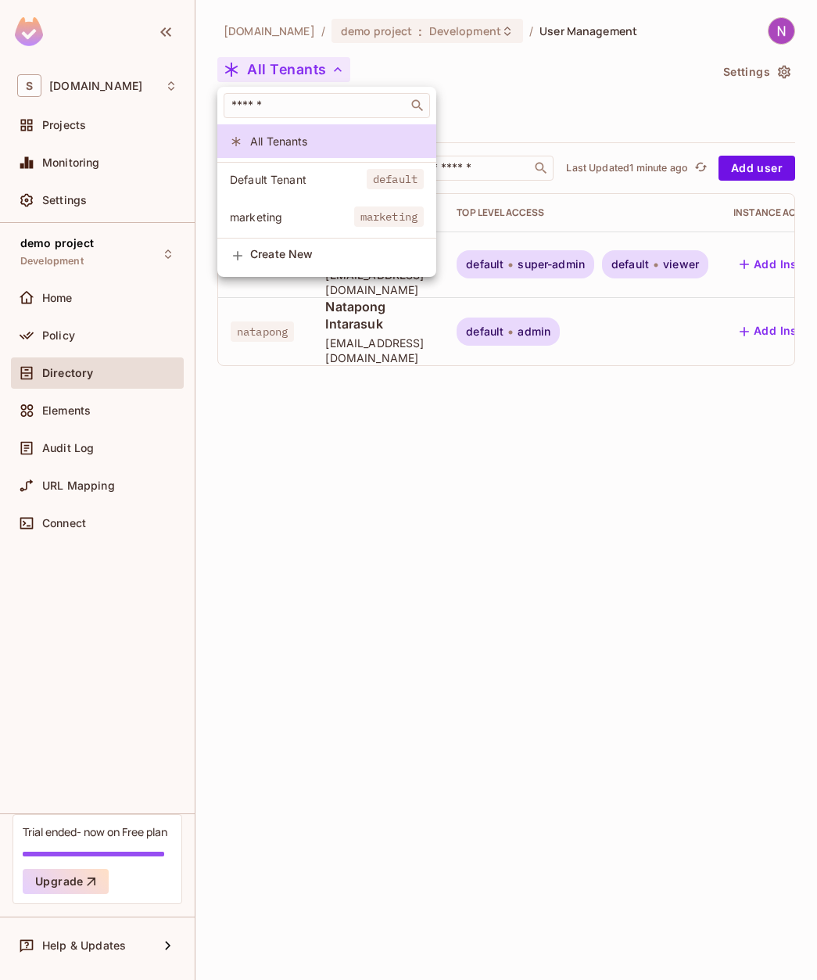
click at [263, 217] on span "marketing" at bounding box center [292, 217] width 124 height 15
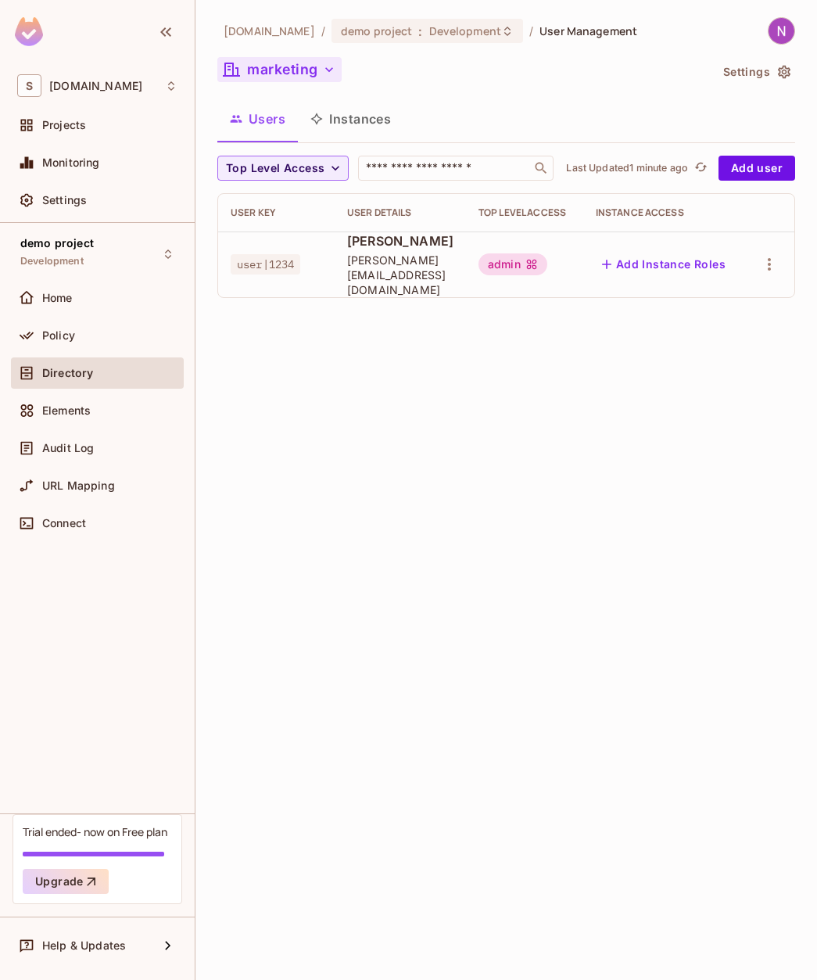
click at [295, 74] on button "marketing" at bounding box center [279, 69] width 124 height 25
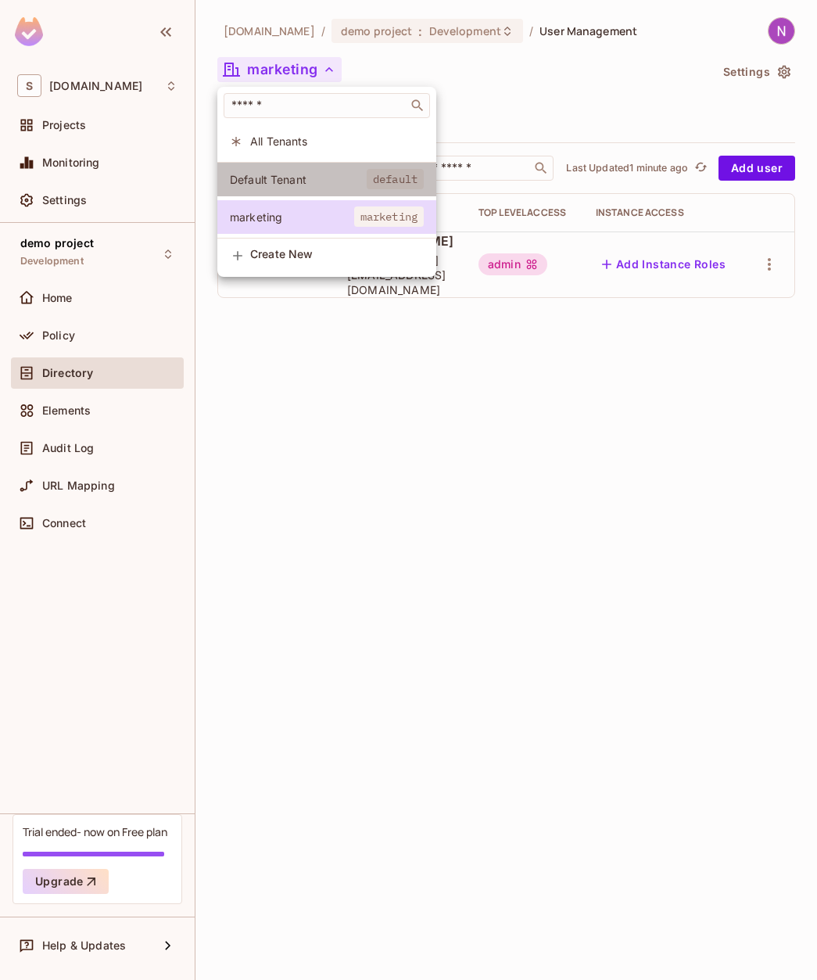
click at [267, 174] on span "Default Tenant" at bounding box center [298, 179] width 137 height 15
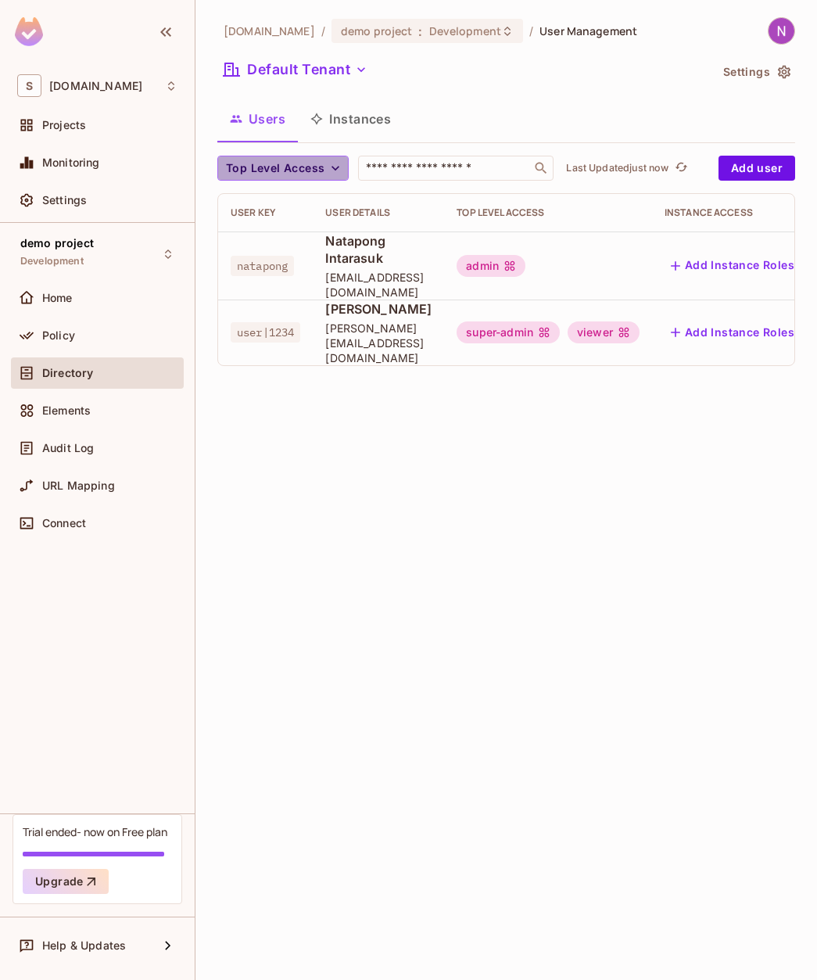
click at [285, 172] on span "Top Level Access" at bounding box center [275, 169] width 99 height 20
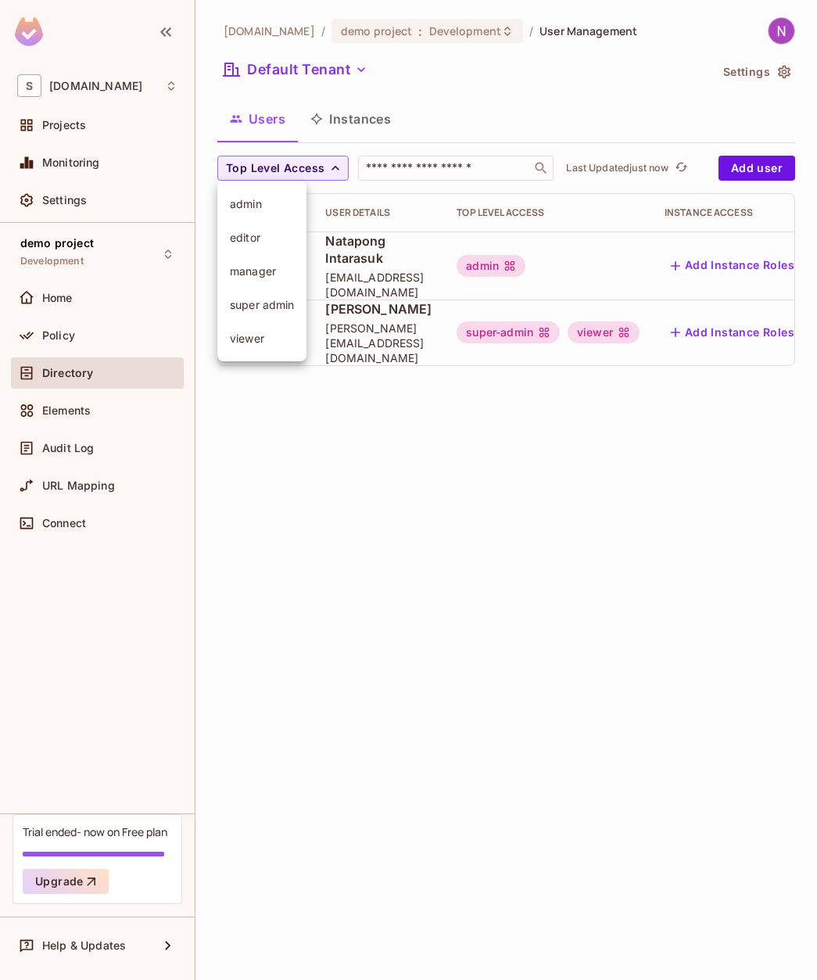
click at [283, 71] on div at bounding box center [408, 490] width 817 height 980
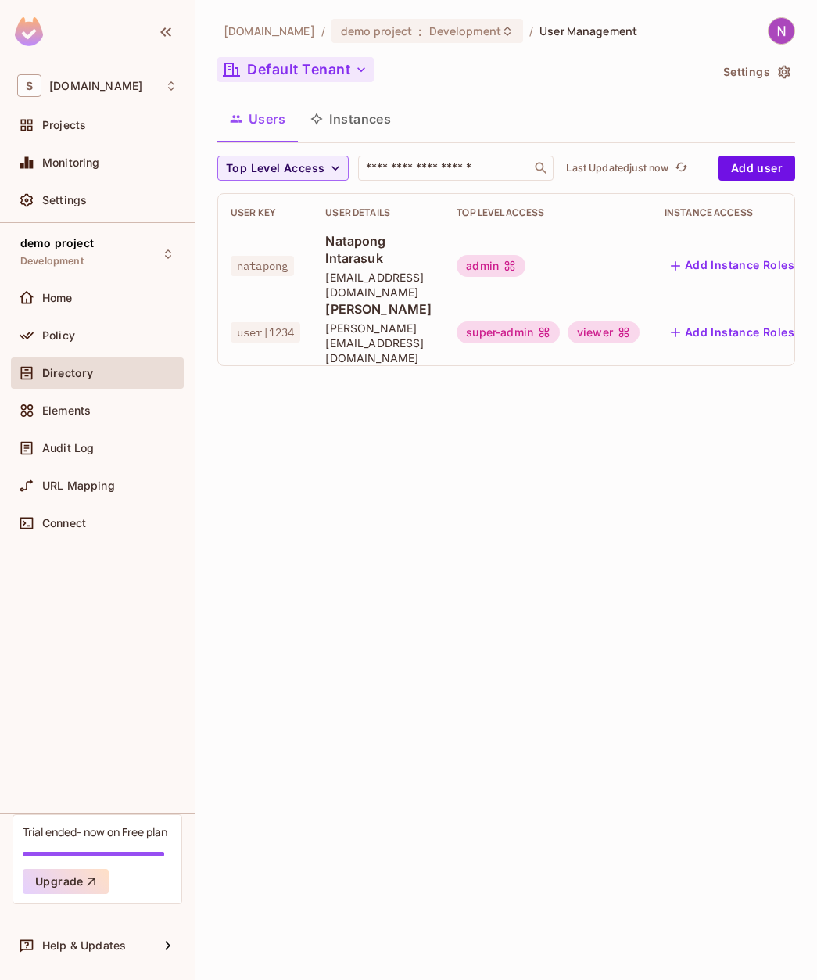
click at [270, 70] on button "Default Tenant" at bounding box center [295, 69] width 156 height 25
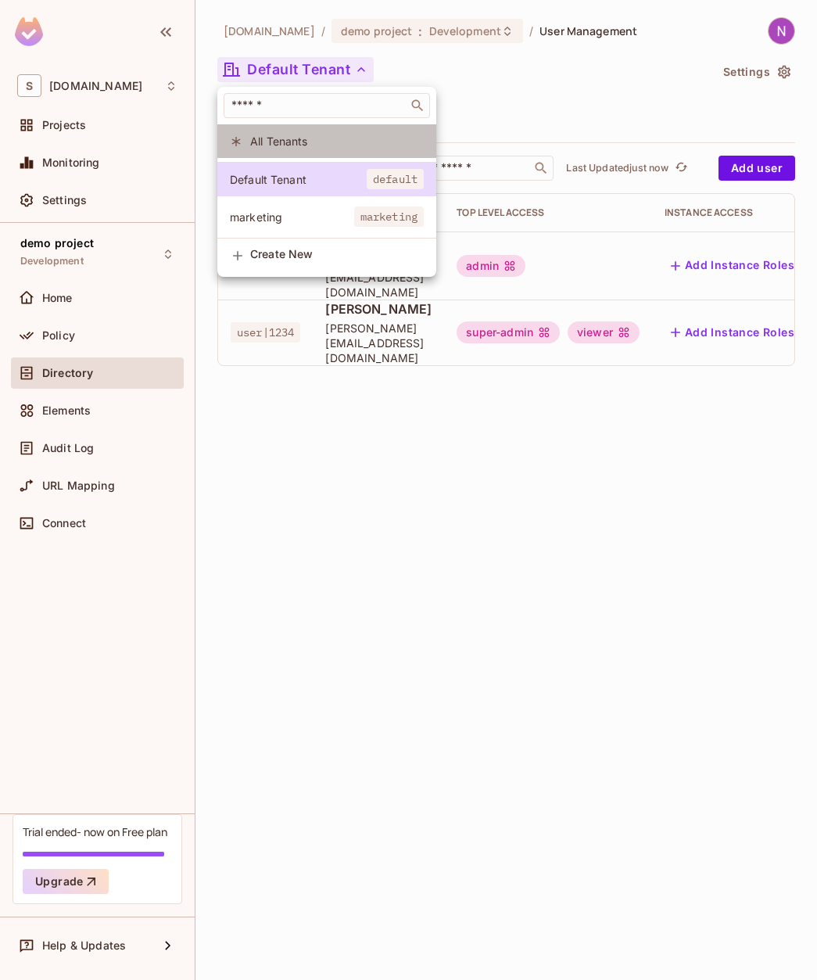
click at [274, 140] on span "All Tenants" at bounding box center [337, 141] width 174 height 15
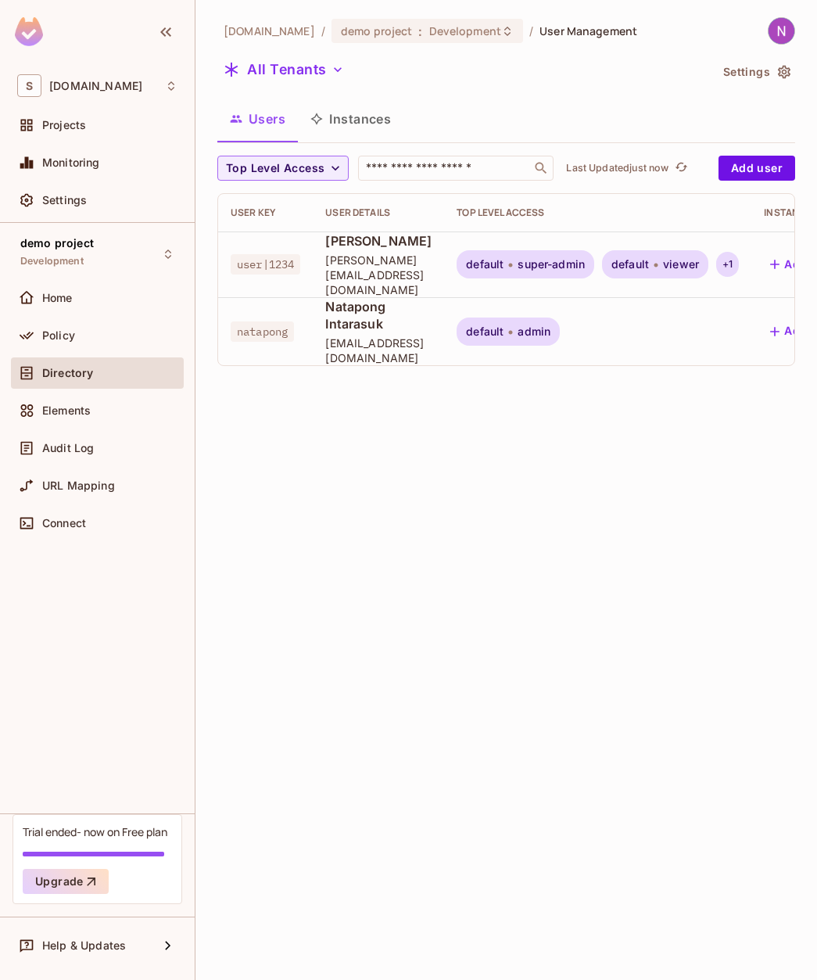
click at [739, 260] on div "+ 1" at bounding box center [727, 264] width 23 height 25
click at [636, 432] on div at bounding box center [408, 490] width 817 height 980
click at [451, 394] on div "[DOMAIN_NAME] / demo project : Development / User Management All Tenants Settin…" at bounding box center [506, 490] width 622 height 980
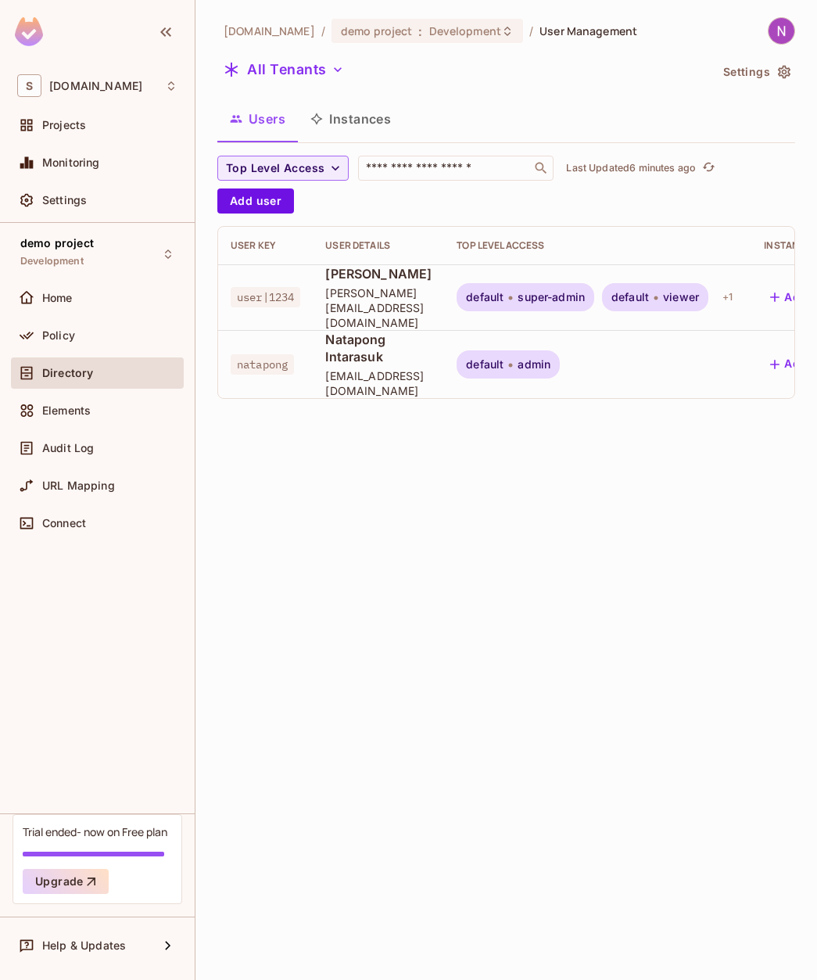
scroll to position [0, 182]
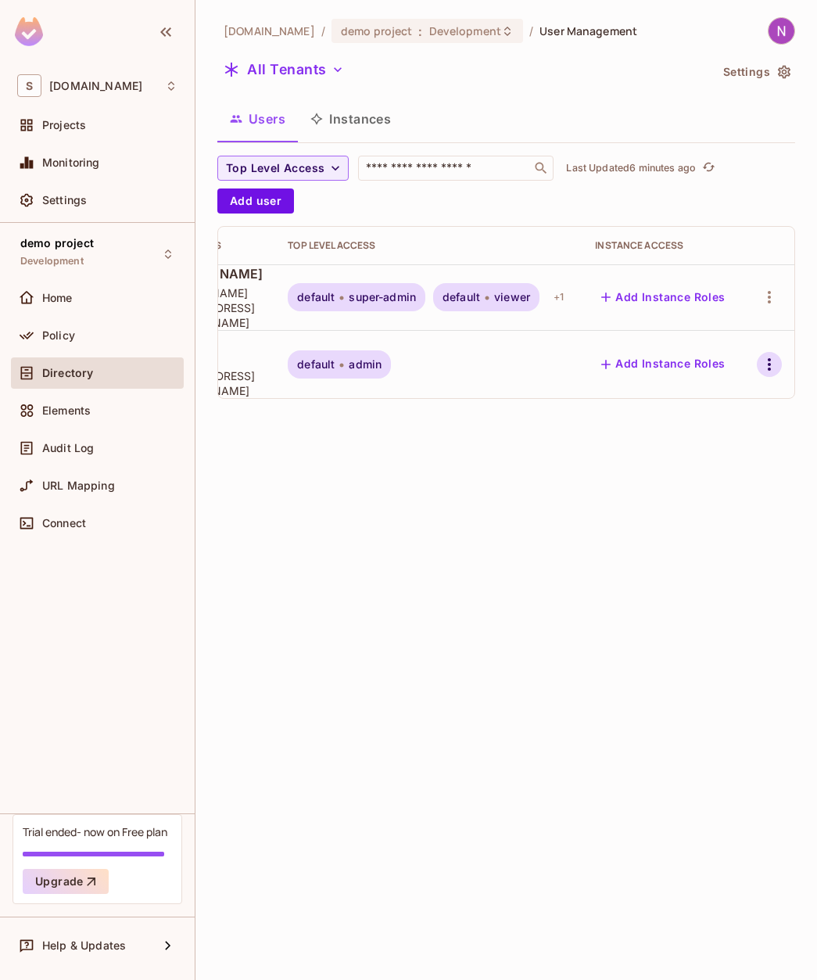
click at [773, 355] on icon "button" at bounding box center [769, 364] width 19 height 19
click at [701, 369] on li "Edit" at bounding box center [697, 379] width 145 height 34
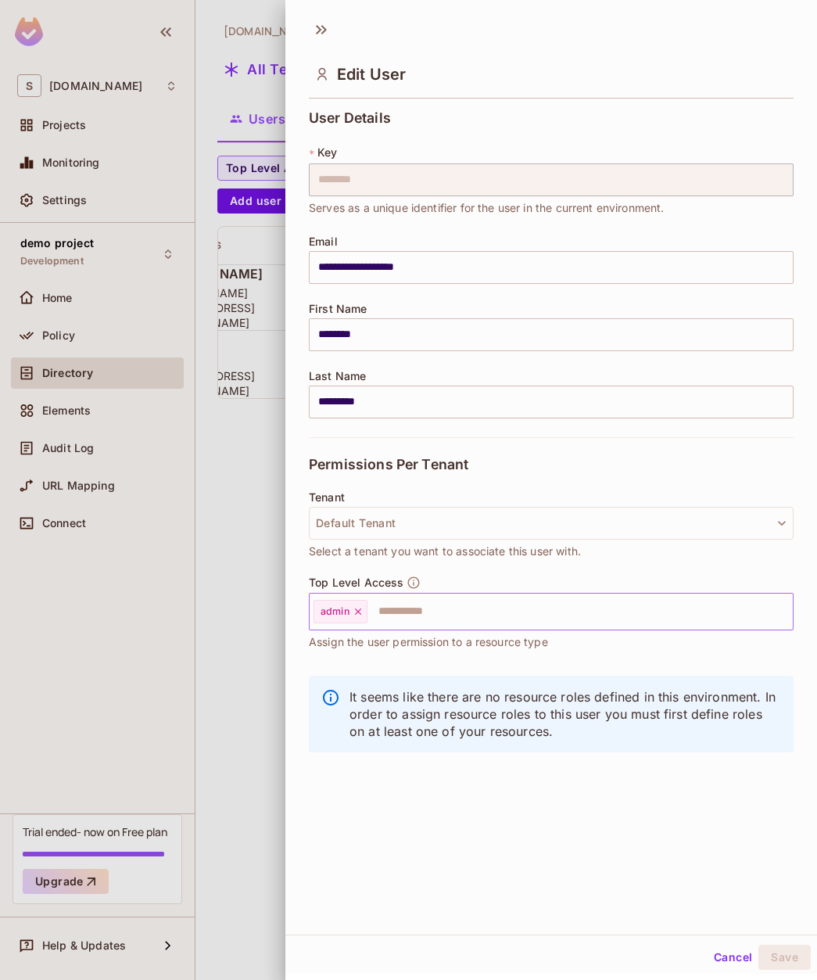
click at [361, 608] on icon at bounding box center [358, 611] width 11 height 11
click at [378, 608] on input "text" at bounding box center [537, 611] width 451 height 31
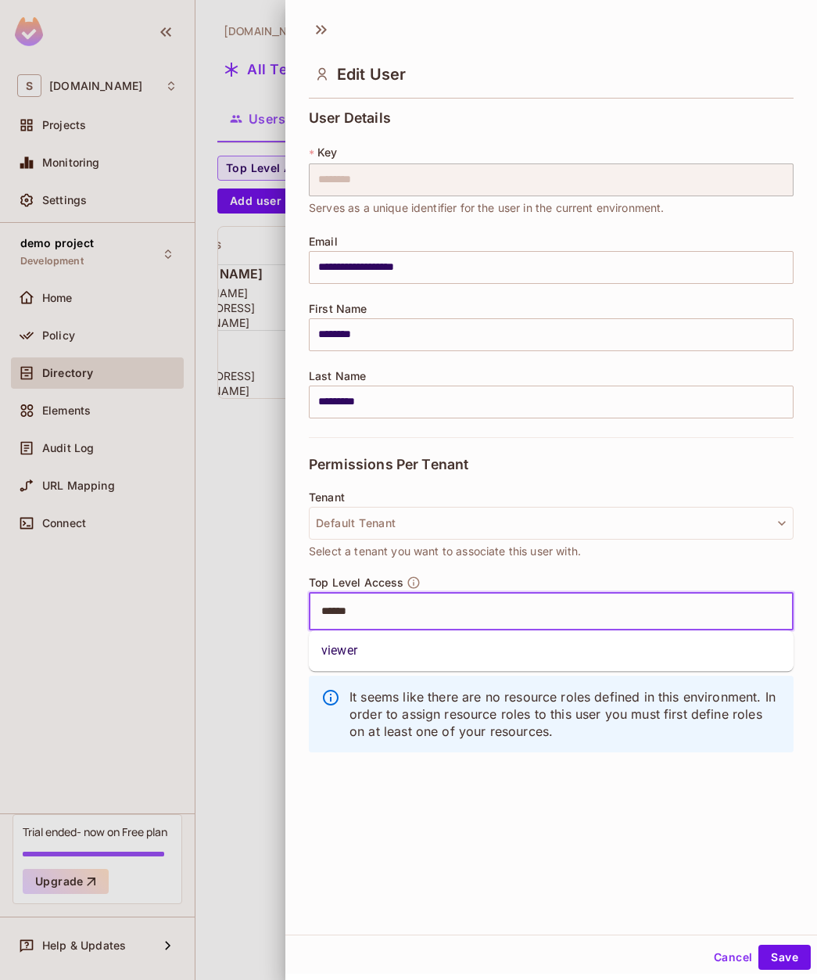
type input "******"
click at [758, 945] on button "Save" at bounding box center [784, 957] width 52 height 25
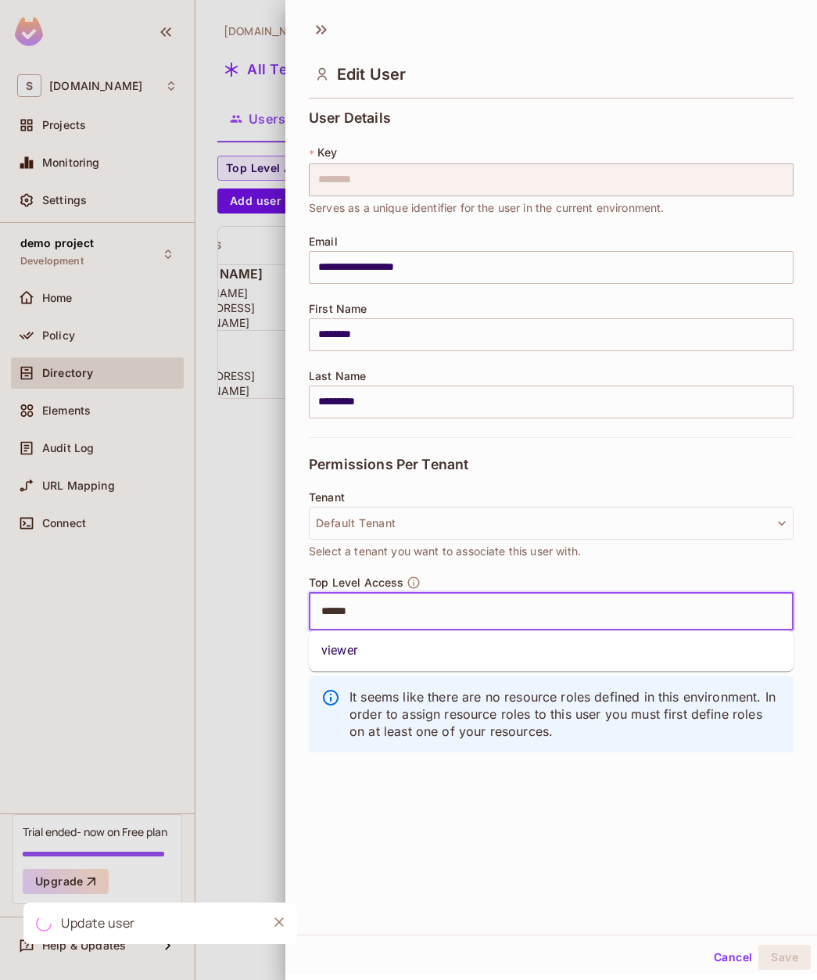
click at [348, 653] on li "viewer" at bounding box center [551, 650] width 485 height 28
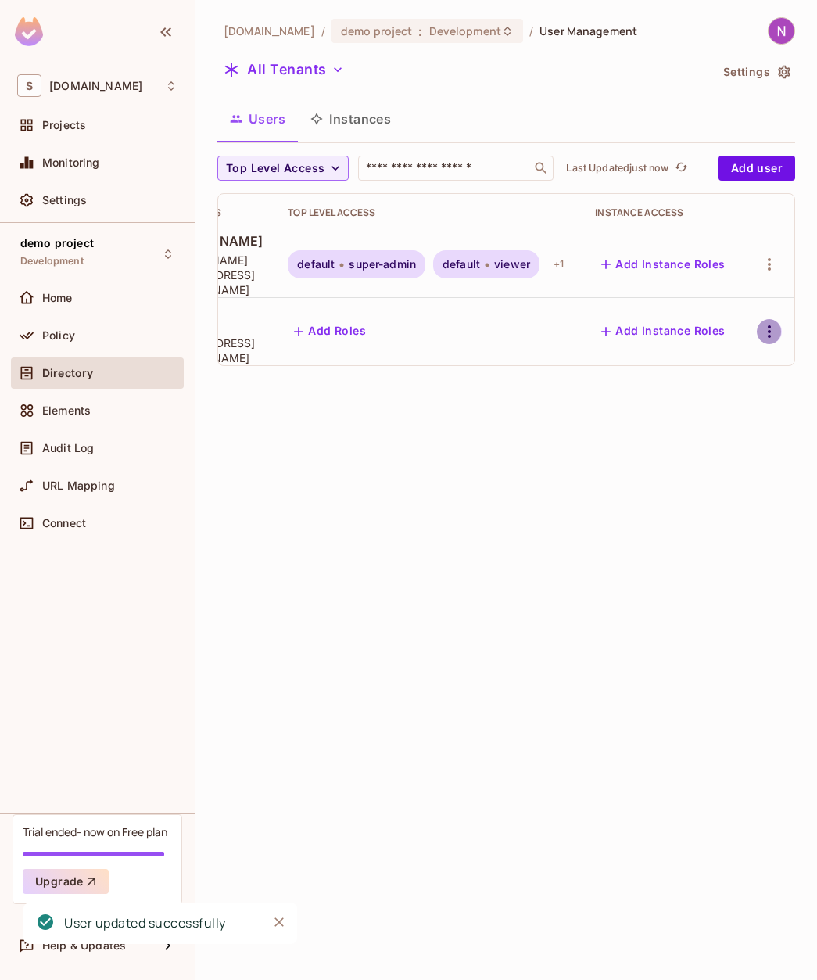
click at [761, 322] on icon "button" at bounding box center [769, 331] width 19 height 19
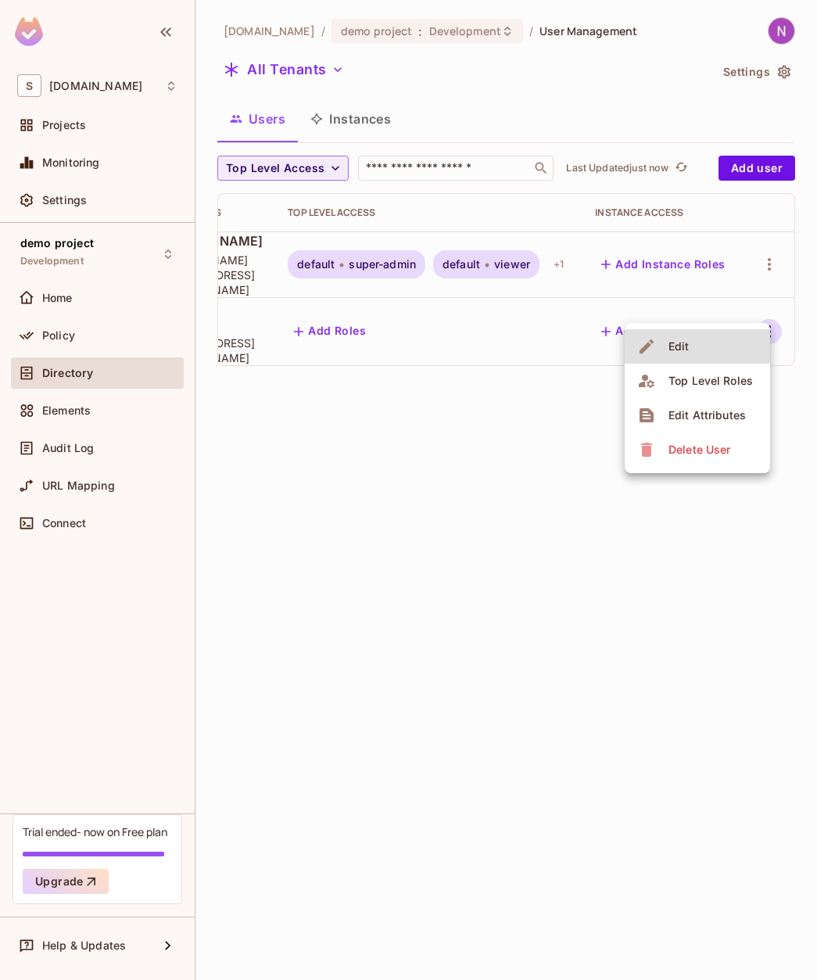
click at [66, 333] on div at bounding box center [408, 490] width 817 height 980
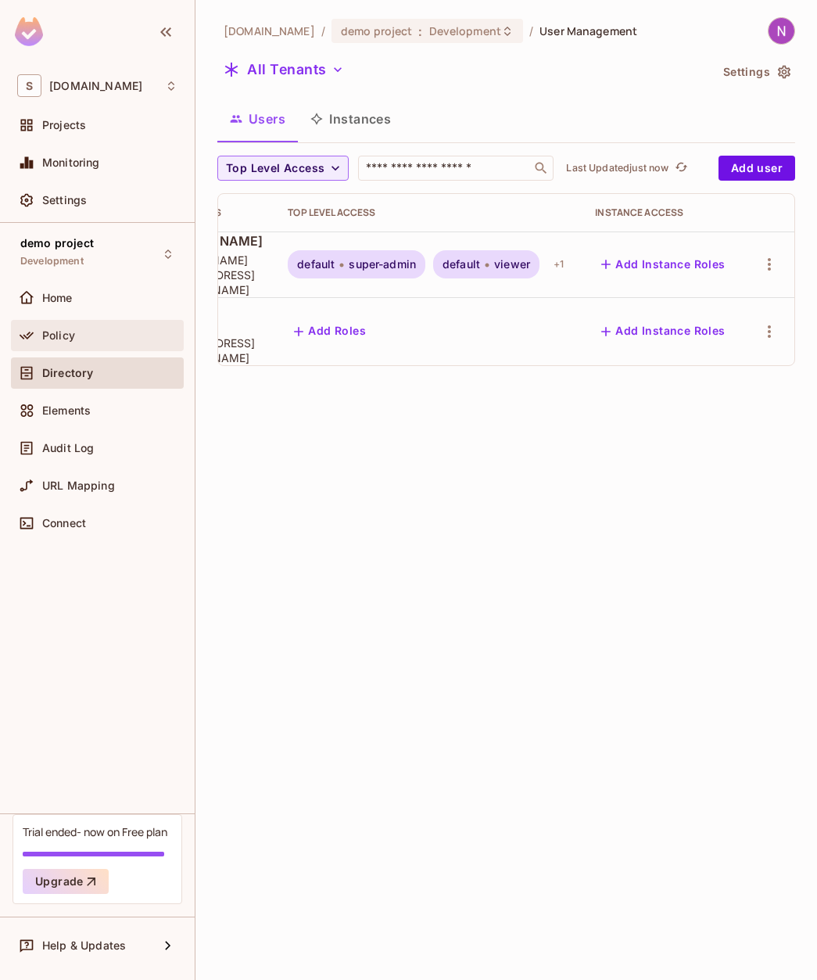
click at [62, 333] on span "Policy" at bounding box center [58, 335] width 33 height 13
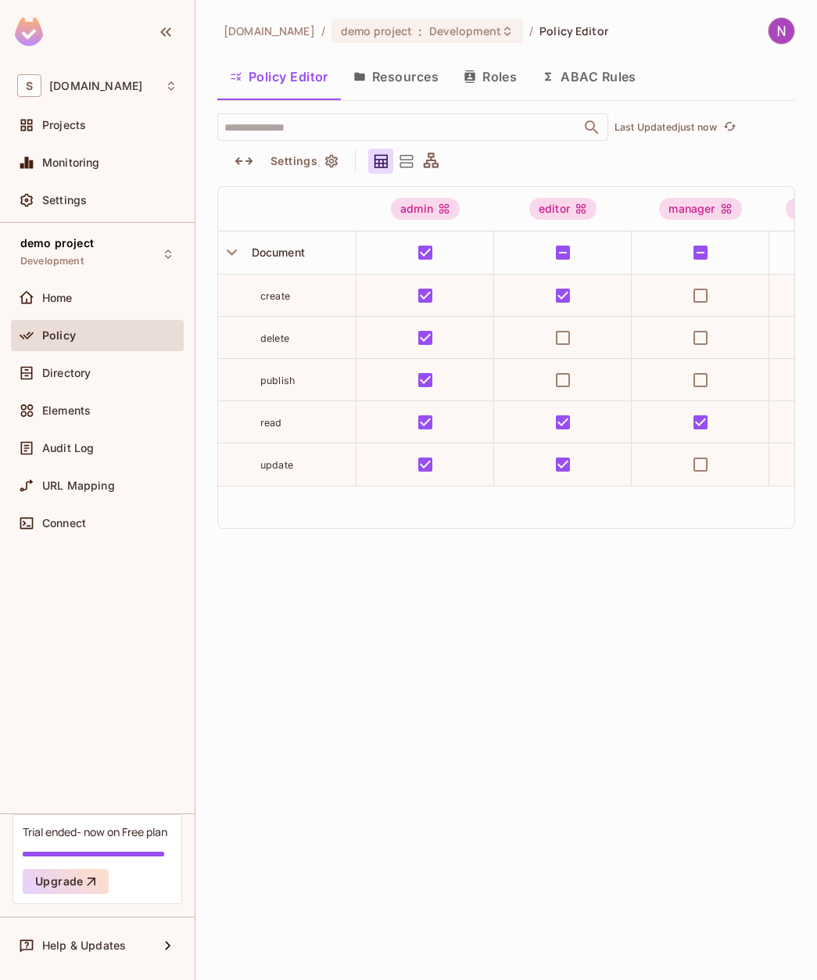
click at [401, 76] on button "Resources" at bounding box center [396, 76] width 110 height 39
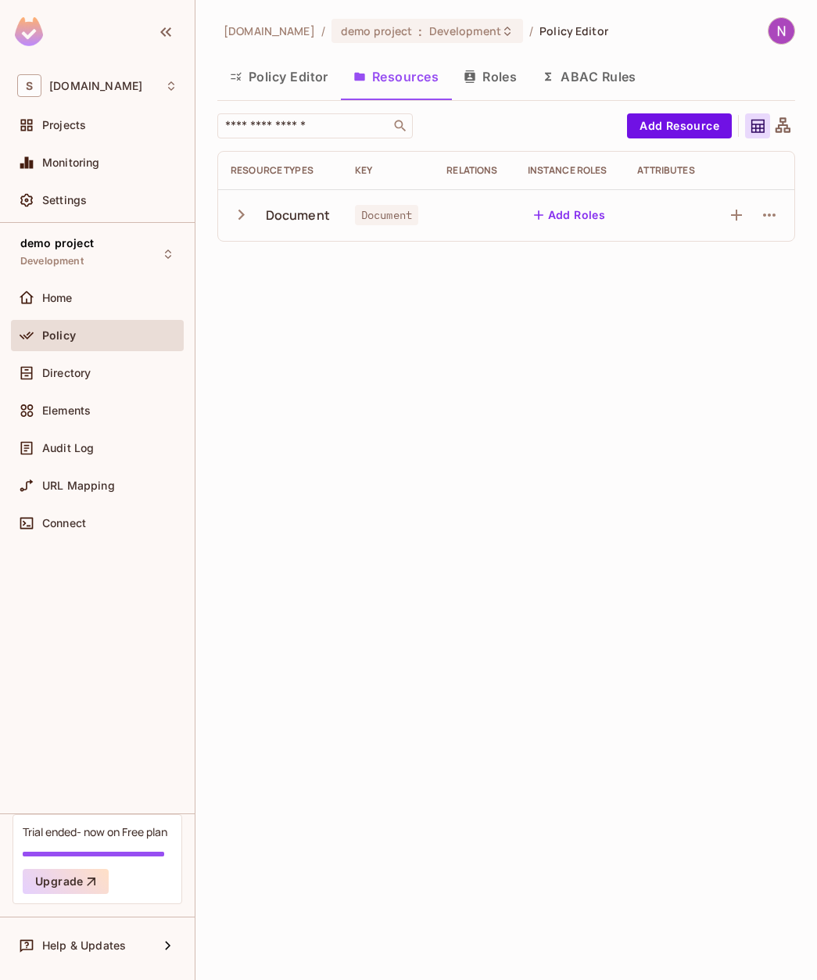
click at [582, 209] on button "Add Roles" at bounding box center [570, 215] width 84 height 25
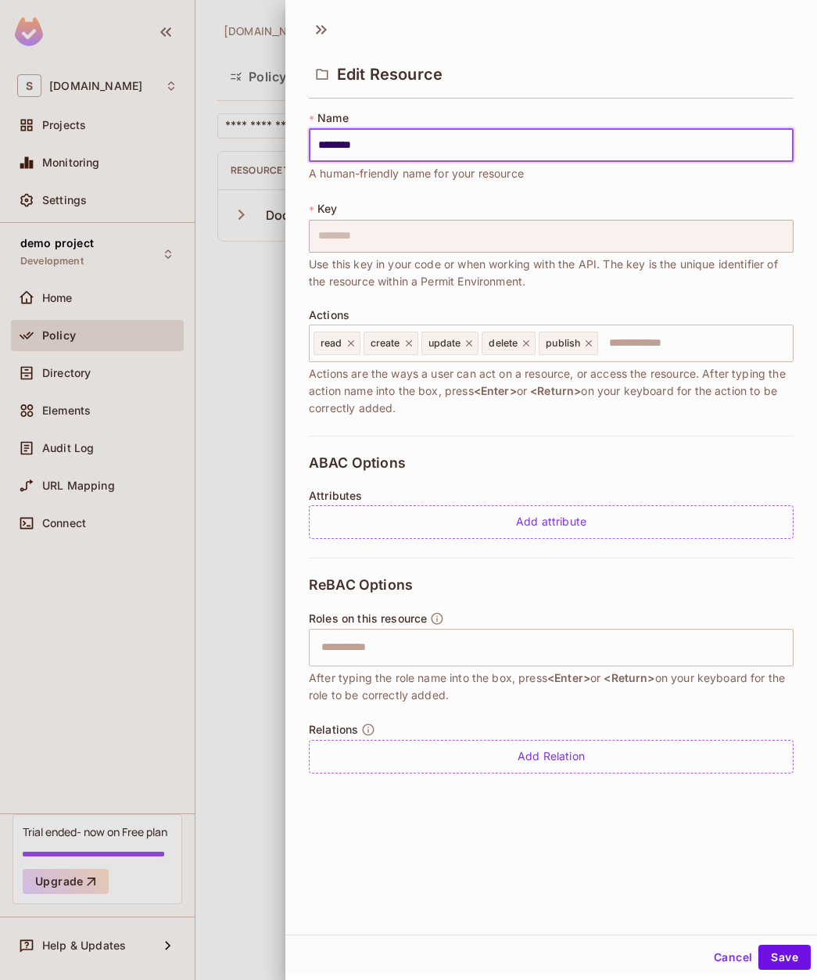
click at [736, 959] on button "Cancel" at bounding box center [733, 957] width 51 height 25
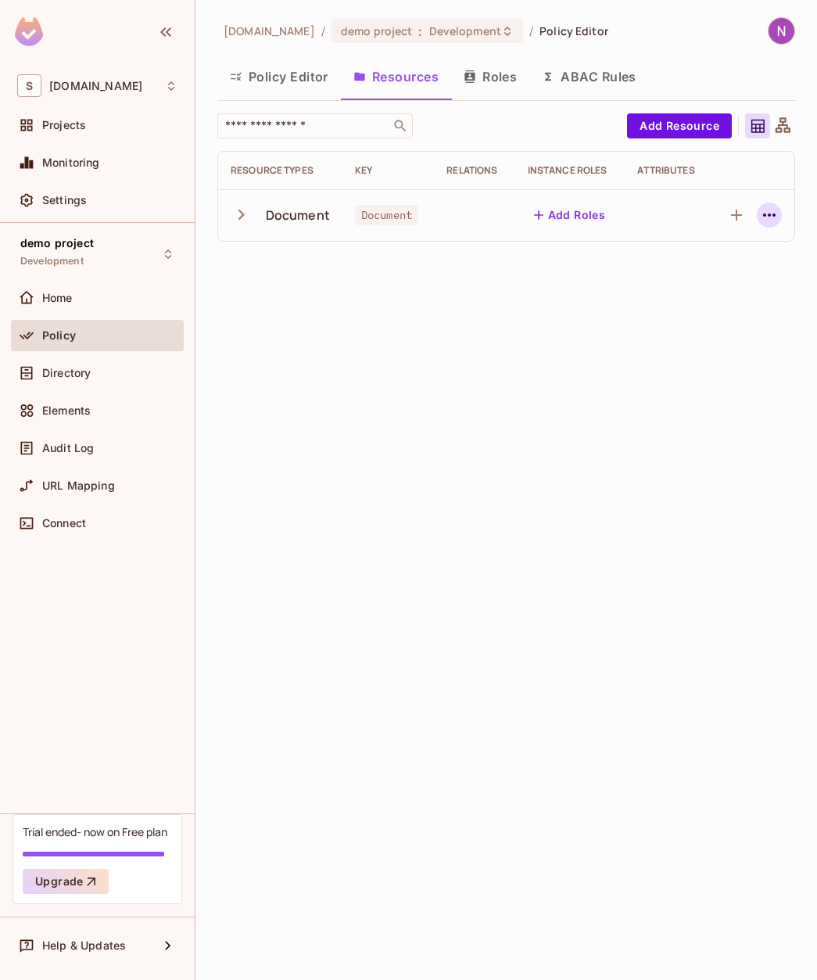
click at [760, 217] on icon "button" at bounding box center [769, 215] width 19 height 19
click at [49, 368] on div at bounding box center [408, 490] width 817 height 980
click at [104, 368] on div "Directory" at bounding box center [109, 373] width 135 height 13
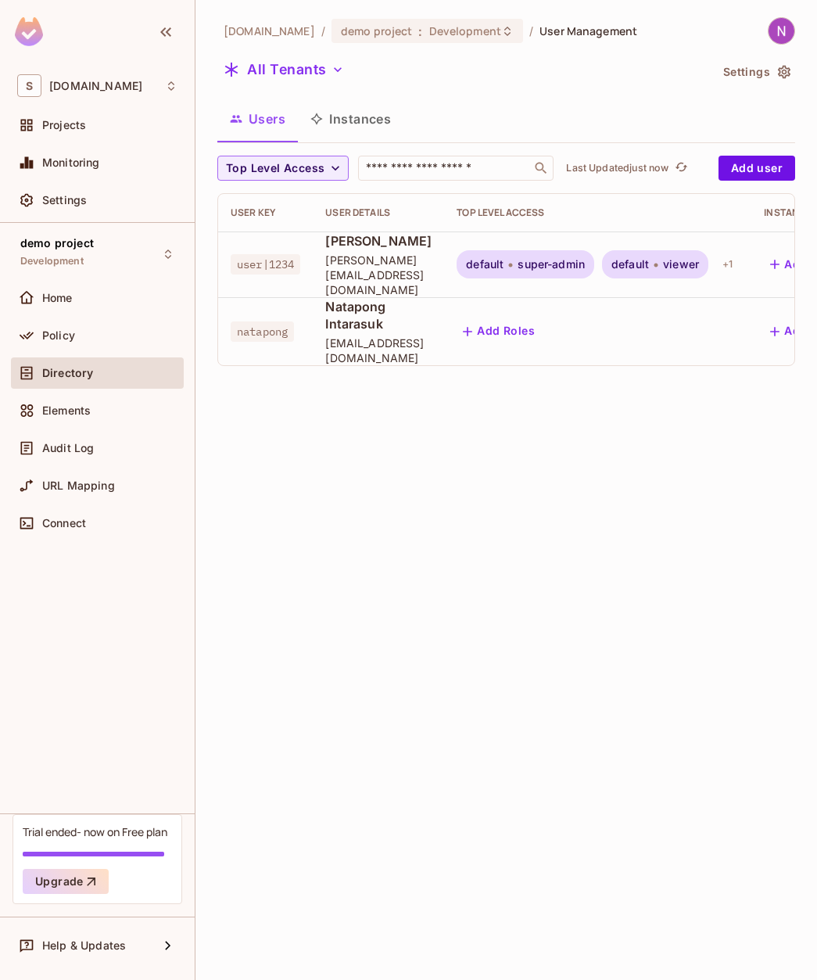
click at [382, 122] on button "Instances" at bounding box center [351, 118] width 106 height 39
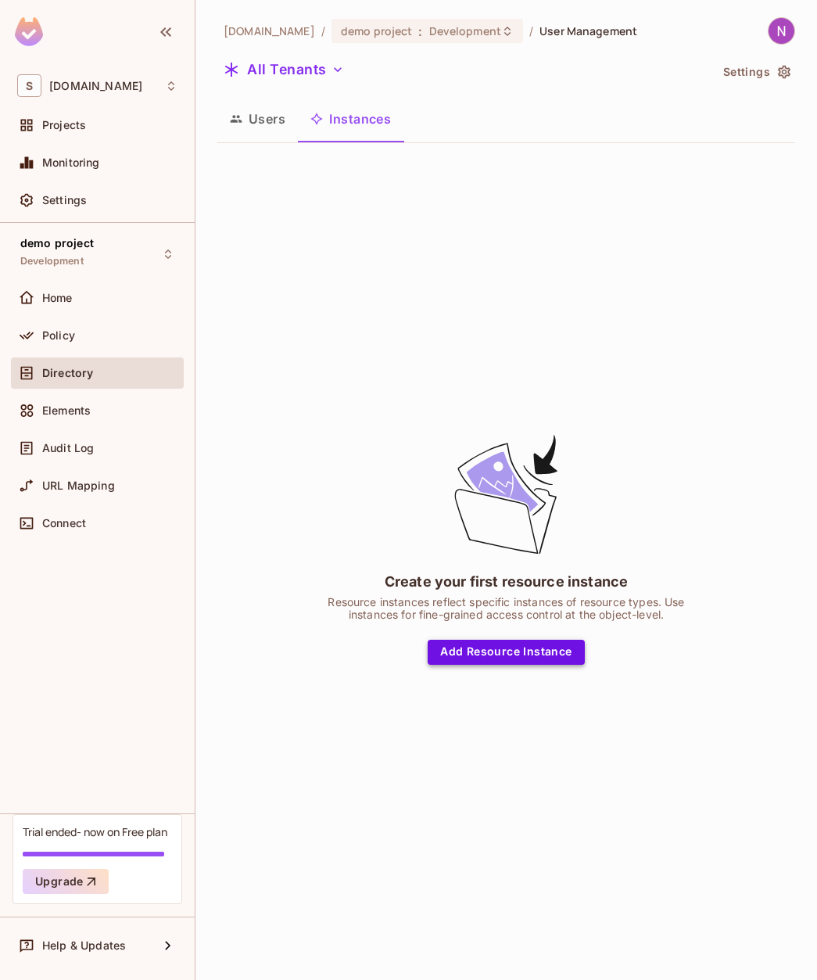
click at [463, 640] on button "Add Resource Instance" at bounding box center [506, 652] width 156 height 25
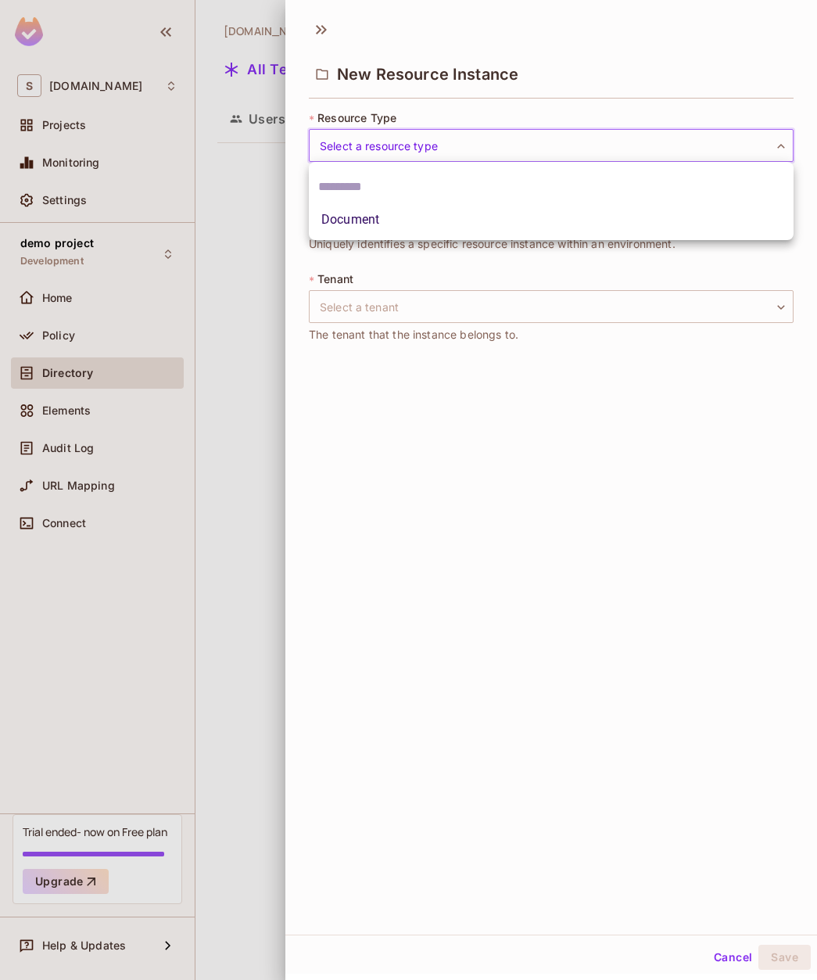
click at [403, 145] on body "S [DOMAIN_NAME] Projects Monitoring Settings demo project Development Home Poli…" at bounding box center [408, 490] width 817 height 980
click at [378, 223] on li "Document" at bounding box center [551, 220] width 485 height 28
type input "********"
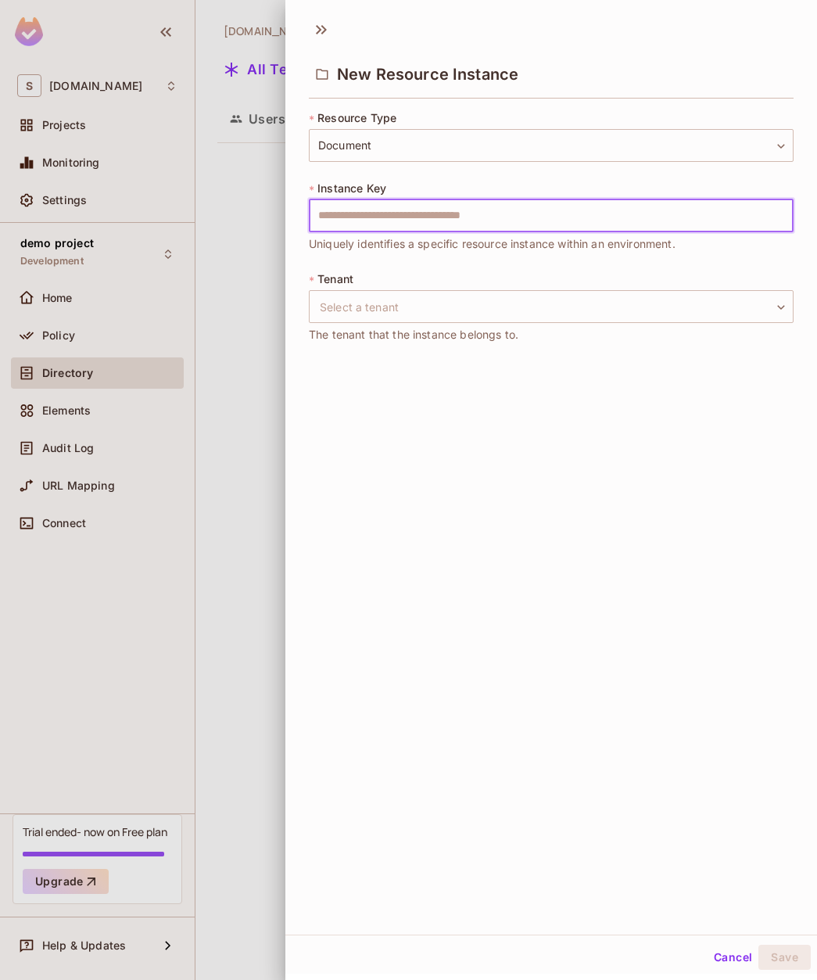
click at [395, 210] on input "text" at bounding box center [551, 215] width 485 height 33
type input "*"
click at [379, 309] on body "S [DOMAIN_NAME] Projects Monitoring Settings demo project Development Home Poli…" at bounding box center [408, 490] width 817 height 980
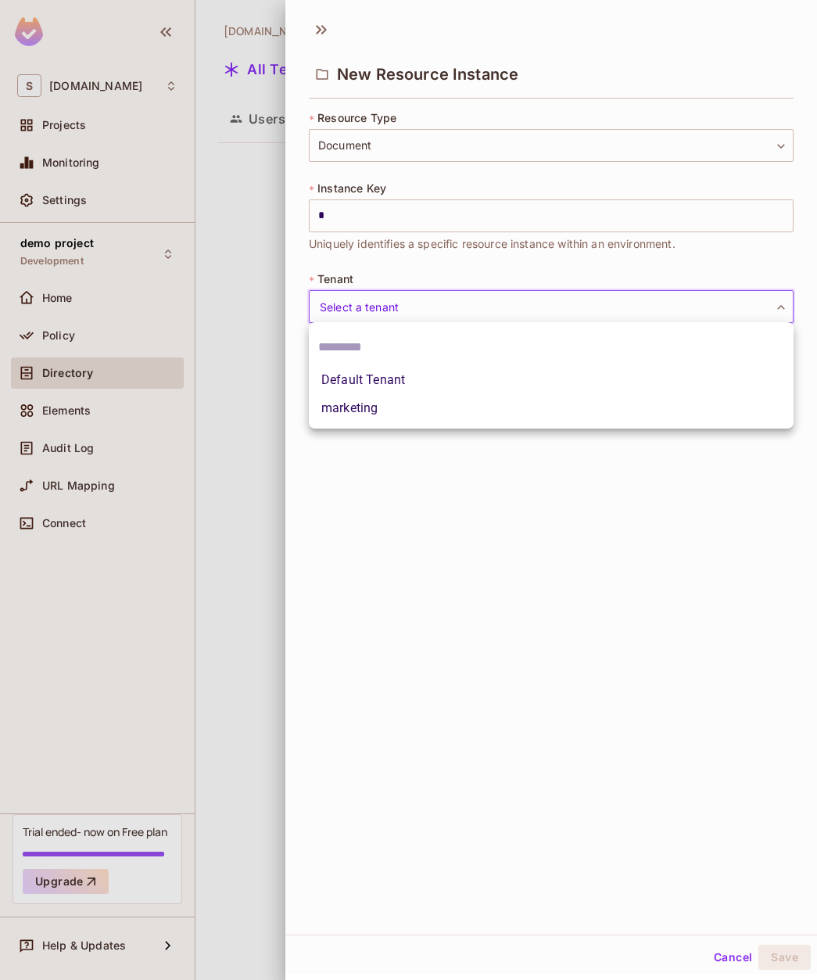
click at [355, 379] on li "Default Tenant" at bounding box center [551, 380] width 485 height 28
type input "*******"
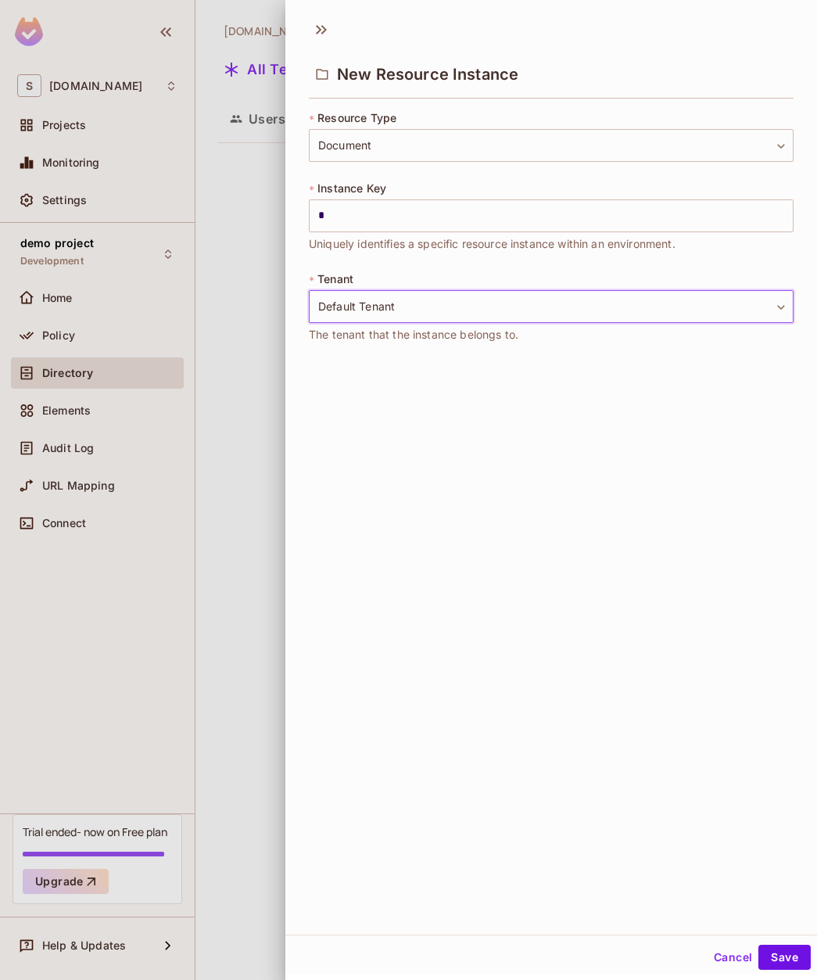
click at [423, 382] on div "New Resource Instance * Resource Type Document ******** ​ * Instance Key * ​ Un…" at bounding box center [551, 472] width 532 height 923
click at [781, 953] on button "Save" at bounding box center [784, 957] width 52 height 25
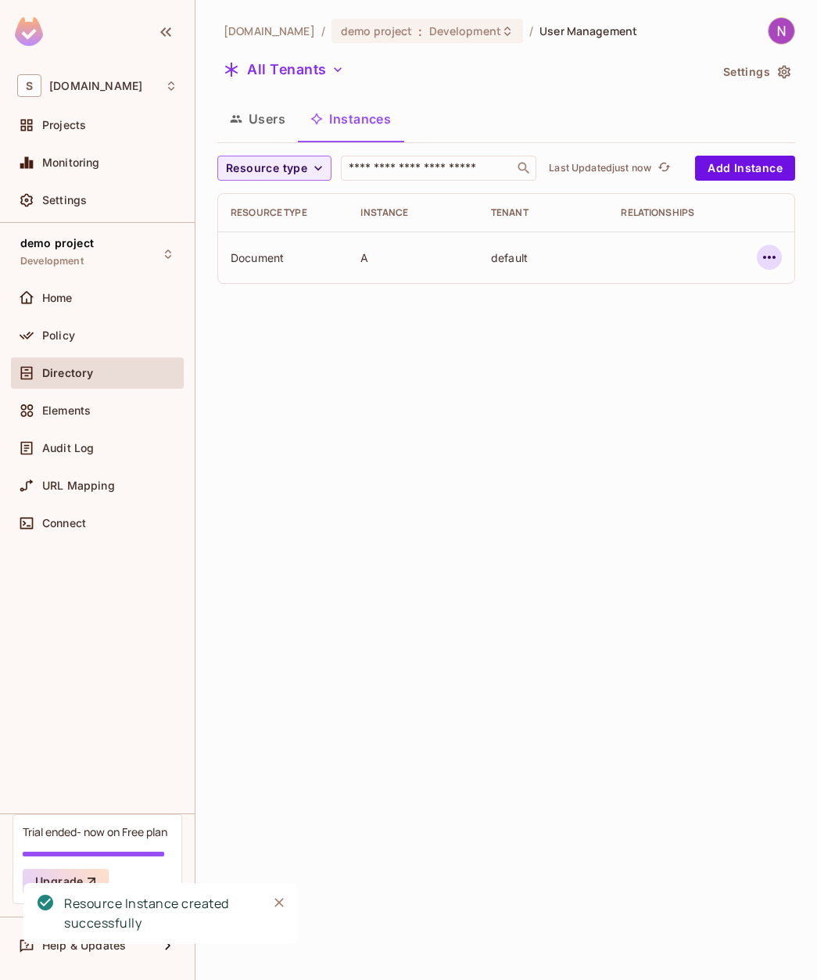
click at [762, 247] on button "button" at bounding box center [769, 257] width 25 height 25
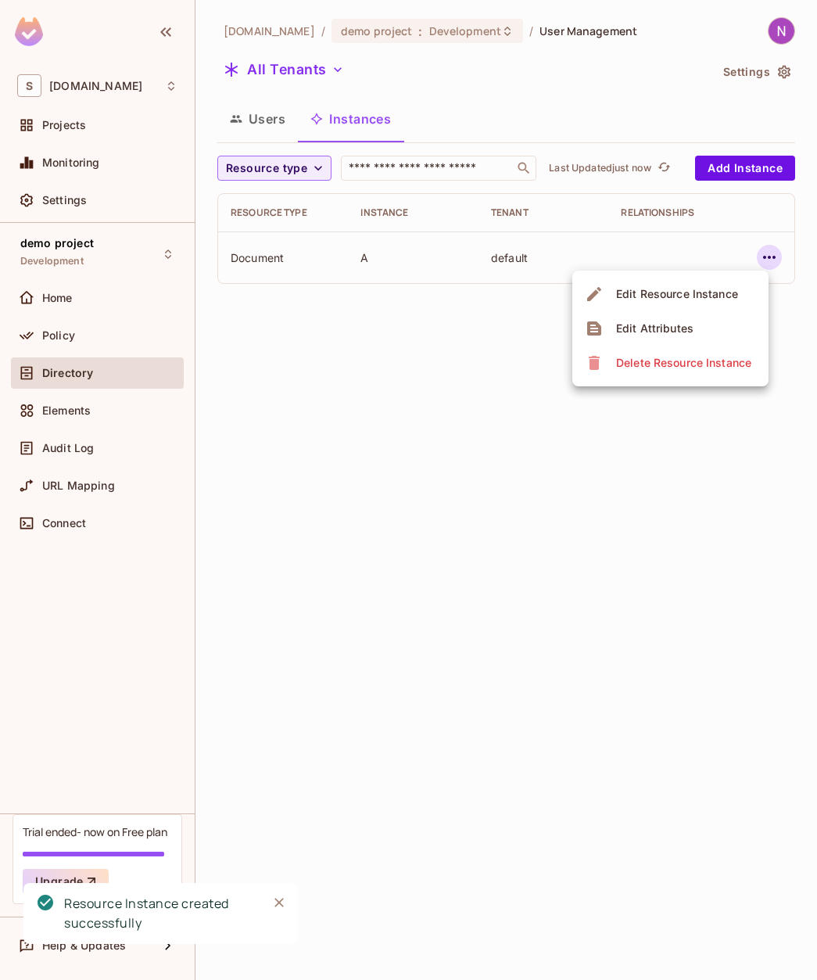
click at [499, 321] on div at bounding box center [408, 490] width 817 height 980
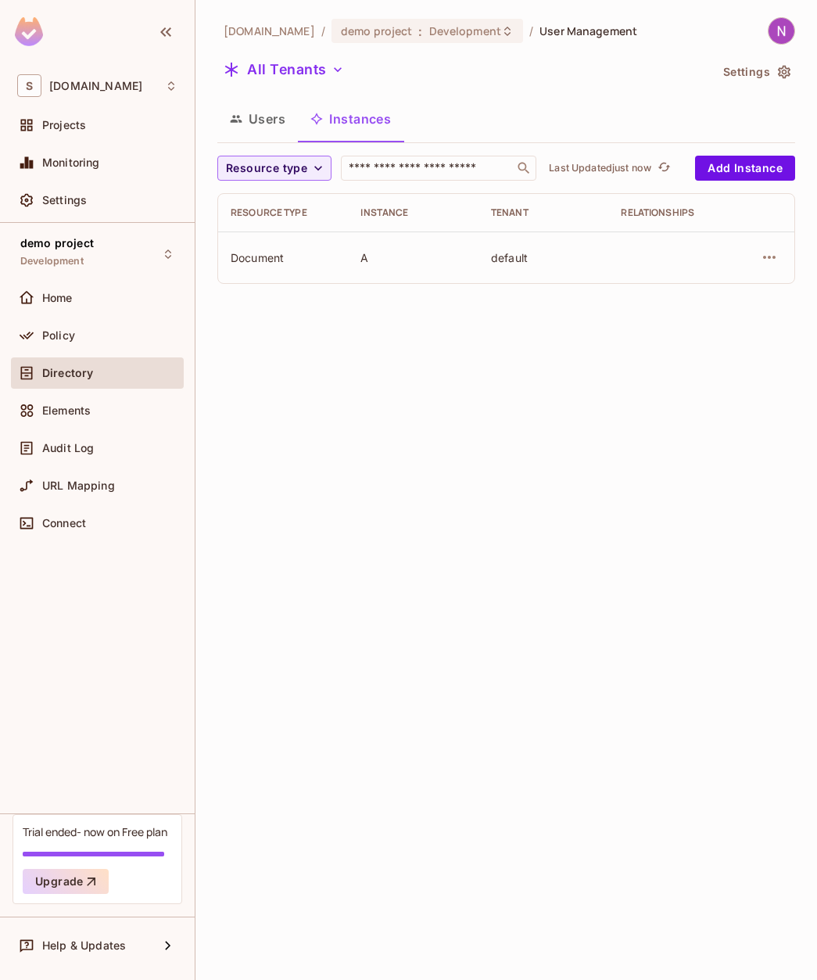
click at [271, 123] on button "Users" at bounding box center [257, 118] width 81 height 39
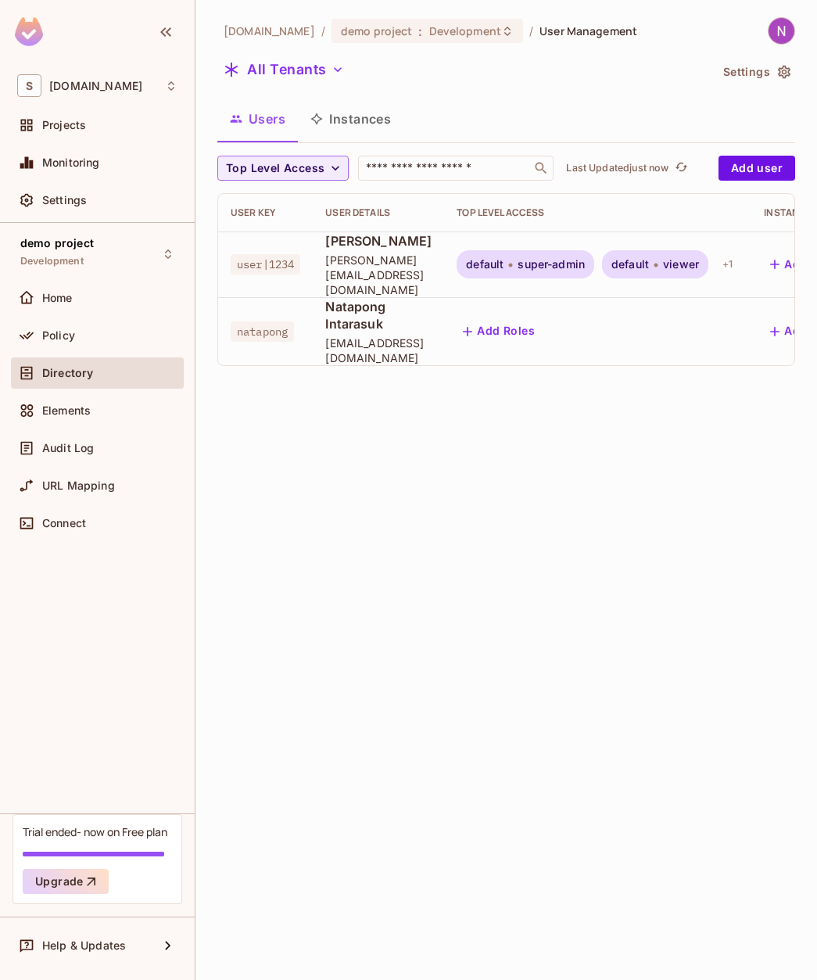
scroll to position [0, 182]
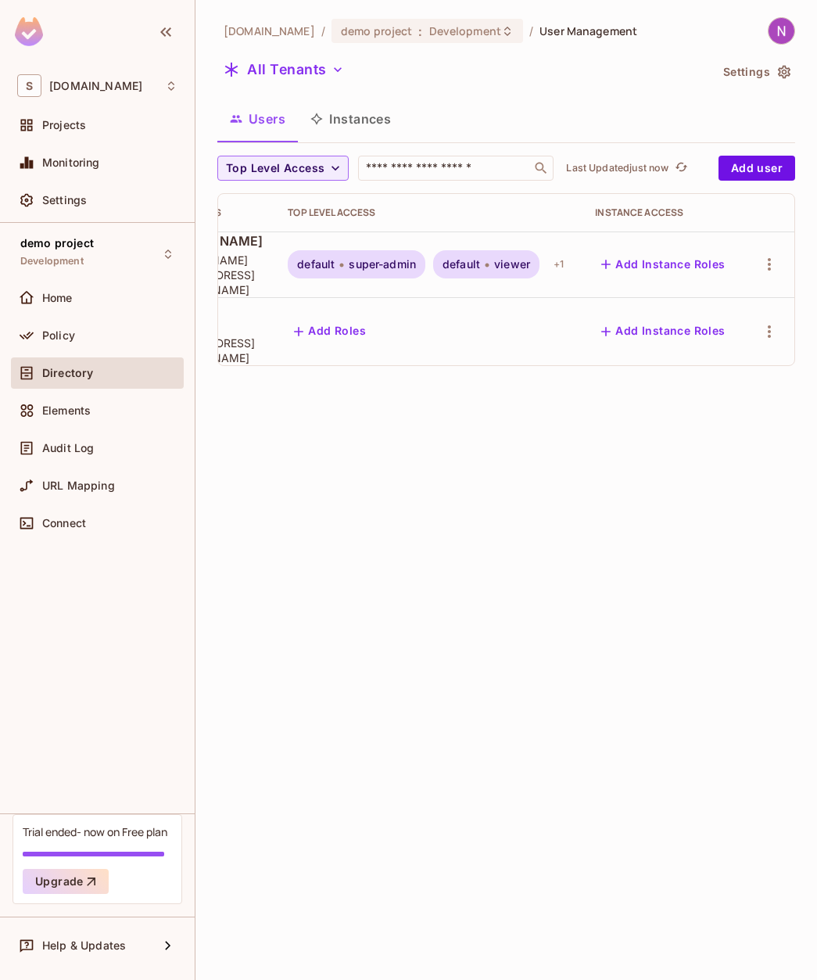
click at [699, 319] on button "Add Instance Roles" at bounding box center [663, 331] width 136 height 25
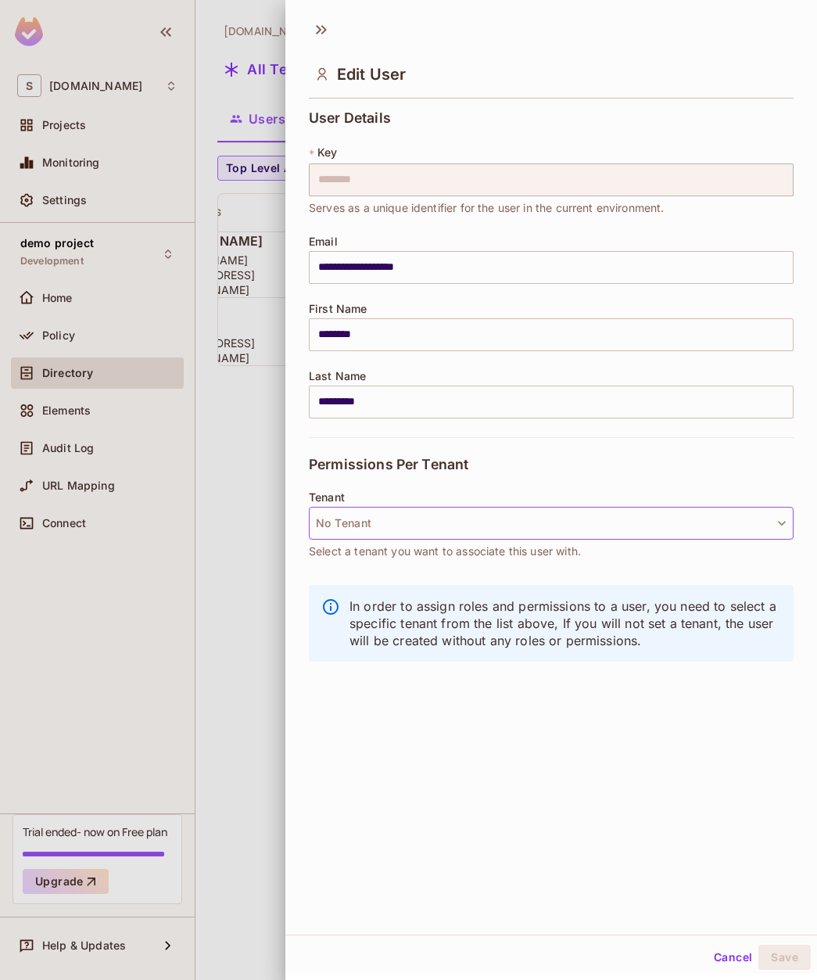
click at [371, 529] on button "No Tenant" at bounding box center [551, 523] width 485 height 33
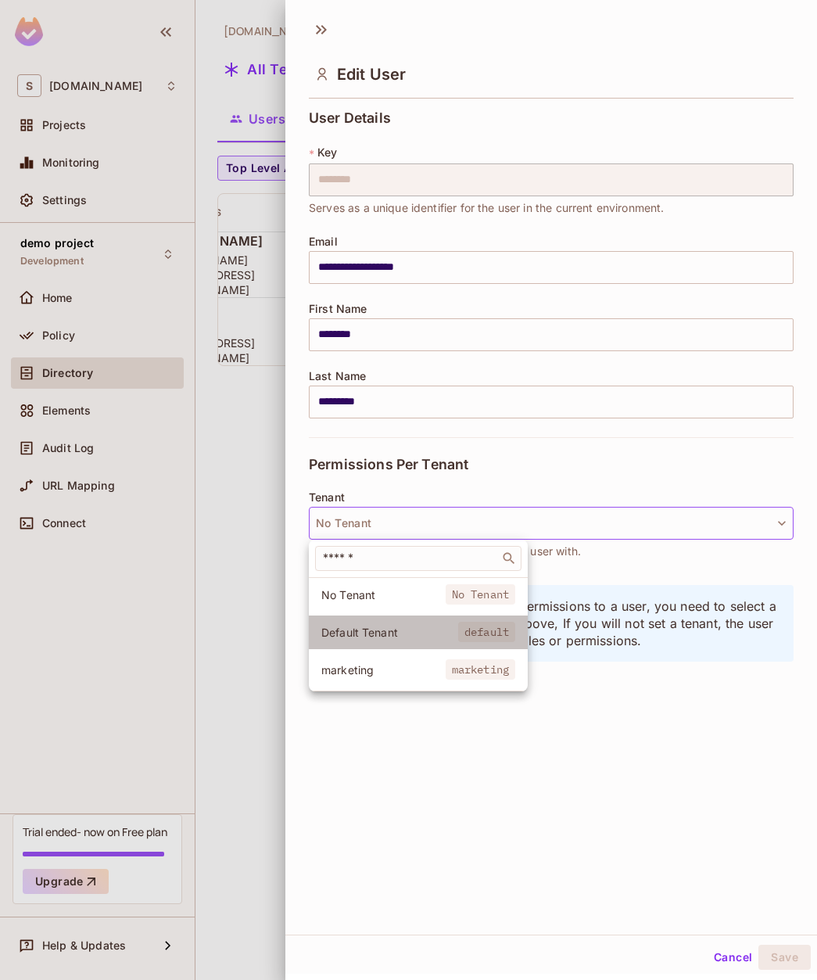
click at [371, 633] on span "Default Tenant" at bounding box center [389, 632] width 137 height 15
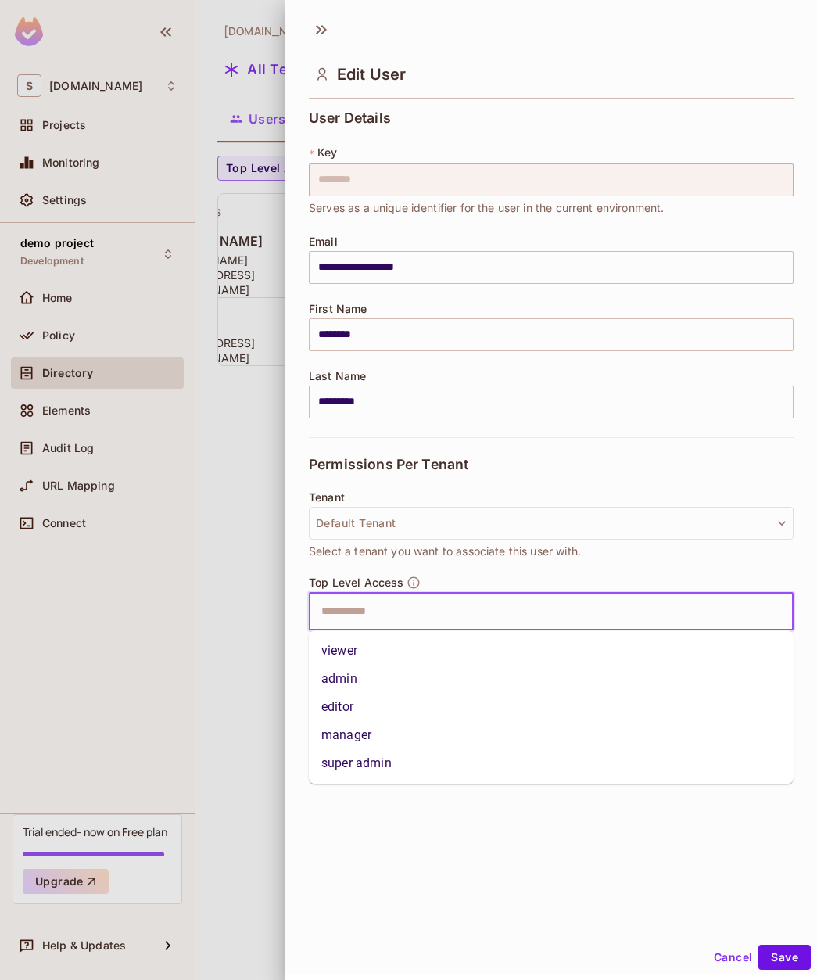
click at [428, 599] on input "text" at bounding box center [537, 611] width 451 height 31
click at [389, 655] on li "viewer" at bounding box center [551, 650] width 485 height 28
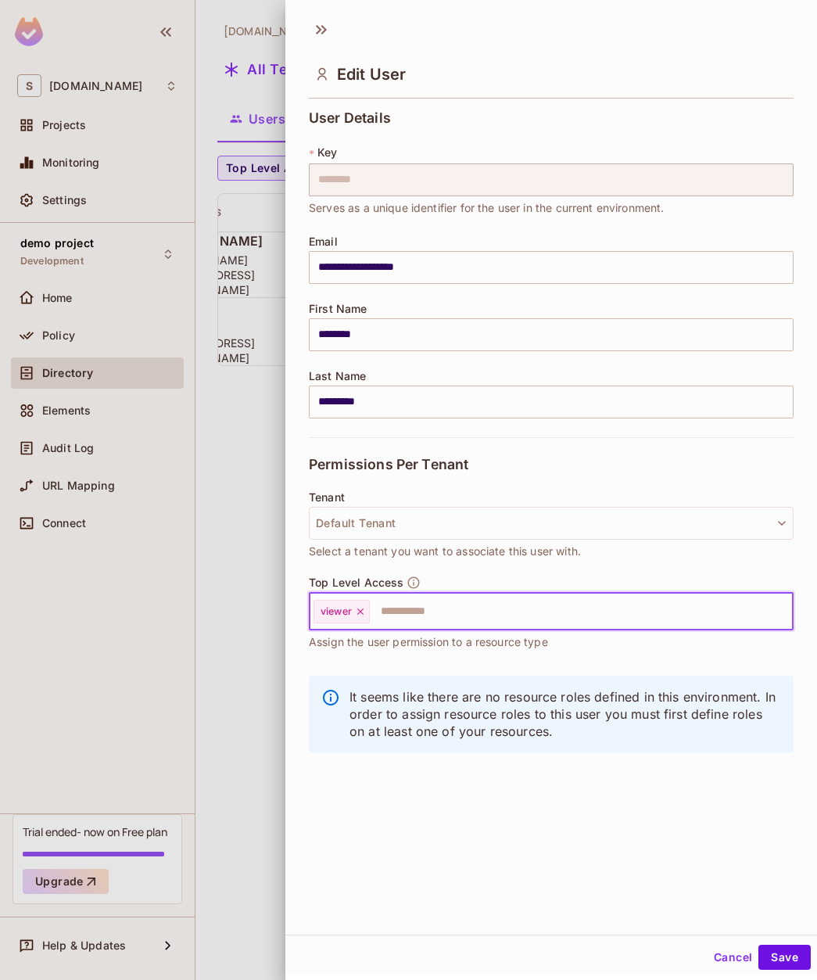
click at [415, 659] on div "Top Level Access viewer ​ Assign the user permission to a resource type" at bounding box center [551, 620] width 485 height 91
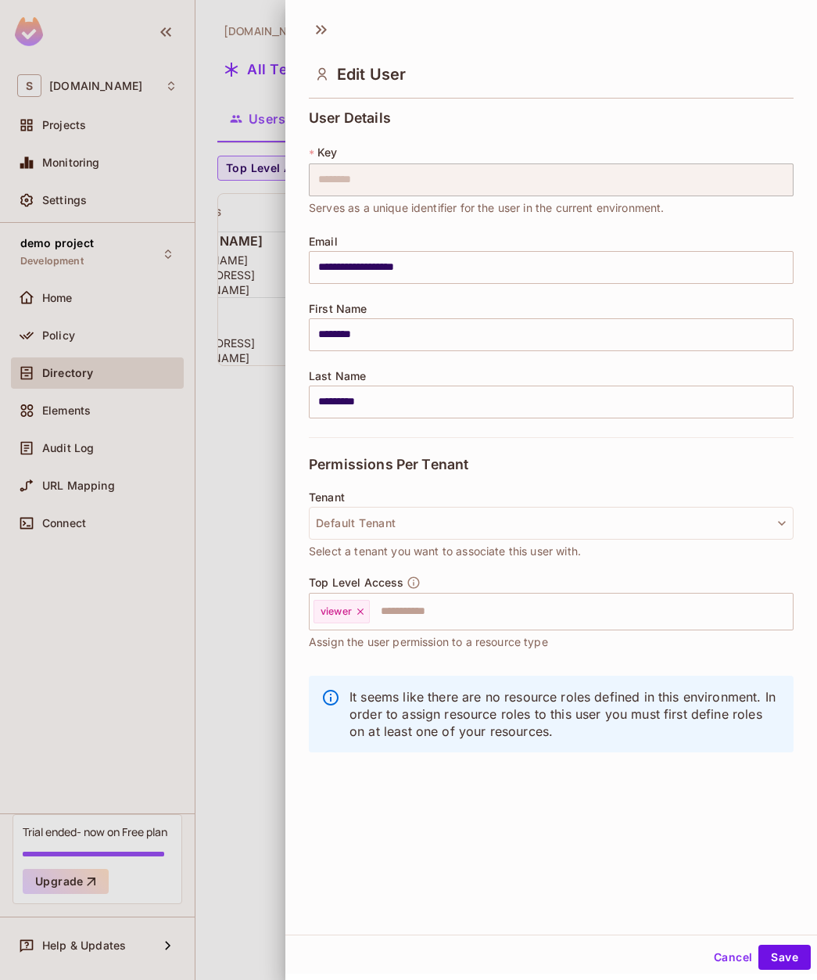
click at [789, 940] on div "Cancel Save" at bounding box center [551, 957] width 532 height 38
click at [789, 948] on button "Save" at bounding box center [784, 957] width 52 height 25
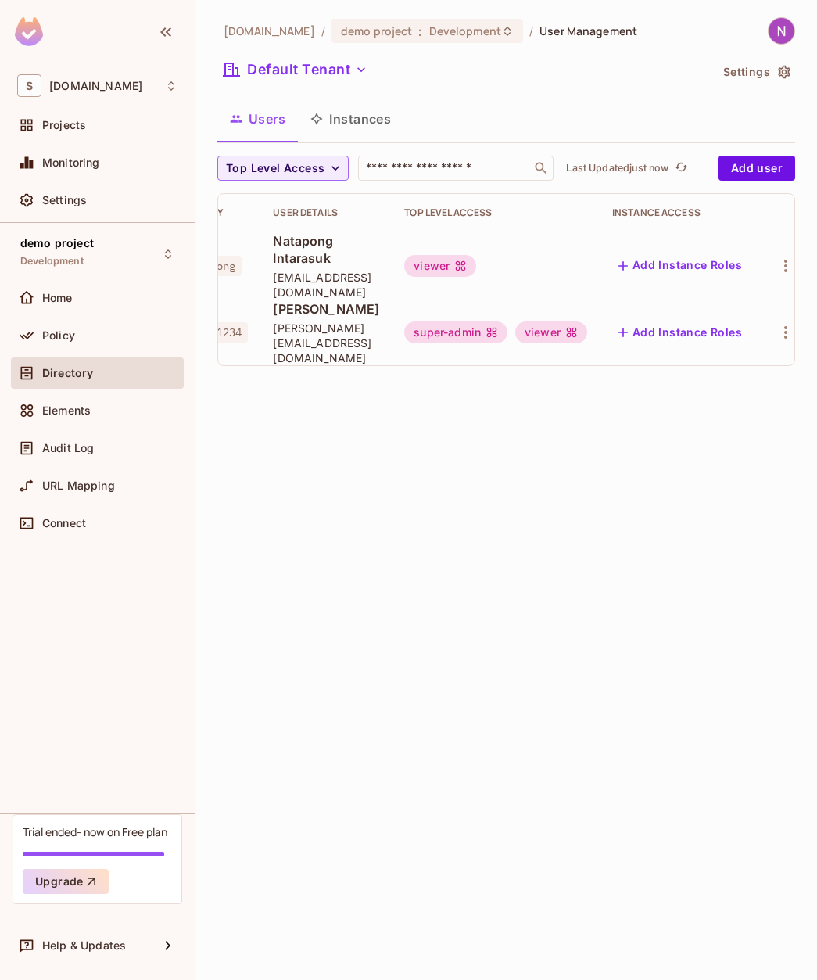
scroll to position [0, 83]
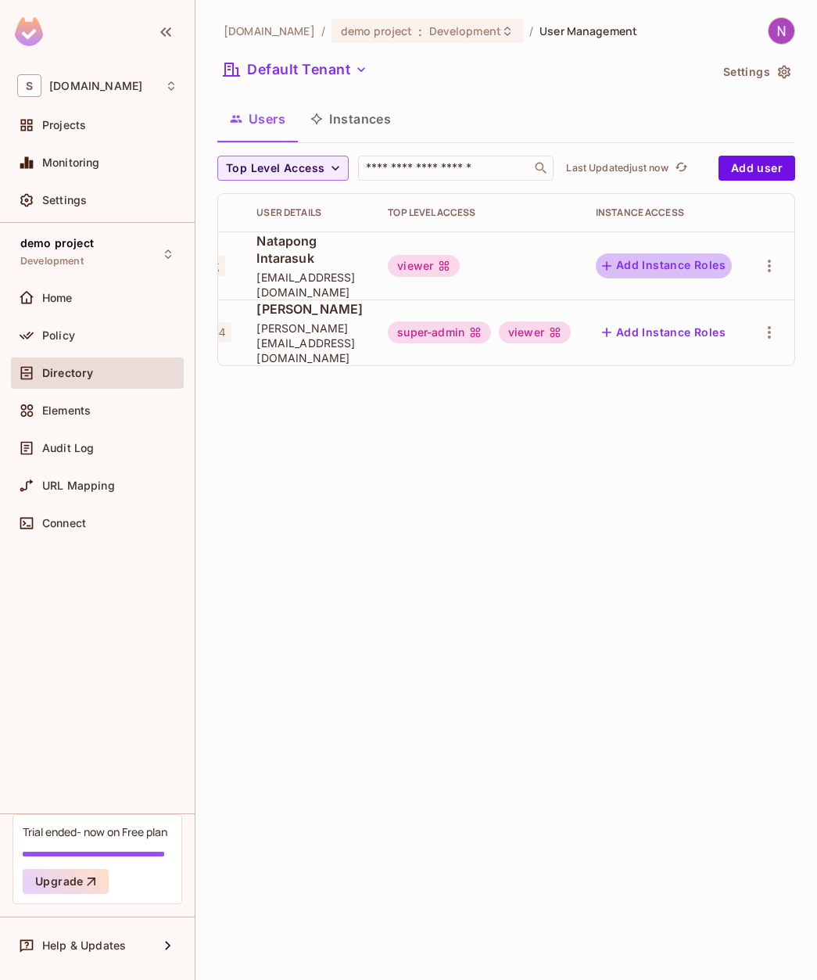
click at [672, 256] on button "Add Instance Roles" at bounding box center [664, 265] width 136 height 25
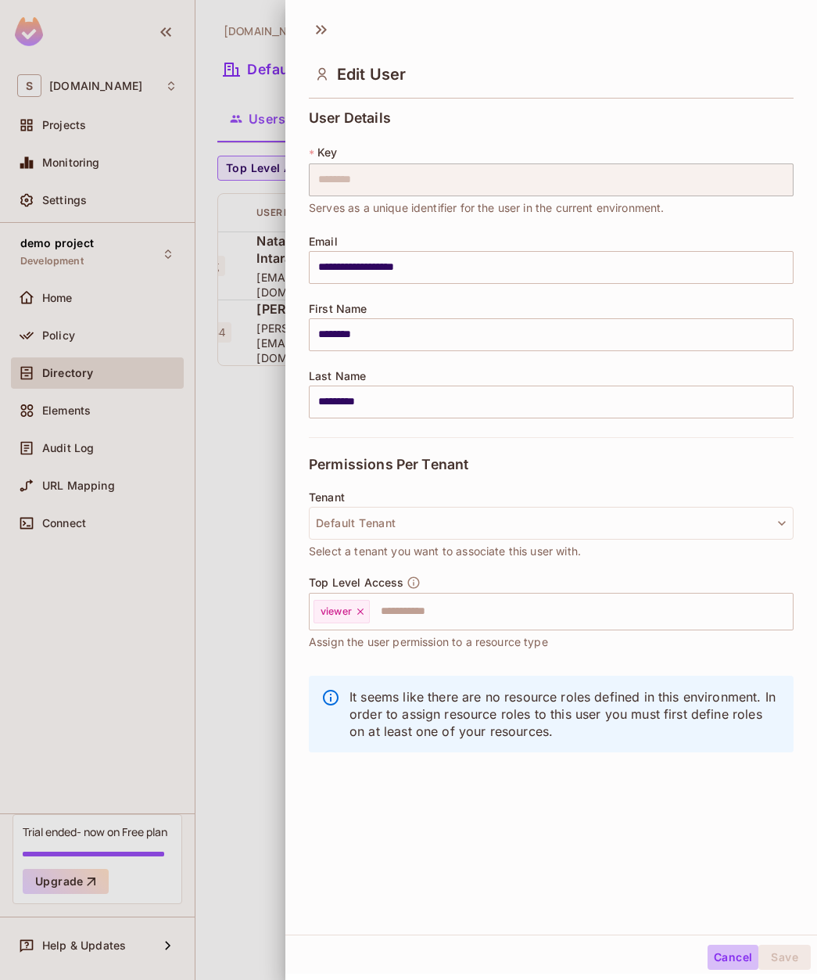
click at [727, 959] on button "Cancel" at bounding box center [733, 957] width 51 height 25
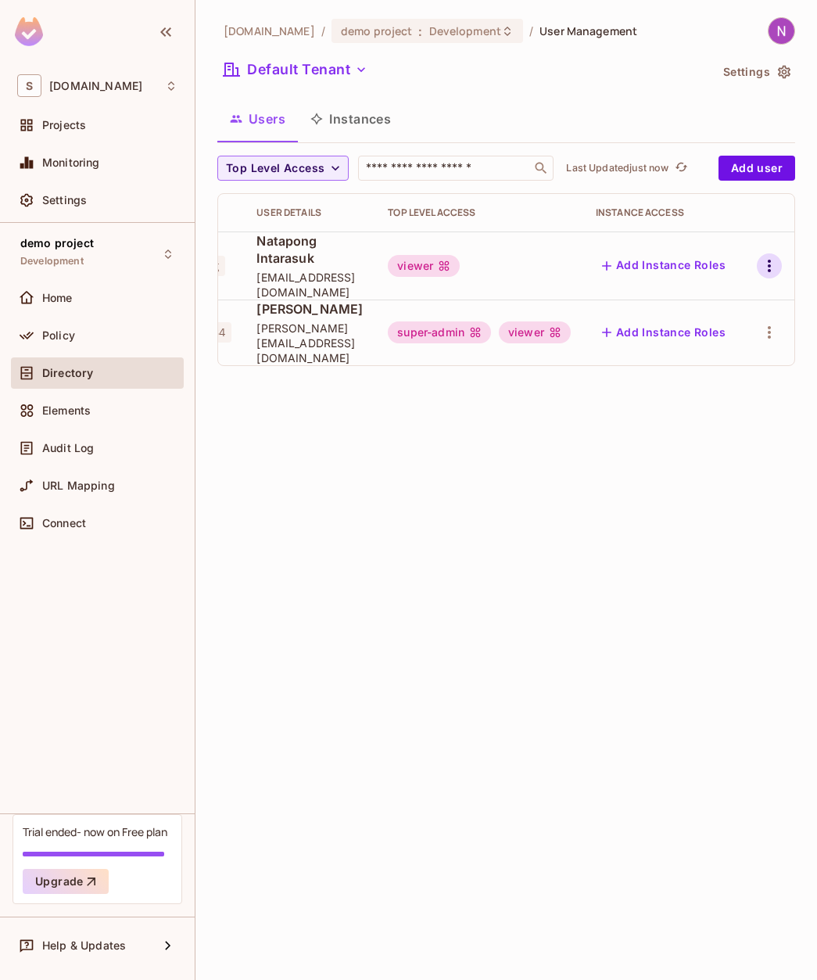
click at [766, 257] on icon "button" at bounding box center [769, 265] width 19 height 19
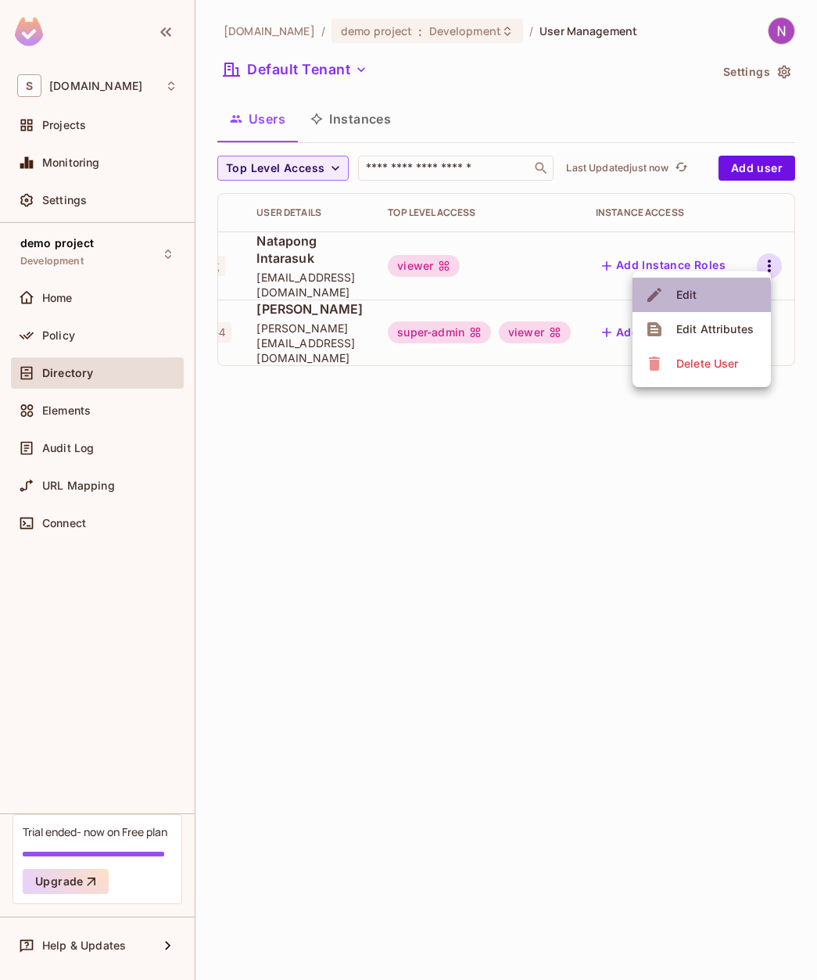
click at [694, 297] on div "Edit" at bounding box center [686, 295] width 21 height 16
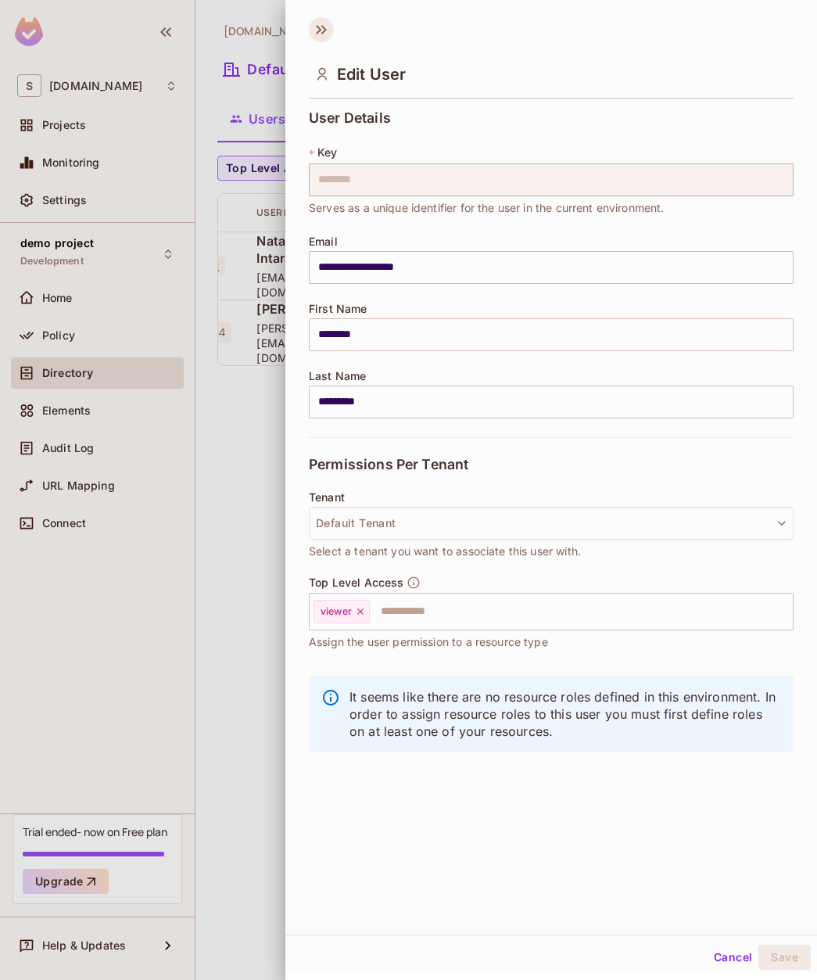
click at [321, 23] on icon at bounding box center [321, 29] width 25 height 25
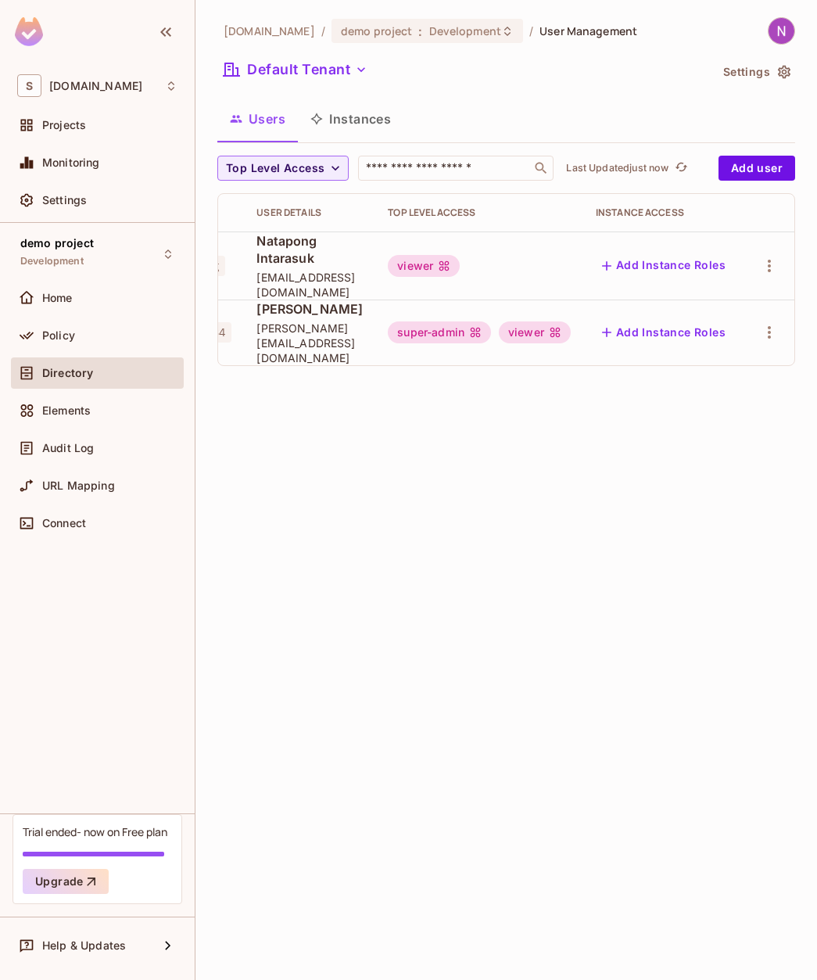
click at [368, 123] on button "Instances" at bounding box center [351, 118] width 106 height 39
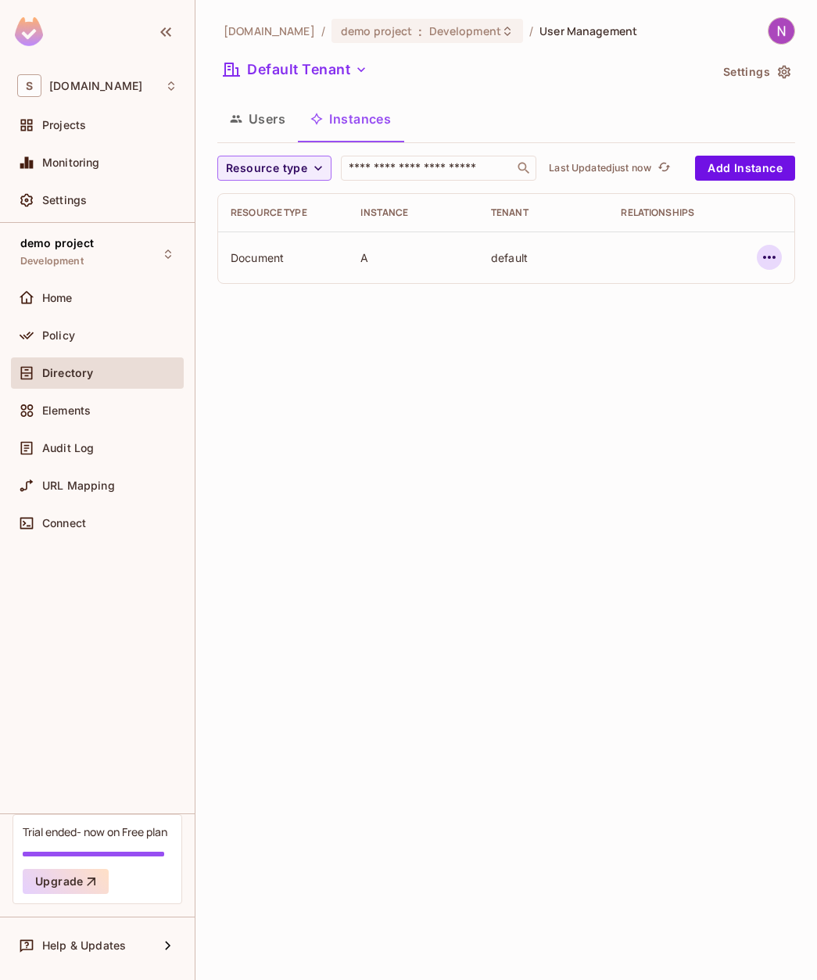
click at [772, 260] on icon "button" at bounding box center [769, 257] width 19 height 19
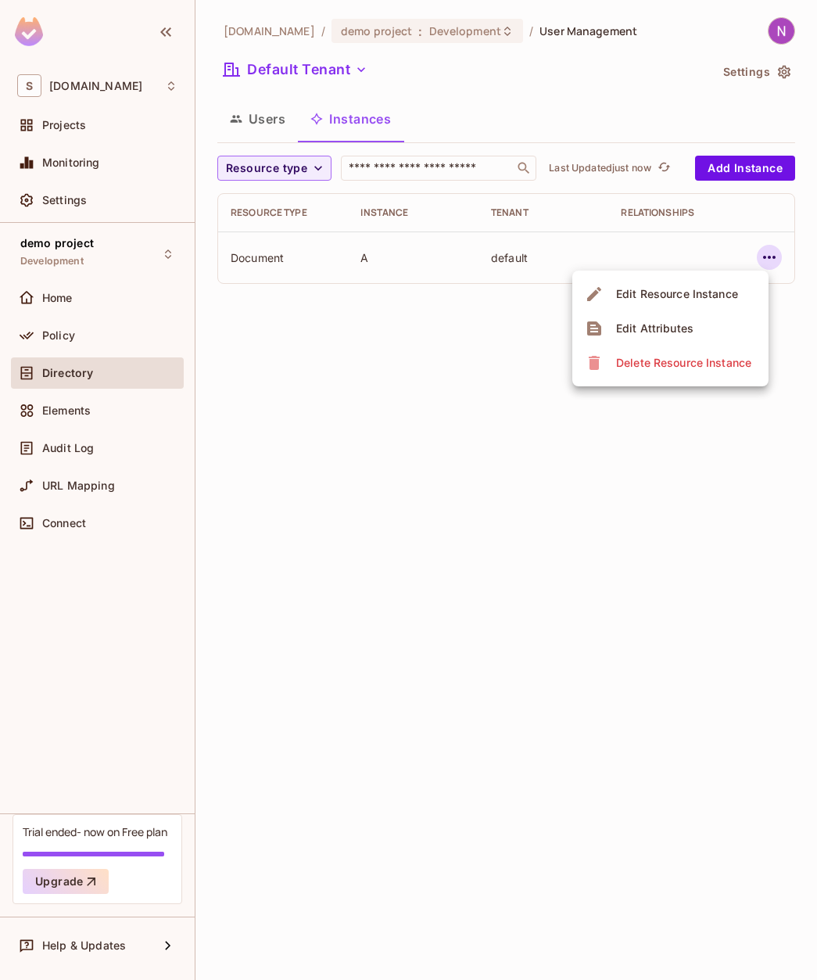
click at [708, 296] on div "Edit Resource Instance" at bounding box center [677, 294] width 122 height 16
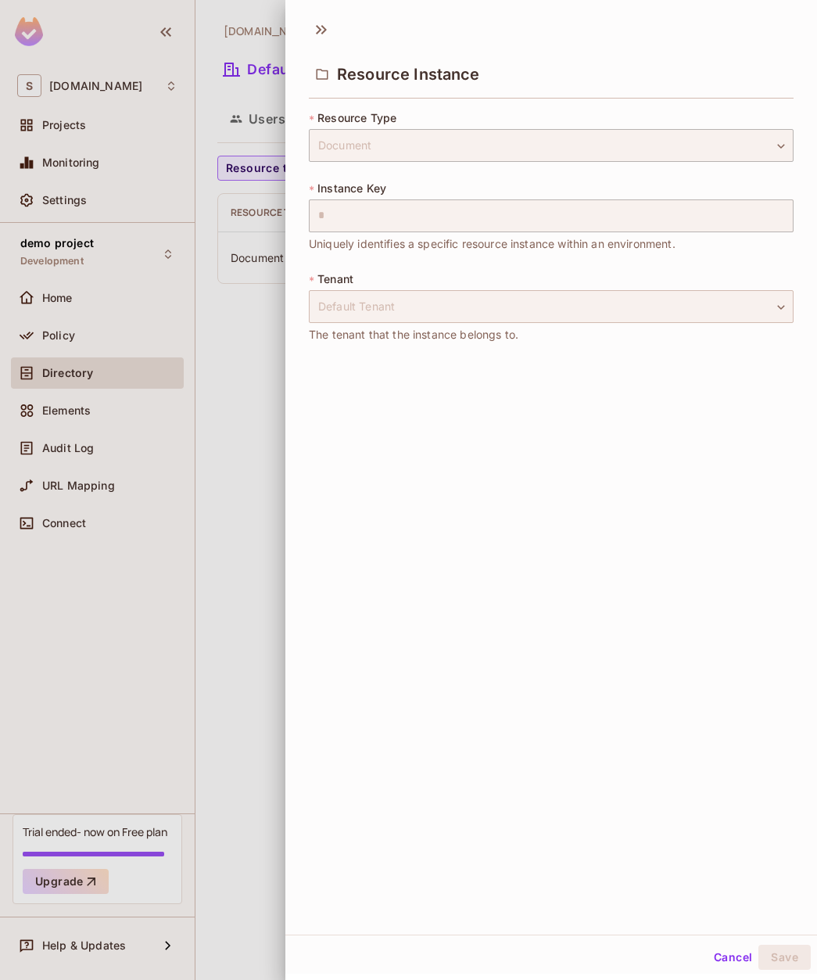
click at [392, 306] on div "Default Tenant" at bounding box center [551, 306] width 485 height 33
click at [730, 948] on button "Cancel" at bounding box center [733, 957] width 51 height 25
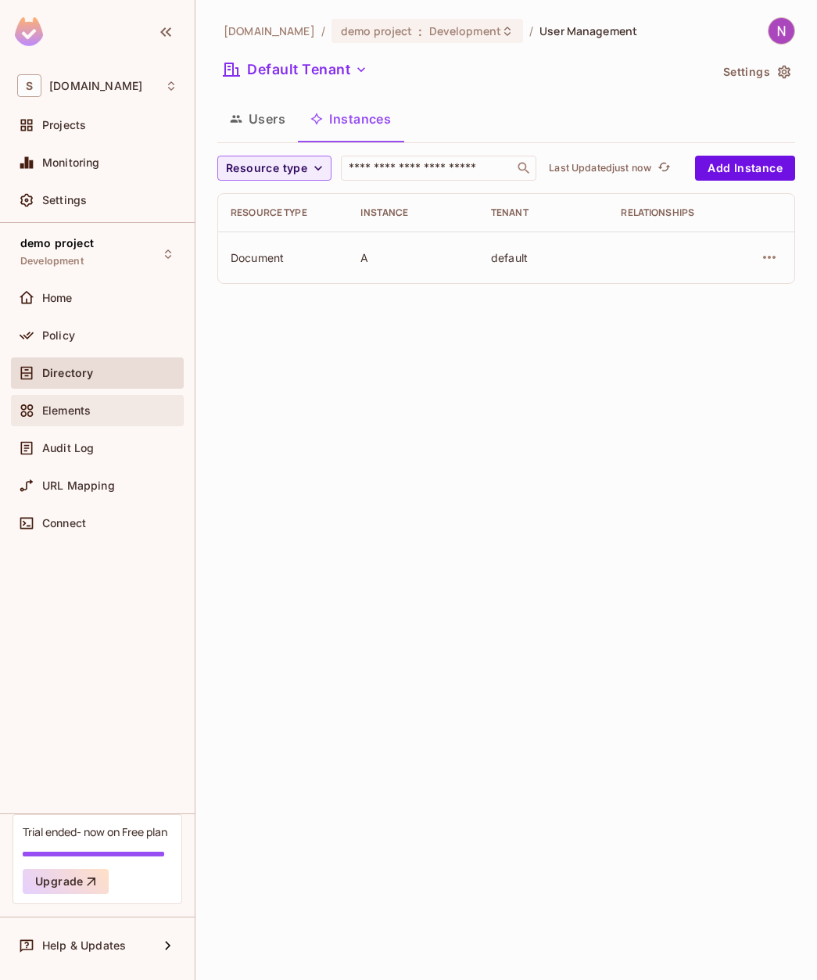
click at [79, 404] on span "Elements" at bounding box center [66, 410] width 48 height 13
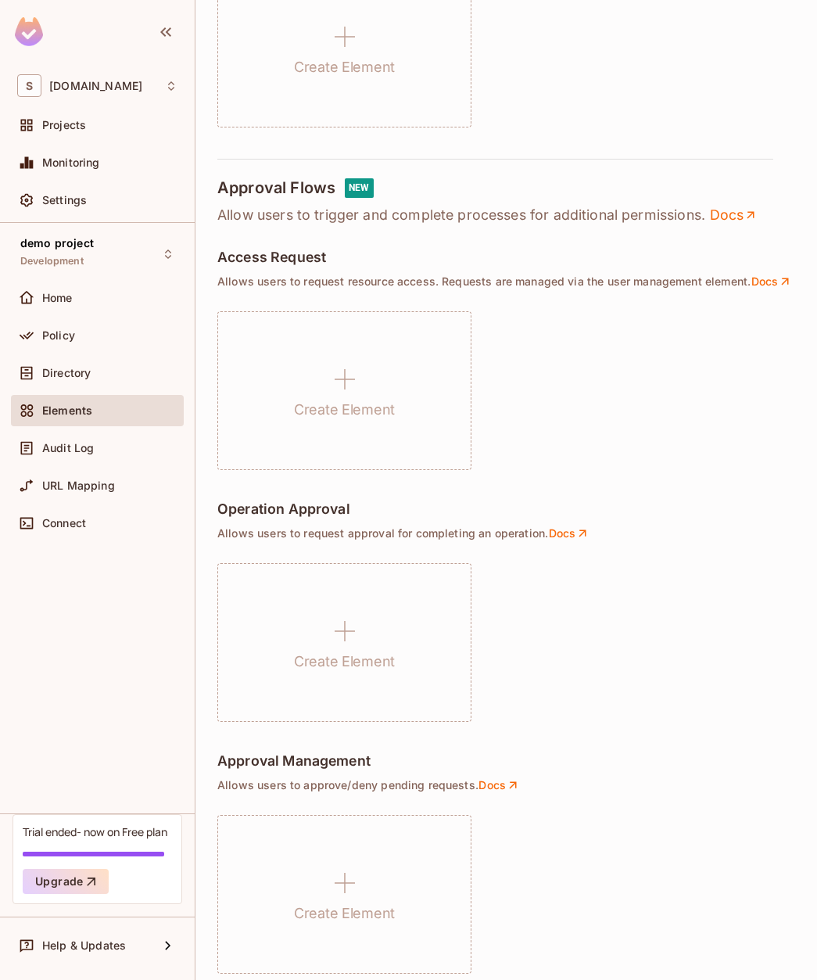
scroll to position [729, 0]
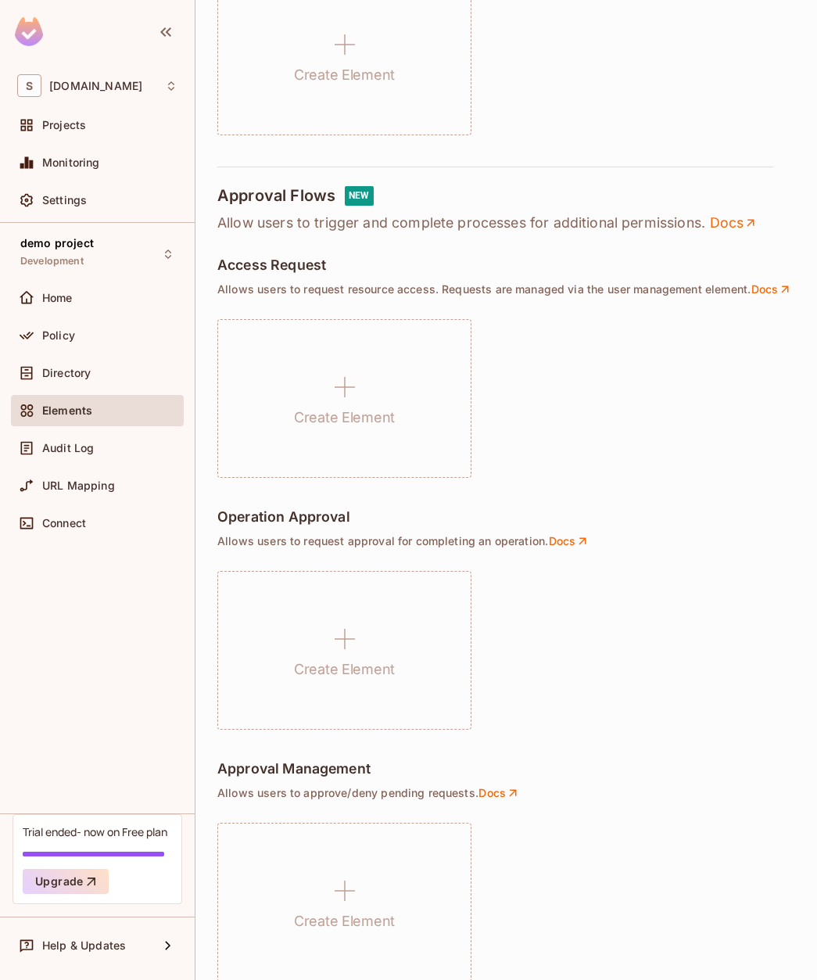
click at [293, 213] on p "Allow users to trigger and complete processes for additional permissions. Docs" at bounding box center [506, 222] width 578 height 19
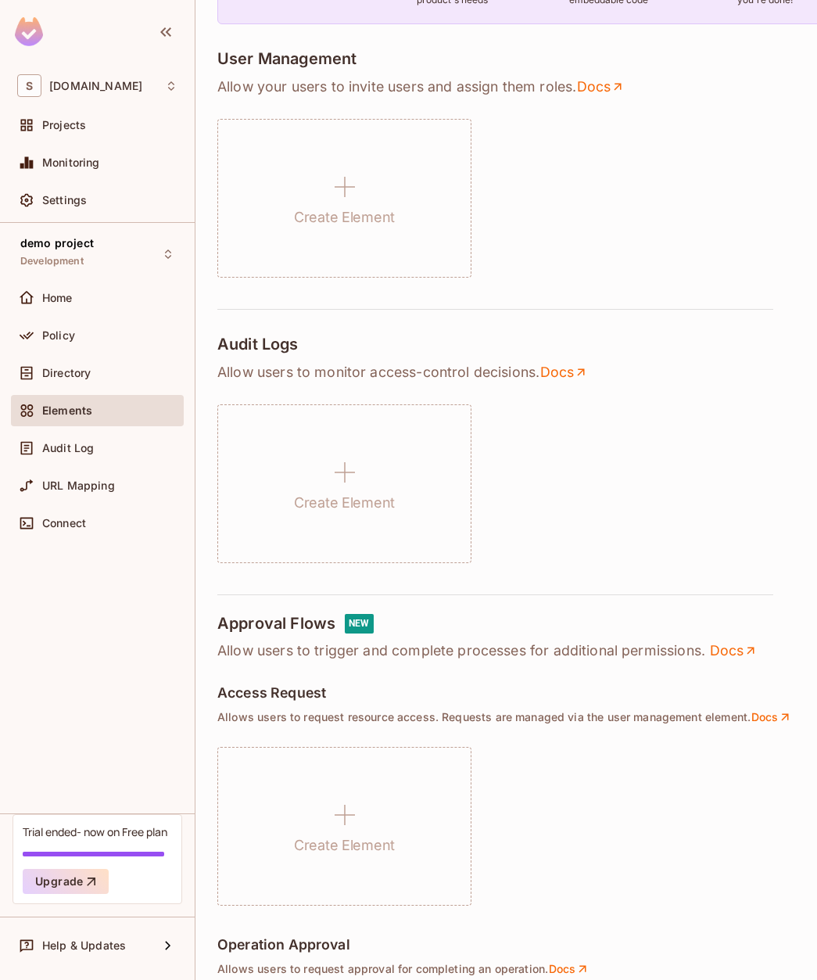
scroll to position [0, 0]
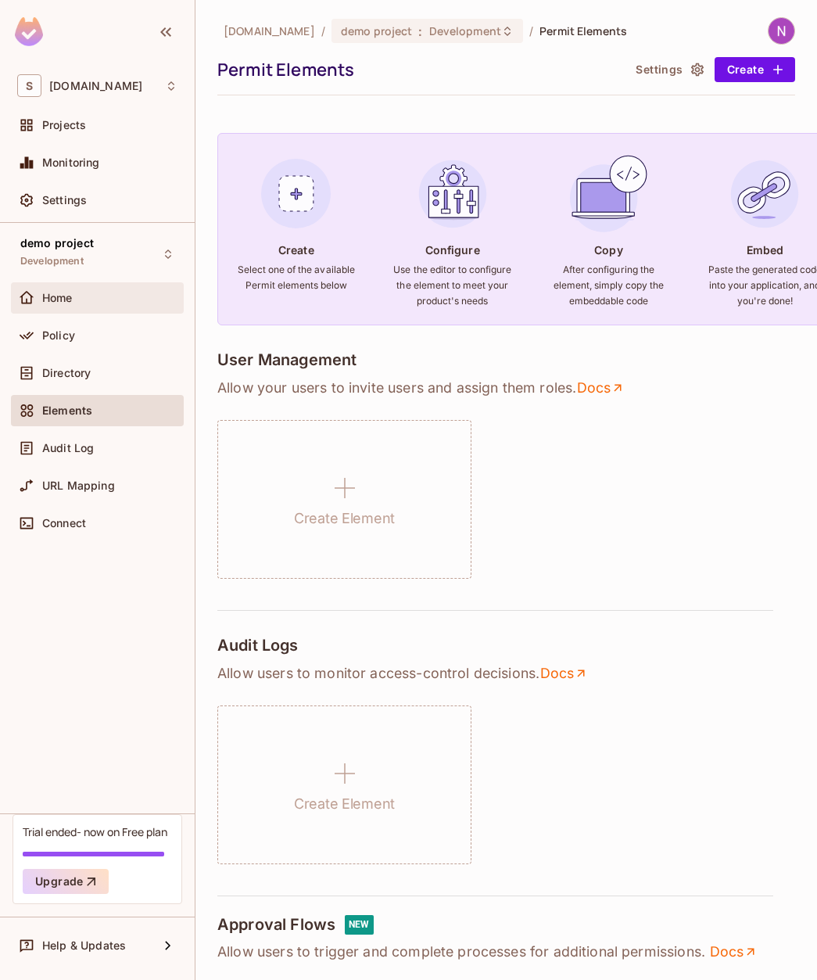
click at [60, 301] on span "Home" at bounding box center [57, 298] width 30 height 13
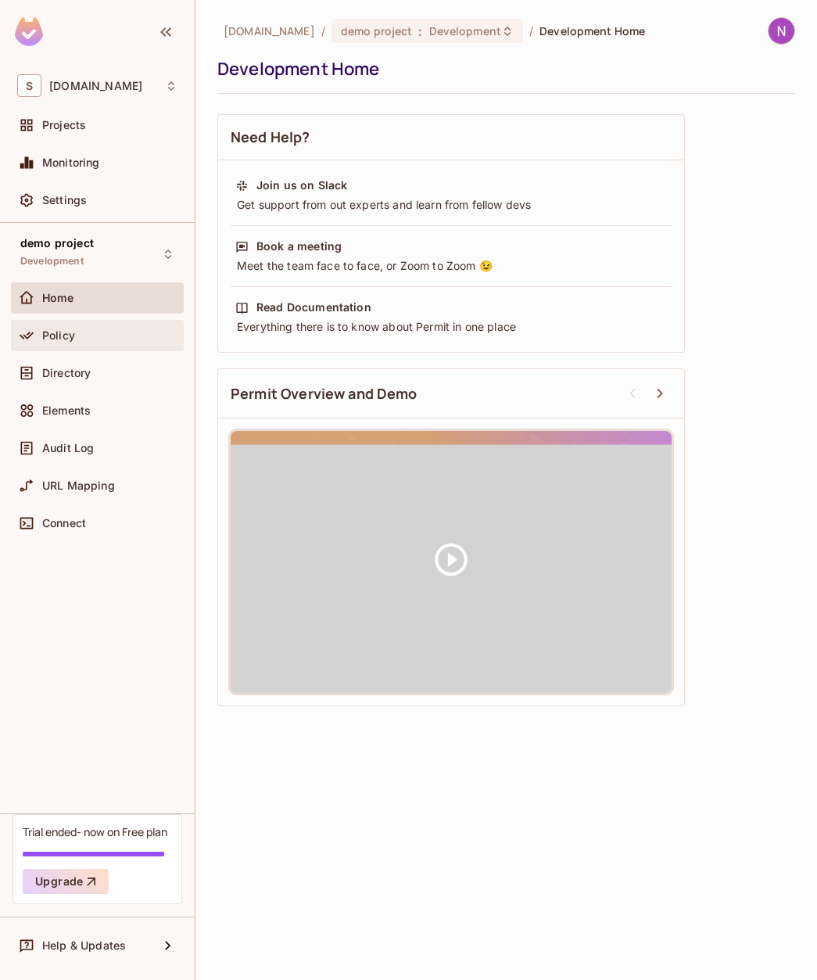
click at [65, 333] on span "Policy" at bounding box center [58, 335] width 33 height 13
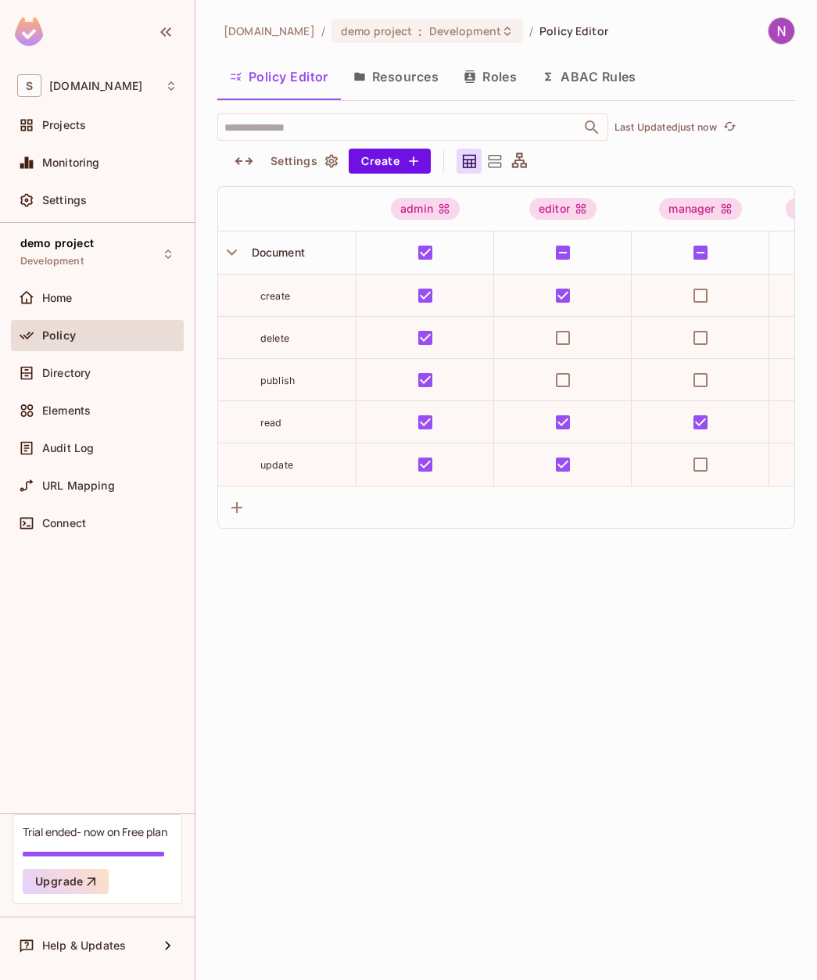
click at [405, 59] on button "Resources" at bounding box center [396, 76] width 110 height 39
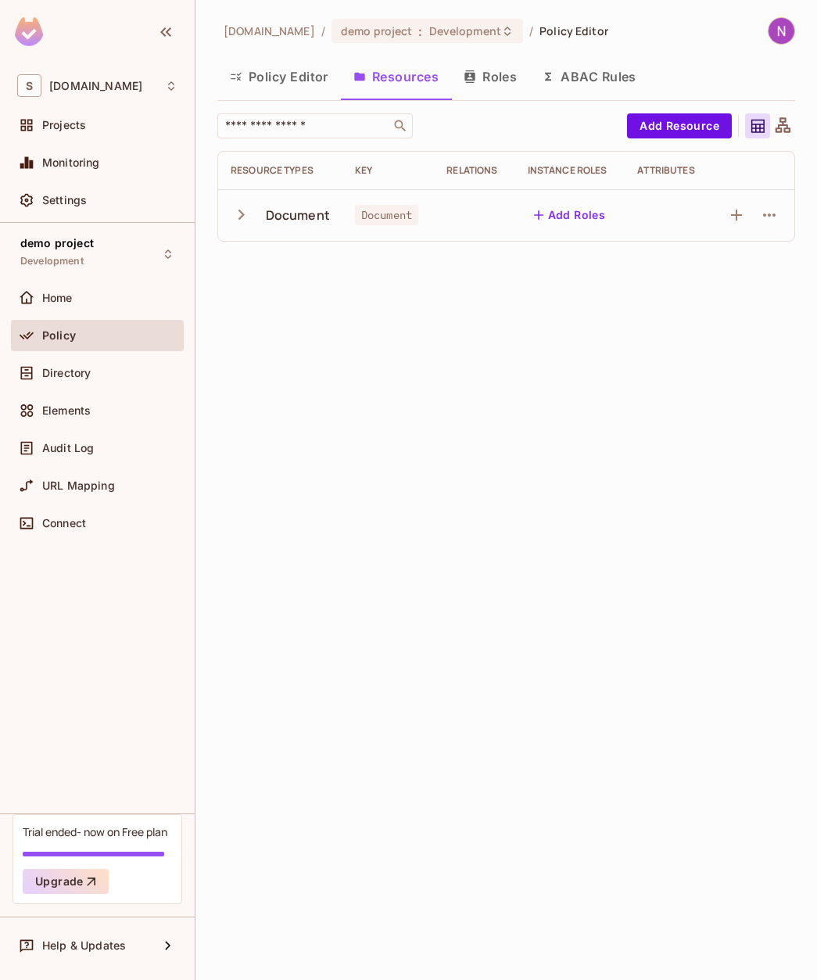
click at [594, 216] on button "Add Roles" at bounding box center [570, 215] width 84 height 25
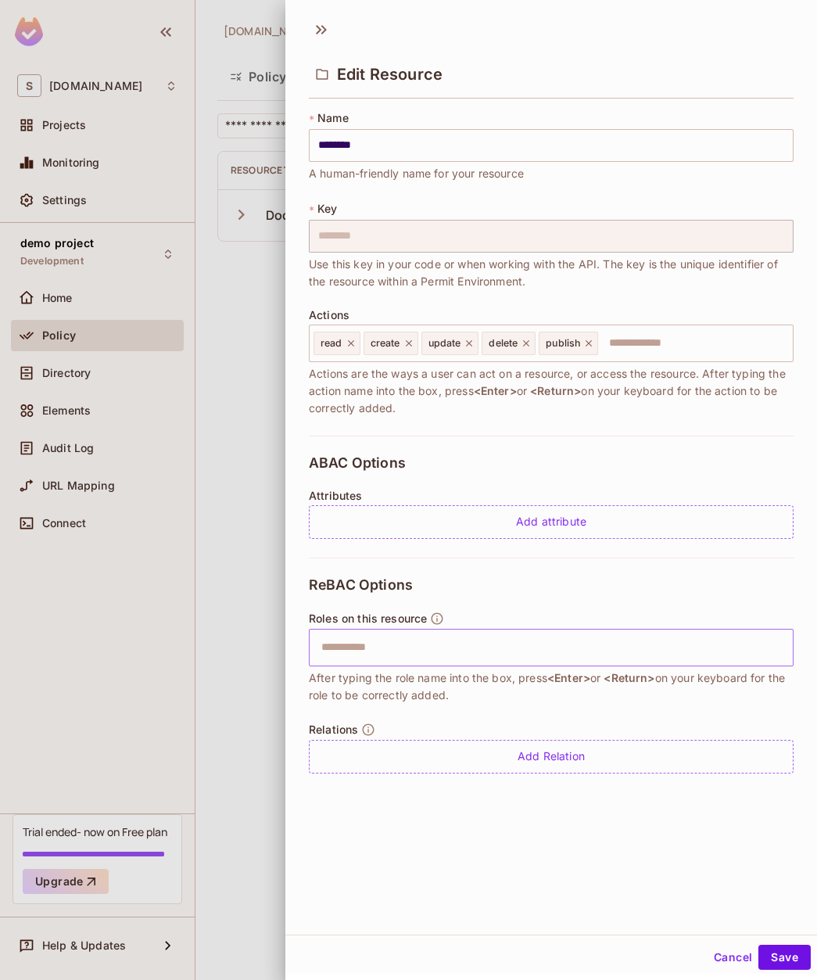
click at [361, 646] on input "text" at bounding box center [549, 647] width 475 height 31
click at [726, 957] on button "Cancel" at bounding box center [733, 957] width 51 height 25
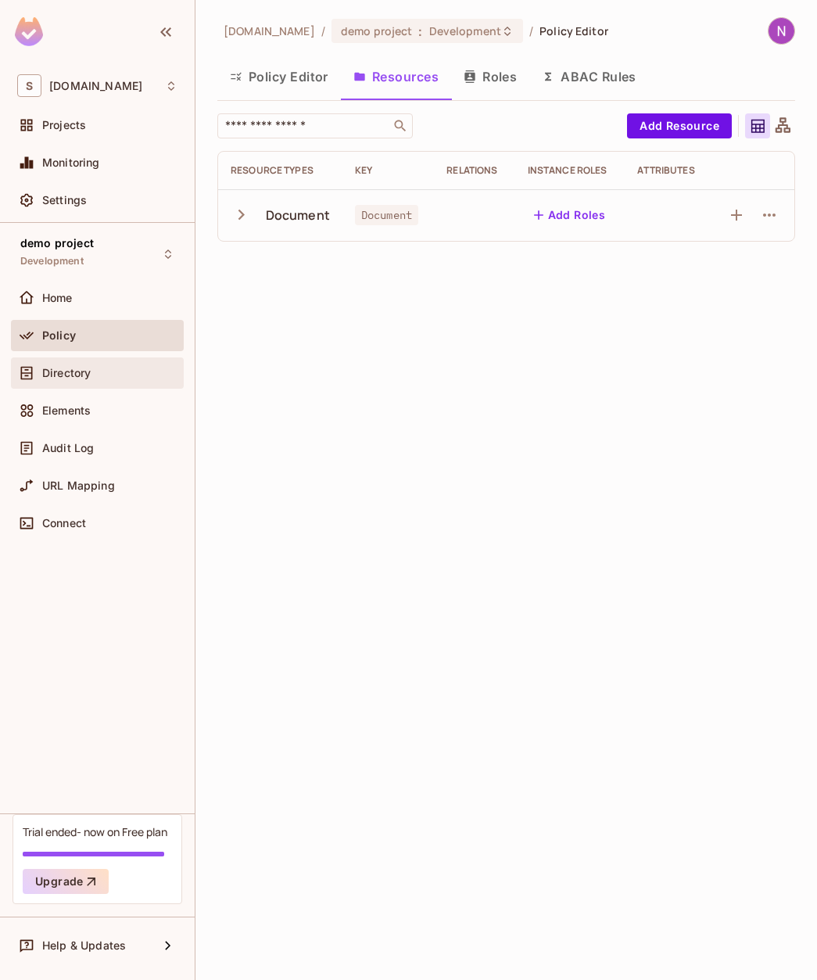
click at [86, 360] on div "Directory" at bounding box center [97, 372] width 173 height 31
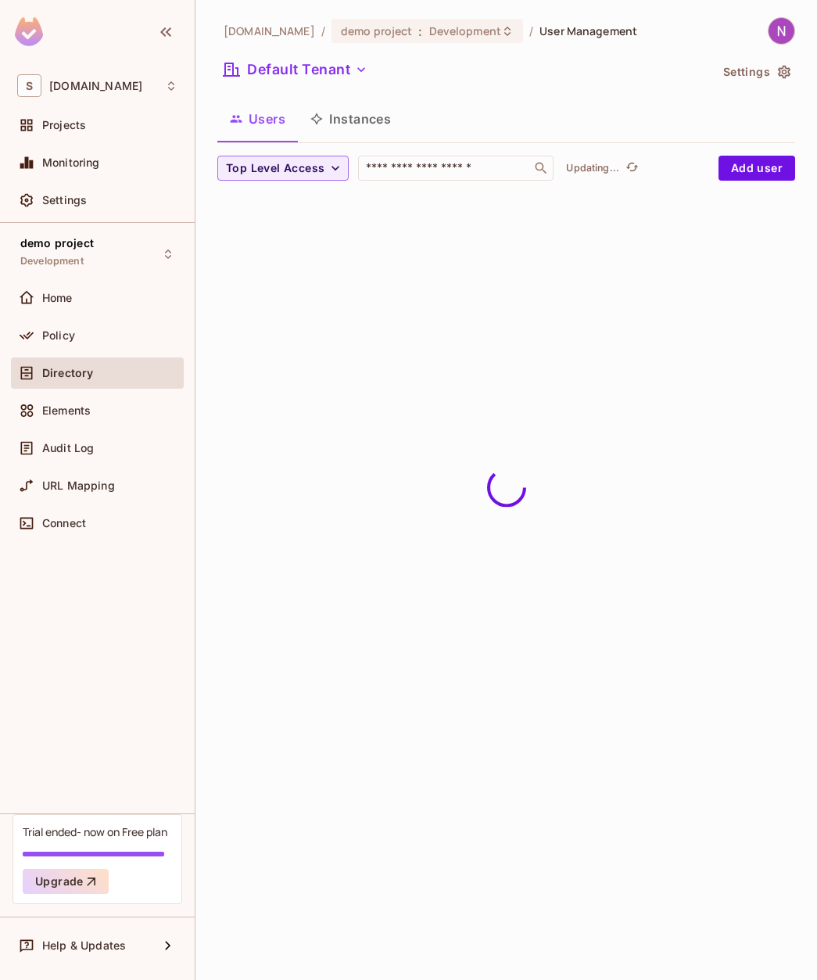
click at [359, 112] on button "Instances" at bounding box center [351, 118] width 106 height 39
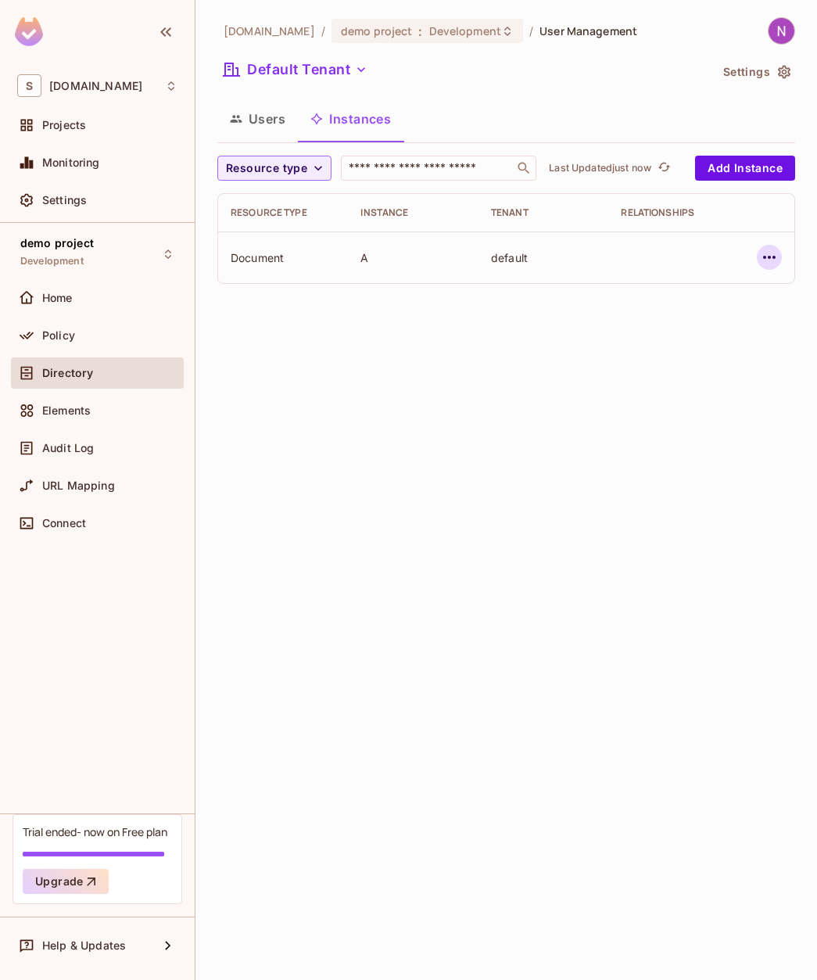
click at [773, 266] on icon "button" at bounding box center [769, 257] width 19 height 19
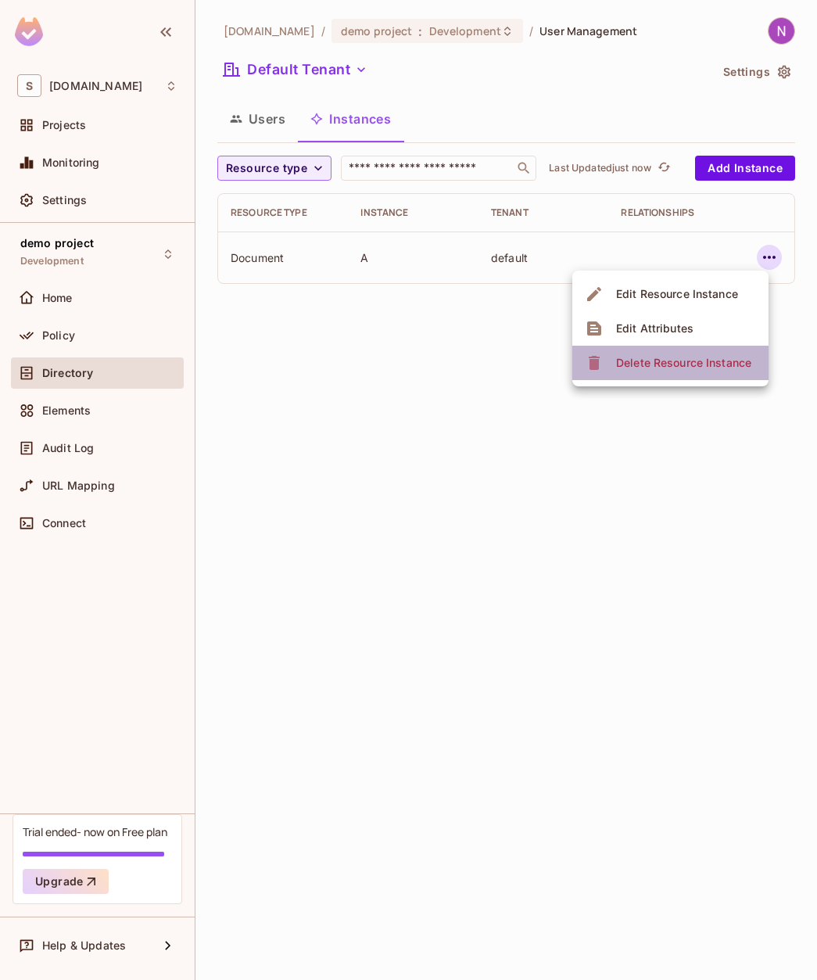
click at [627, 371] on span "Delete Resource Instance" at bounding box center [683, 362] width 145 height 25
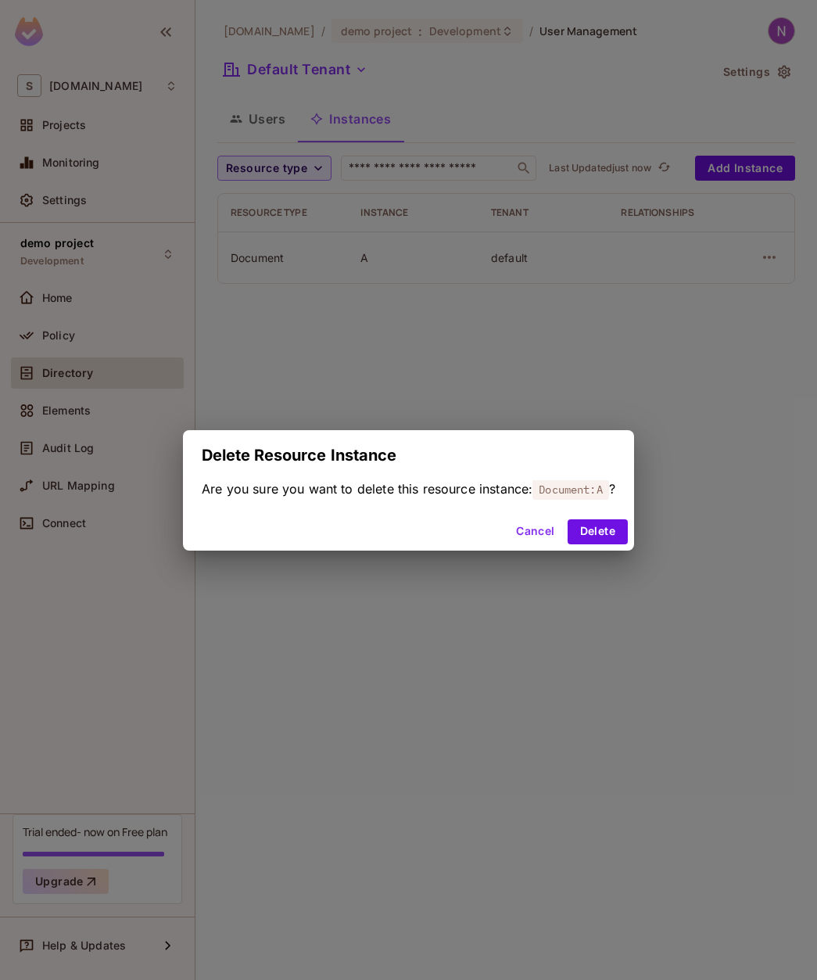
click at [533, 529] on button "Cancel" at bounding box center [535, 531] width 51 height 25
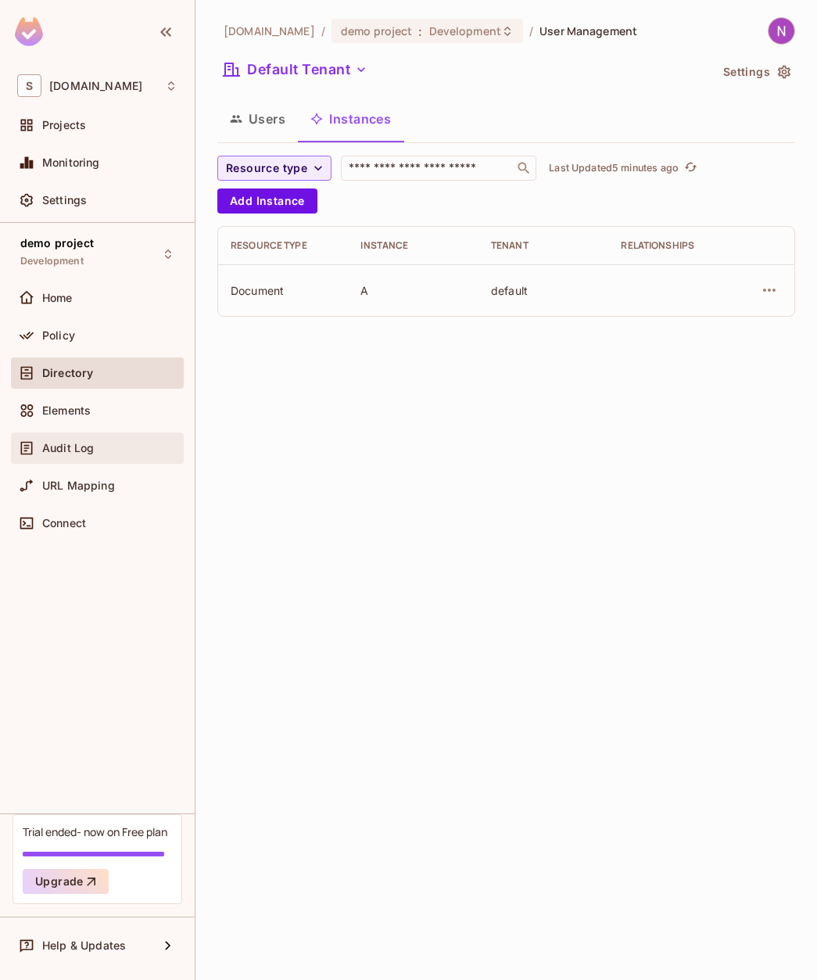
click at [74, 445] on span "Audit Log" at bounding box center [68, 448] width 52 height 13
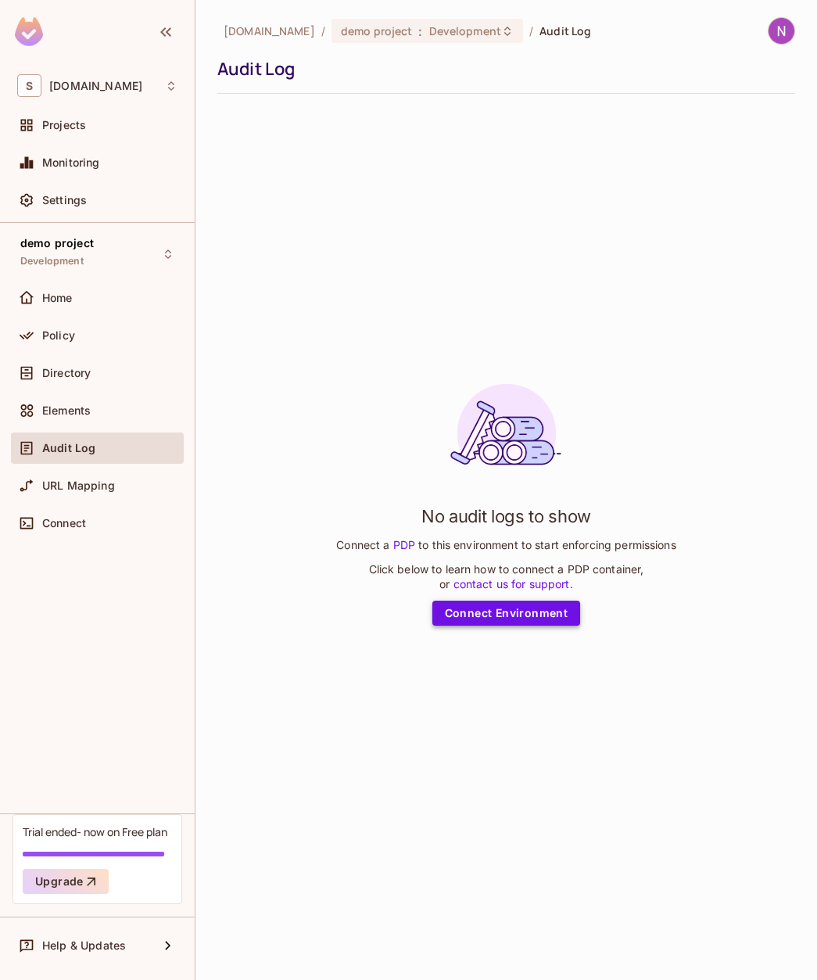
click at [483, 617] on link "Connect Environment" at bounding box center [506, 613] width 149 height 25
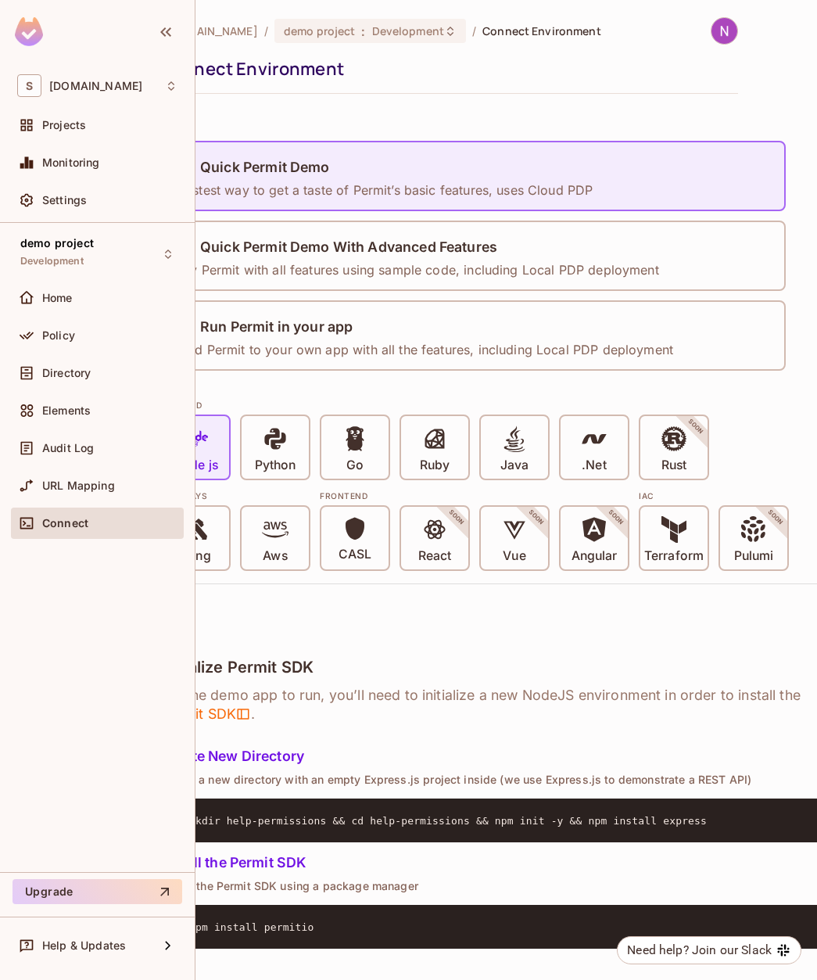
scroll to position [0, 32]
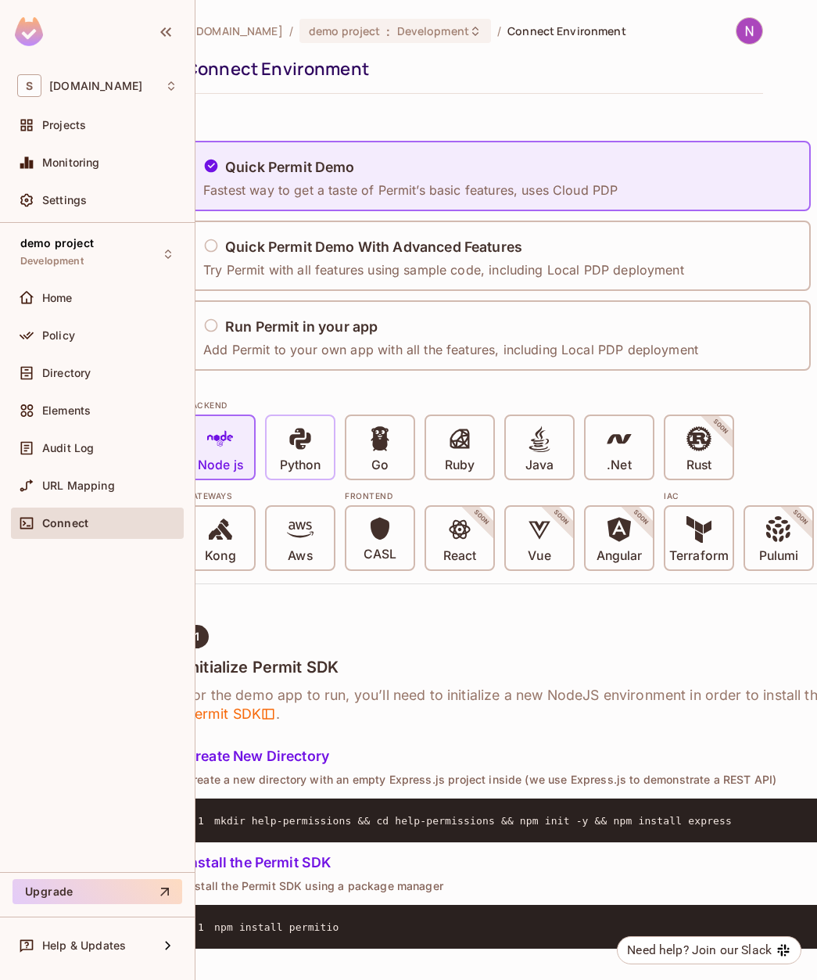
click at [323, 454] on div "Python" at bounding box center [300, 447] width 67 height 63
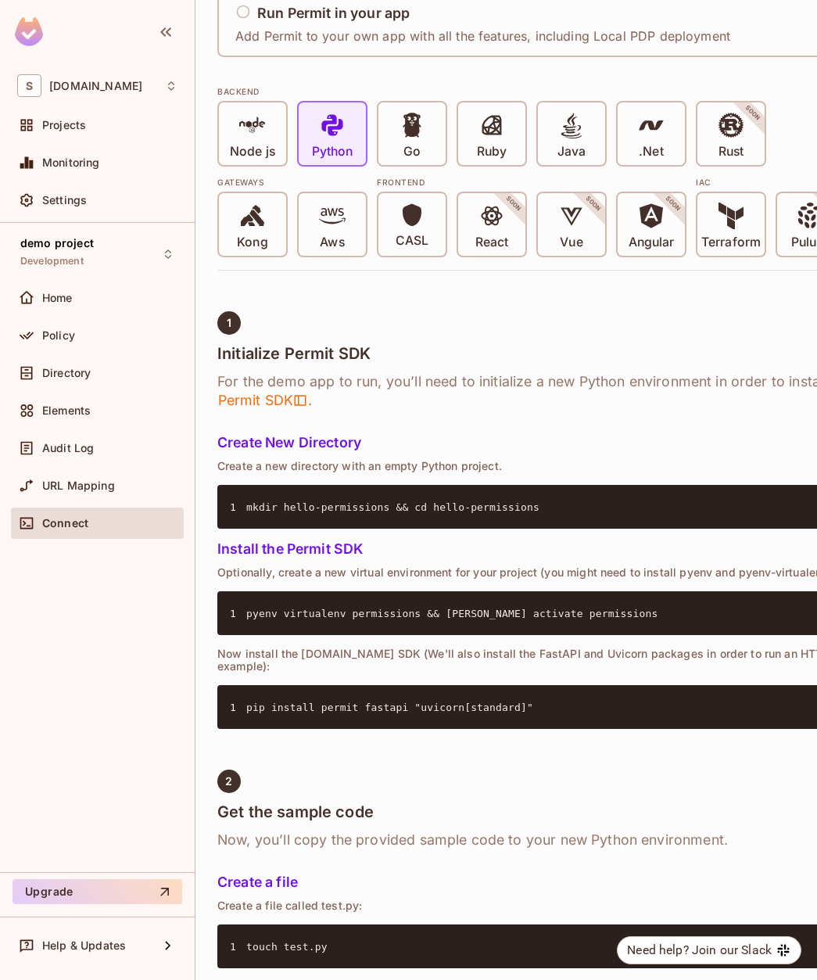
scroll to position [0, 0]
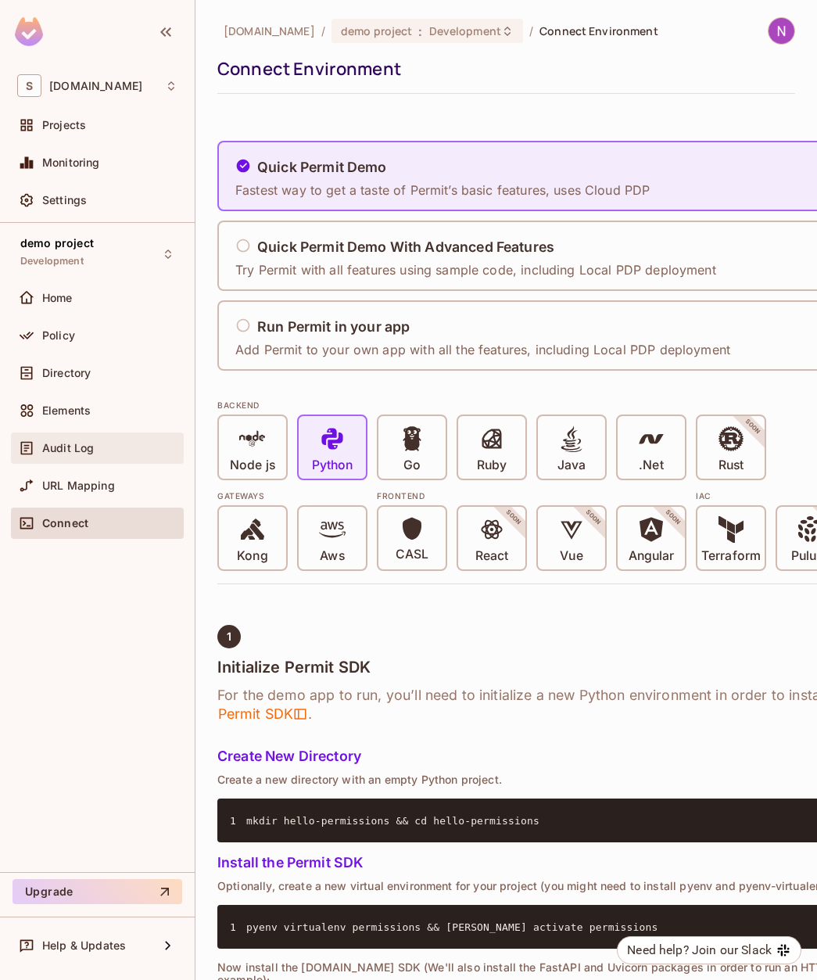
click at [82, 459] on div "Audit Log" at bounding box center [97, 447] width 173 height 31
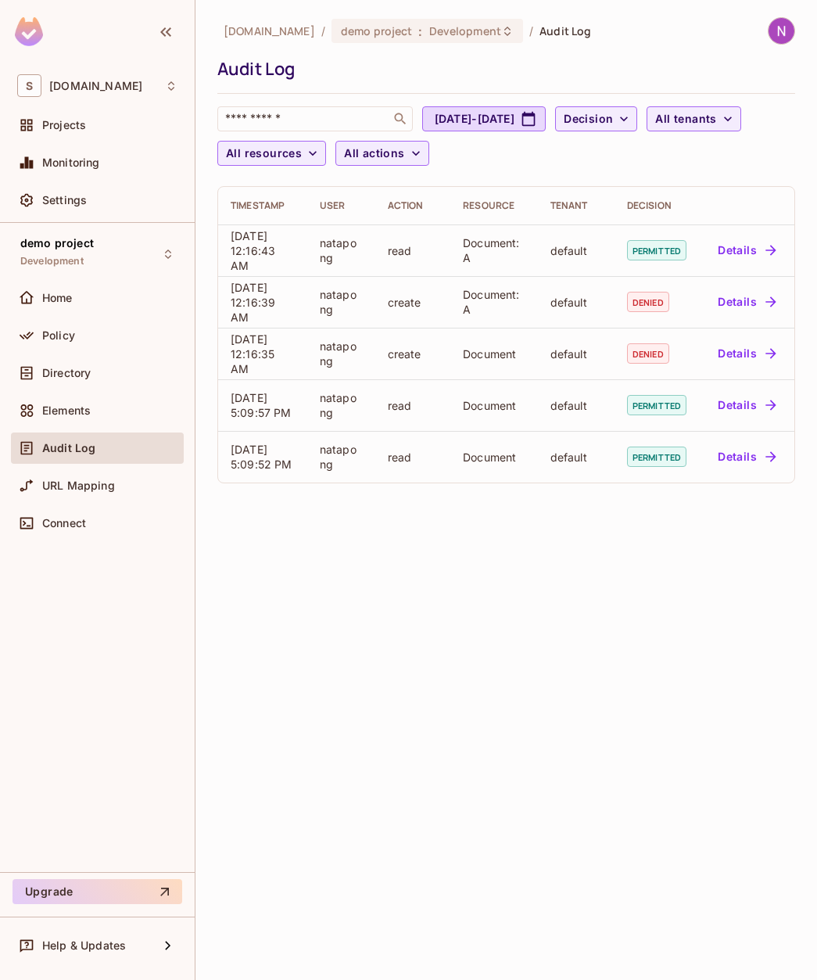
click at [359, 635] on div "[DOMAIN_NAME] / demo project : Development / Audit Log Audit Log ​ [DATE] - [DA…" at bounding box center [506, 490] width 622 height 980
click at [45, 367] on span "Directory" at bounding box center [66, 373] width 48 height 13
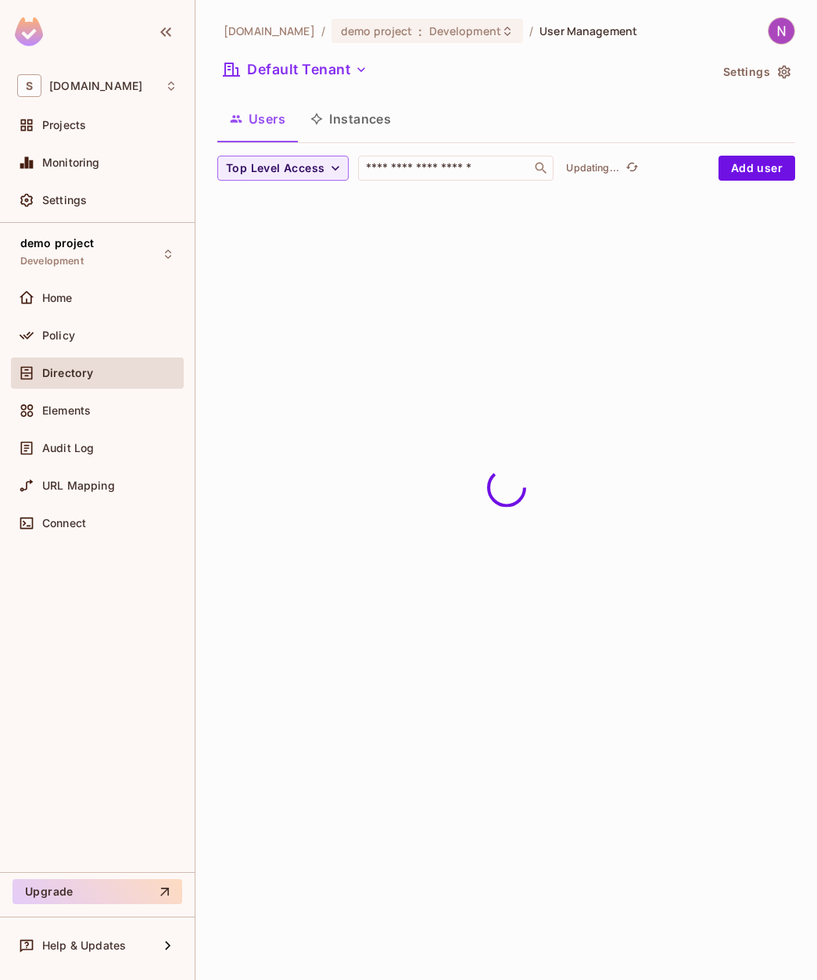
click at [783, 73] on icon "button" at bounding box center [784, 72] width 13 height 13
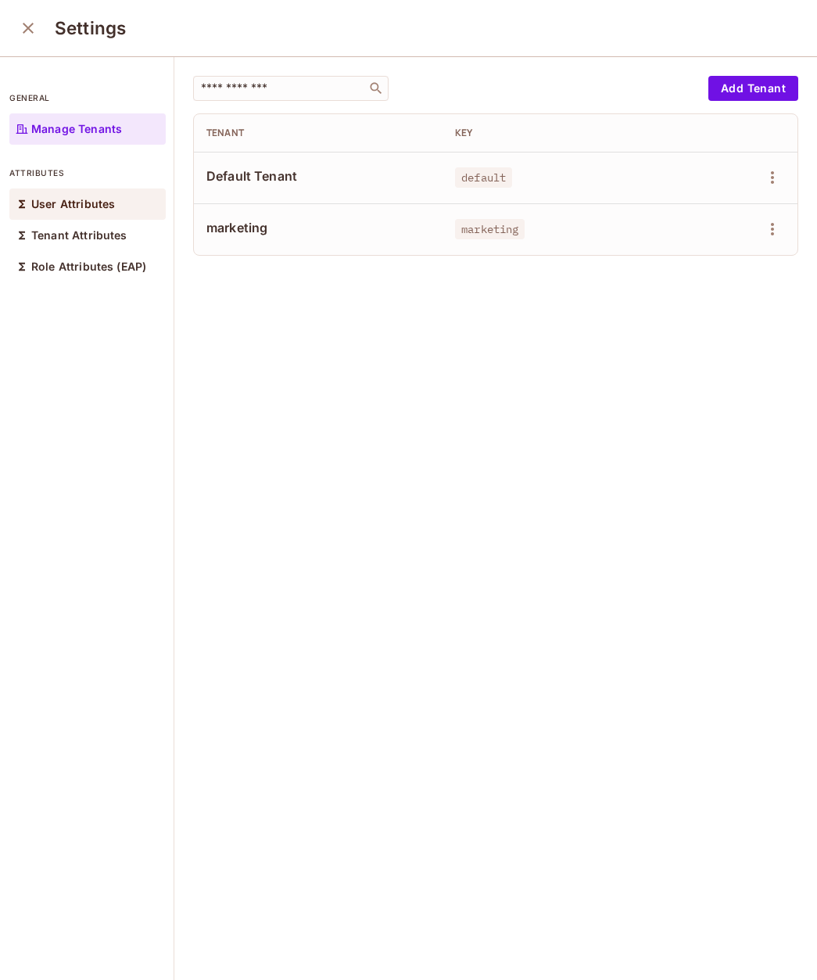
click at [70, 200] on p "User Attributes" at bounding box center [73, 204] width 84 height 13
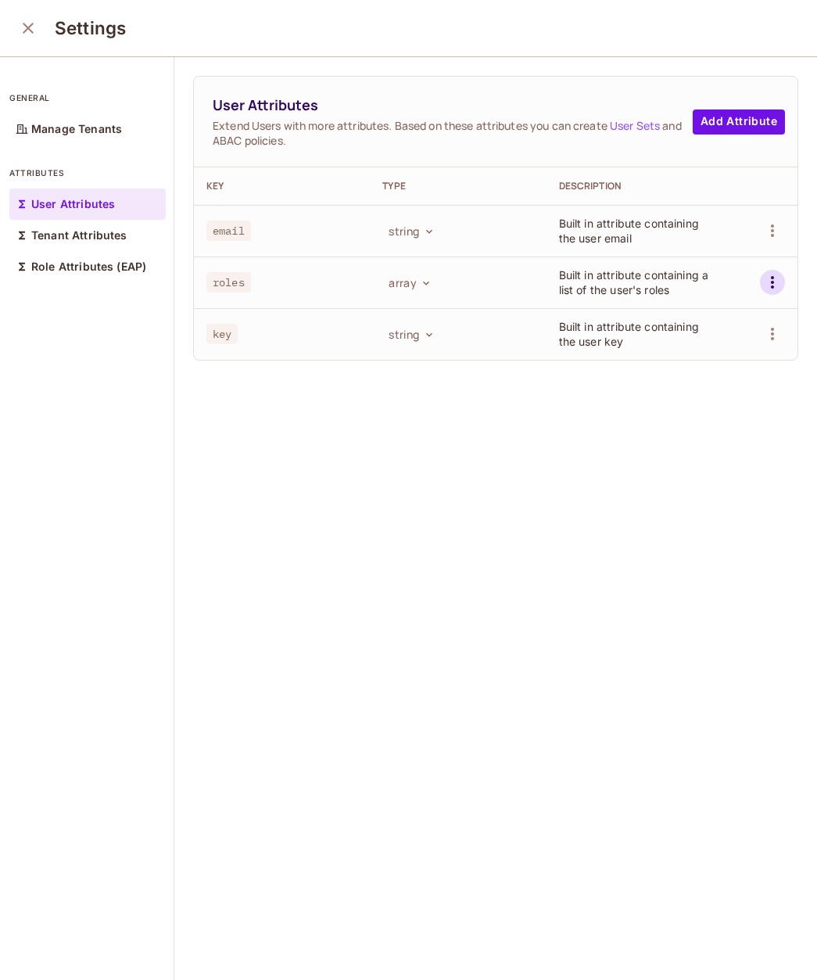
click at [772, 292] on button "button" at bounding box center [772, 282] width 25 height 25
click at [495, 413] on div at bounding box center [408, 490] width 817 height 980
click at [375, 384] on div "User Attributes Extend Users with more attributes. Based on these attributes yo…" at bounding box center [495, 519] width 643 height 924
click at [707, 122] on button "Add Attribute" at bounding box center [739, 121] width 92 height 25
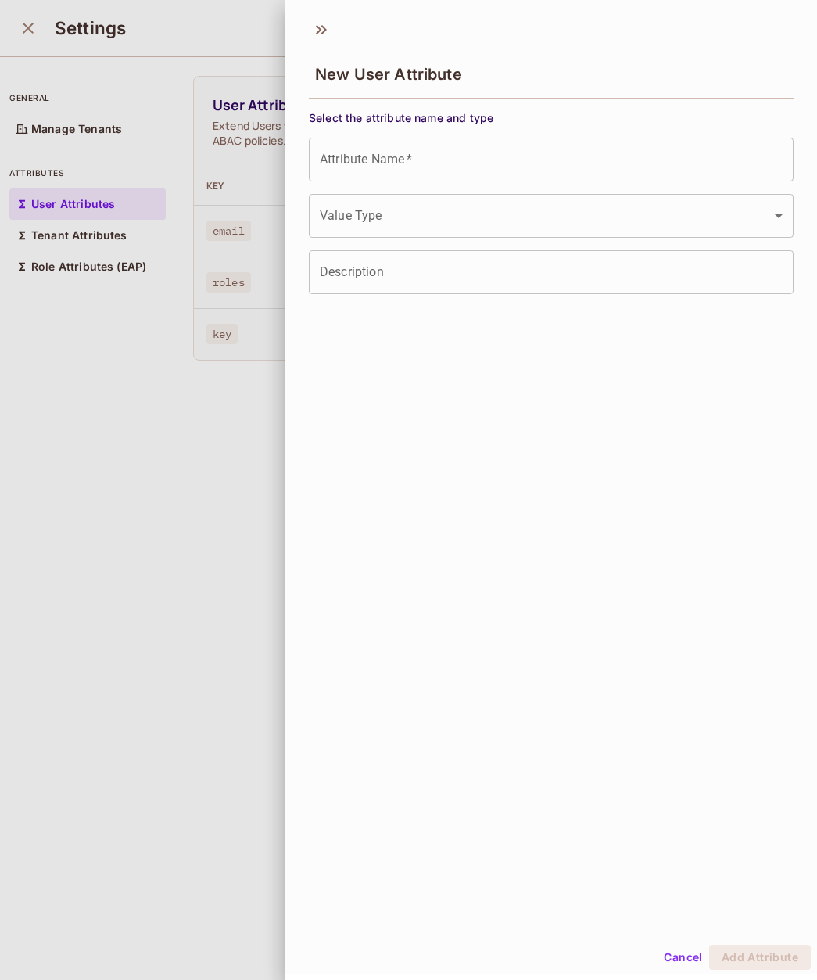
click at [481, 174] on input "Attribute Name   *" at bounding box center [551, 160] width 485 height 44
click at [357, 168] on input "Attribute Name   *" at bounding box center [551, 160] width 485 height 44
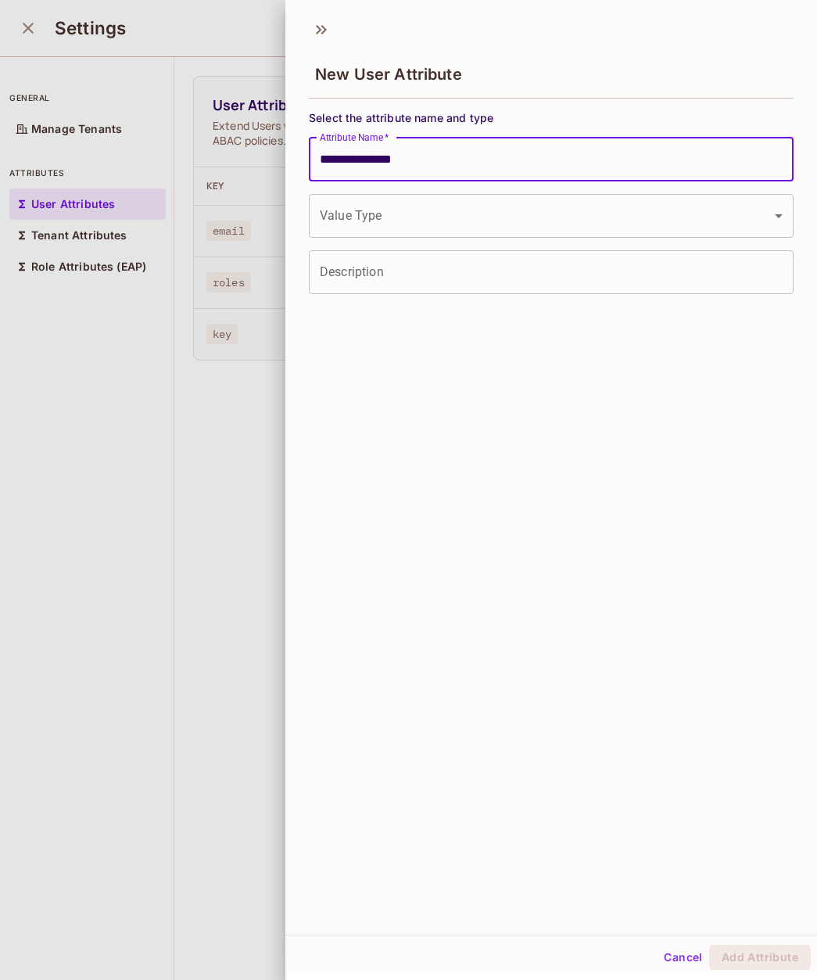
type input "**********"
click at [364, 213] on body "**********" at bounding box center [408, 490] width 817 height 980
